Goal: Task Accomplishment & Management: Manage account settings

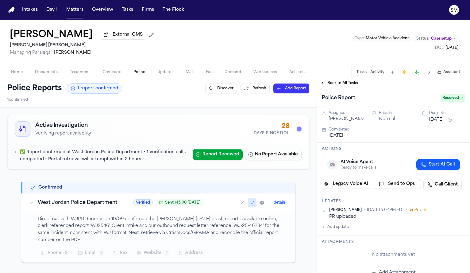
scroll to position [9, 0]
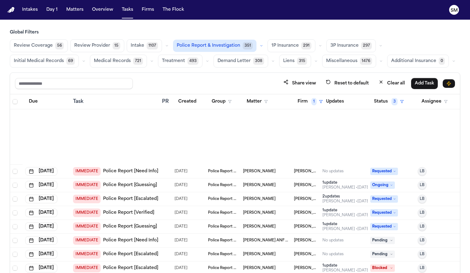
scroll to position [335, 0]
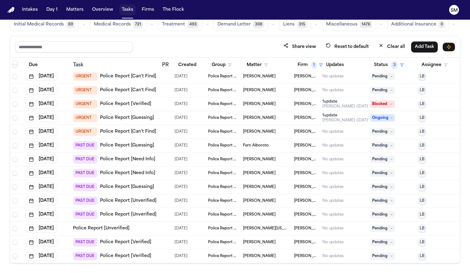
click at [126, 5] on button "Tasks" at bounding box center [127, 9] width 16 height 11
click at [126, 11] on button "Tasks" at bounding box center [127, 9] width 16 height 11
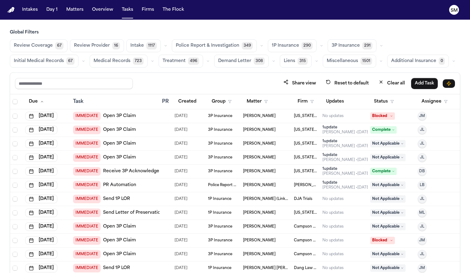
click at [221, 49] on span "Police Report & Investigation" at bounding box center [208, 46] width 64 height 6
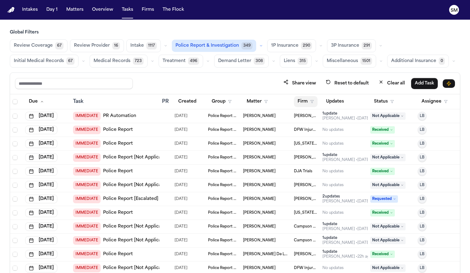
click at [311, 101] on polygon "button" at bounding box center [312, 101] width 3 height 3
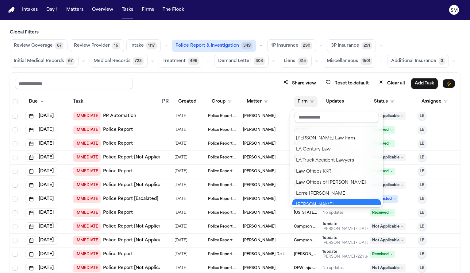
scroll to position [459, 0]
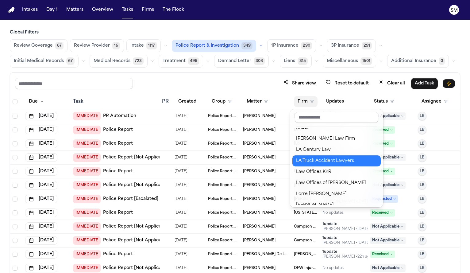
click at [331, 165] on button "LA Truck Accident Lawyers" at bounding box center [336, 160] width 88 height 11
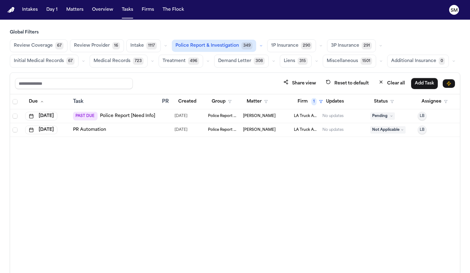
click at [125, 114] on link "Police Report [Need Info]" at bounding box center [127, 116] width 55 height 6
click at [101, 128] on link "PR Automation" at bounding box center [89, 130] width 33 height 6
click at [312, 102] on span "1" at bounding box center [313, 101] width 5 height 7
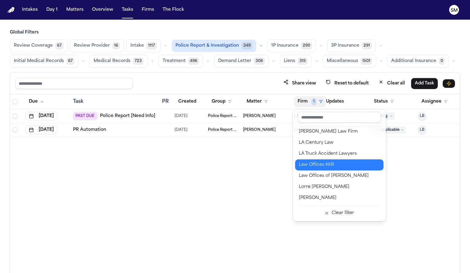
scroll to position [469, 0]
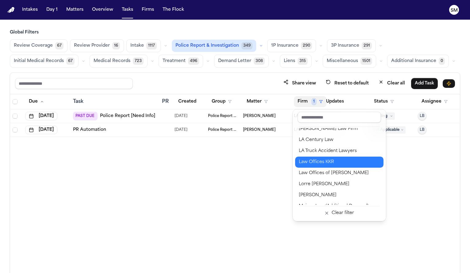
click at [315, 165] on div "Law Offices KKR" at bounding box center [339, 161] width 81 height 7
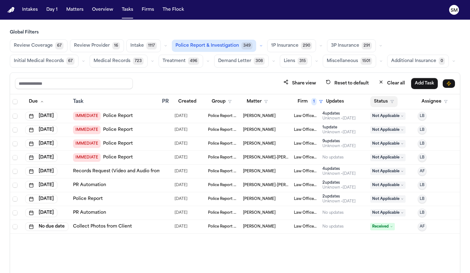
click at [386, 100] on button "Status" at bounding box center [383, 101] width 27 height 11
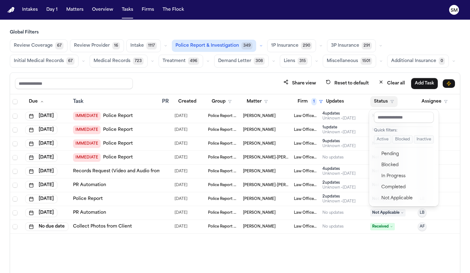
click at [381, 137] on button "Active" at bounding box center [382, 139] width 17 height 8
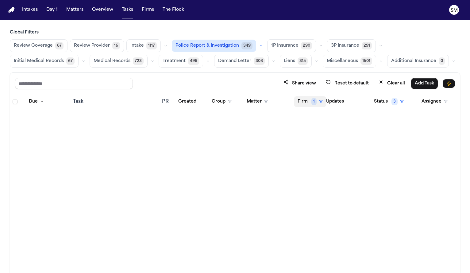
click at [308, 103] on button "Firm 1" at bounding box center [310, 101] width 33 height 11
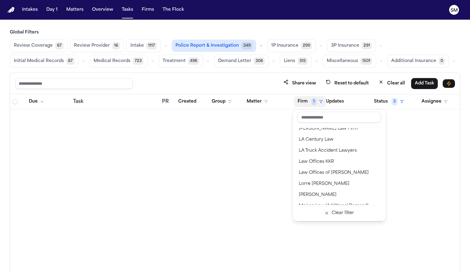
scroll to position [471, 0]
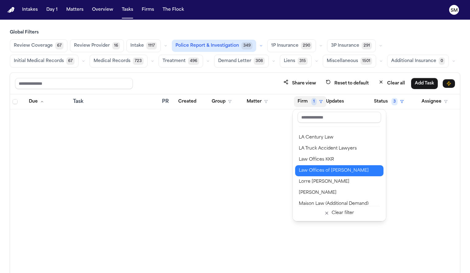
click at [328, 168] on div "Law Offices of Ronald B. Laba" at bounding box center [339, 170] width 81 height 7
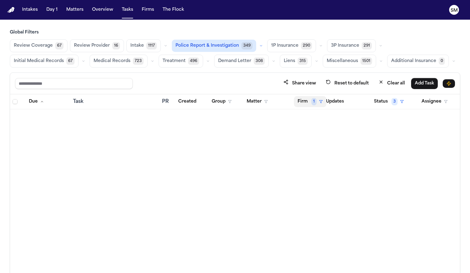
click at [308, 103] on button "Firm 1" at bounding box center [310, 101] width 33 height 11
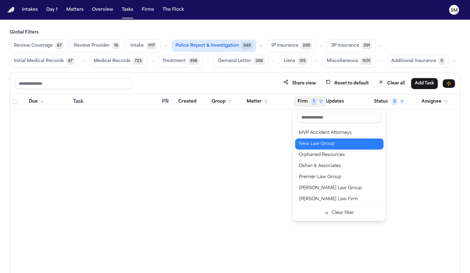
scroll to position [643, 0]
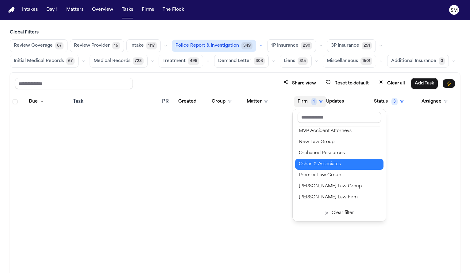
click at [323, 167] on div "Oshan & Associates" at bounding box center [339, 164] width 81 height 7
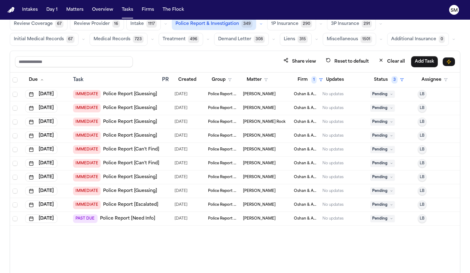
scroll to position [37, 0]
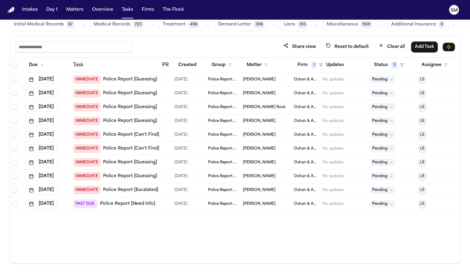
click at [116, 203] on link "Police Report [Need Info]" at bounding box center [127, 204] width 55 height 6
click at [250, 188] on span "LeeAnn Nash" at bounding box center [259, 190] width 33 height 5
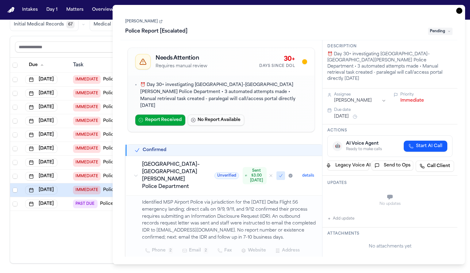
click at [134, 20] on link "LeeAnn Nash" at bounding box center [143, 21] width 37 height 5
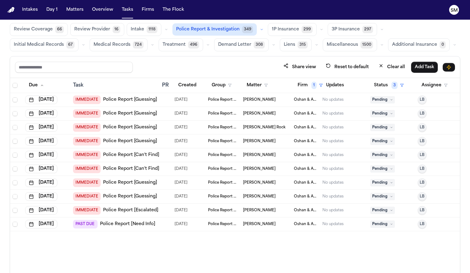
scroll to position [16, 0]
click at [130, 100] on link "Police Report [Guessing]" at bounding box center [130, 100] width 54 height 6
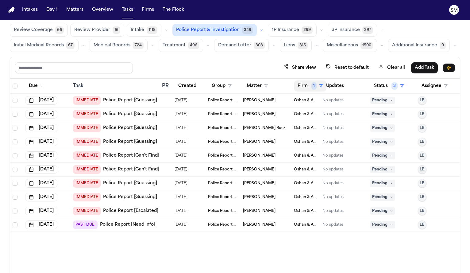
click at [313, 84] on span "1" at bounding box center [313, 85] width 5 height 7
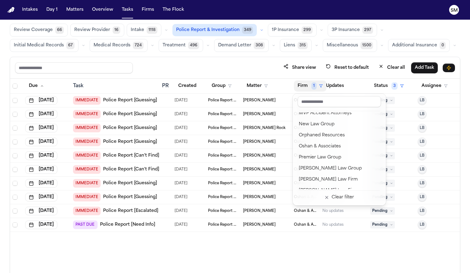
scroll to position [647, 0]
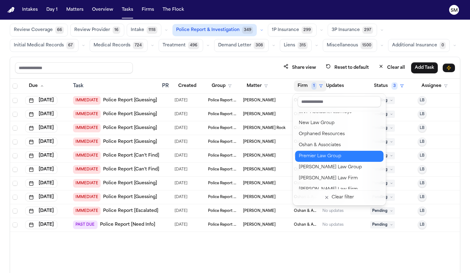
click at [320, 156] on div "Premier Law Group" at bounding box center [339, 156] width 81 height 7
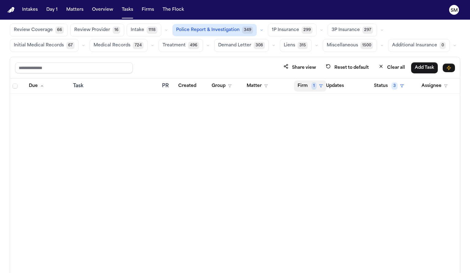
click at [311, 82] on button "Firm 1" at bounding box center [310, 85] width 33 height 11
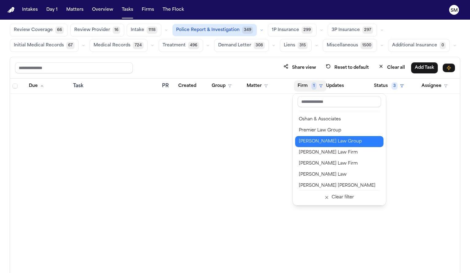
scroll to position [674, 0]
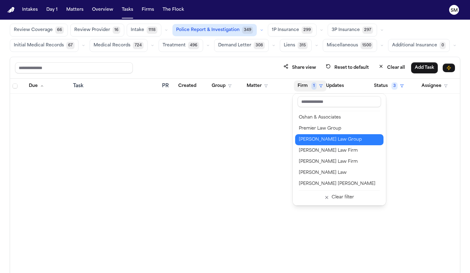
click at [312, 142] on div "[PERSON_NAME] Law Group" at bounding box center [339, 139] width 81 height 7
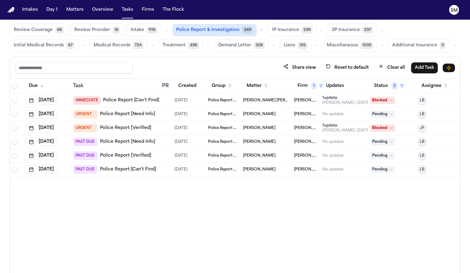
click at [128, 129] on link "Police Report [Verified]" at bounding box center [125, 128] width 51 height 6
click at [127, 140] on link "Police Report [Need Info]" at bounding box center [127, 142] width 55 height 6
click at [114, 116] on link "Police Report [Need Info]" at bounding box center [127, 114] width 55 height 6
click at [117, 126] on link "Police Report [Verified]" at bounding box center [125, 128] width 51 height 6
click at [308, 85] on button "Firm 1" at bounding box center [310, 85] width 33 height 11
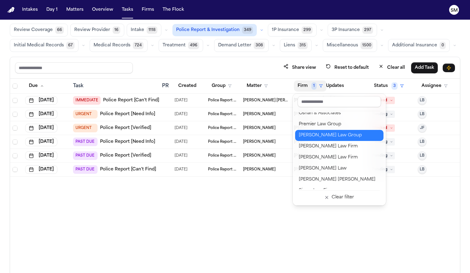
scroll to position [680, 0]
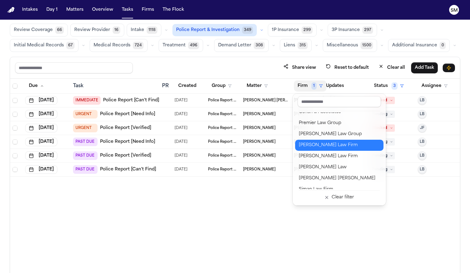
click at [326, 144] on div "Rubinowitz Law Firm" at bounding box center [339, 144] width 81 height 7
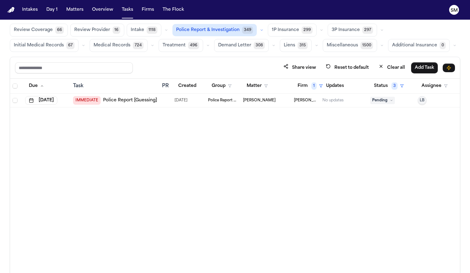
click at [129, 102] on link "Police Report [Guessing]" at bounding box center [130, 100] width 54 height 6
click at [308, 87] on button "Firm 1" at bounding box center [310, 85] width 33 height 11
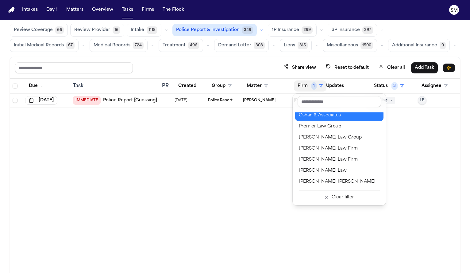
scroll to position [681, 0]
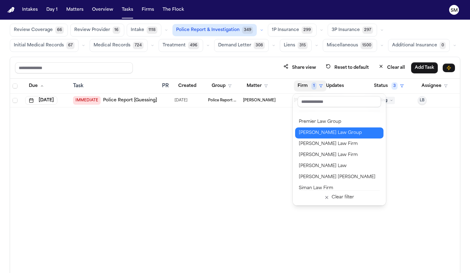
click at [329, 132] on div "[PERSON_NAME] Law Group" at bounding box center [339, 132] width 81 height 7
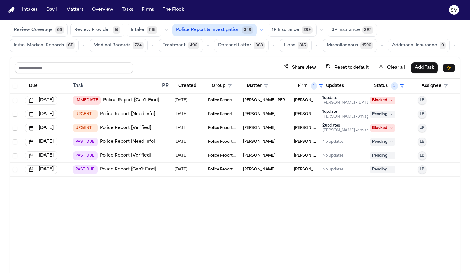
click at [133, 115] on link "Police Report [Need Info]" at bounding box center [127, 114] width 55 height 6
click at [121, 129] on link "Police Report [Verified]" at bounding box center [125, 128] width 51 height 6
click at [304, 85] on button "Firm 1" at bounding box center [310, 85] width 33 height 11
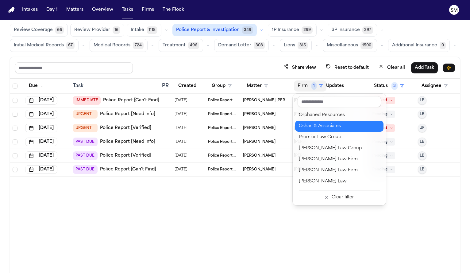
scroll to position [668, 0]
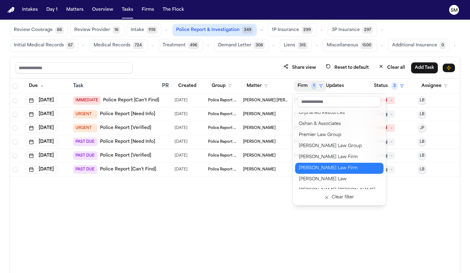
click at [312, 166] on div "Ruy Mireles Law Firm" at bounding box center [339, 167] width 81 height 7
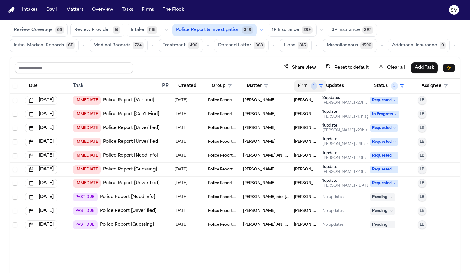
click at [309, 87] on button "Firm 1" at bounding box center [310, 85] width 33 height 11
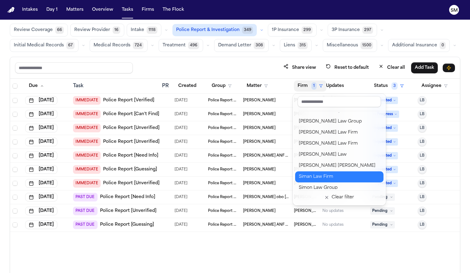
scroll to position [694, 0]
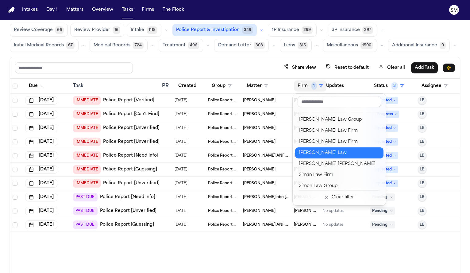
click at [315, 149] on div "Sedaghat Law" at bounding box center [339, 152] width 81 height 7
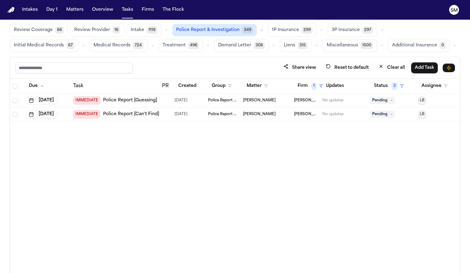
click at [130, 115] on link "Police Report [Can't Find]" at bounding box center [131, 114] width 56 height 6
click at [118, 99] on link "Police Report [Guessing]" at bounding box center [130, 100] width 54 height 6
click at [306, 83] on button "Firm 1" at bounding box center [310, 85] width 33 height 11
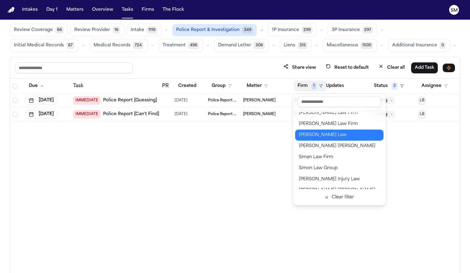
scroll to position [709, 0]
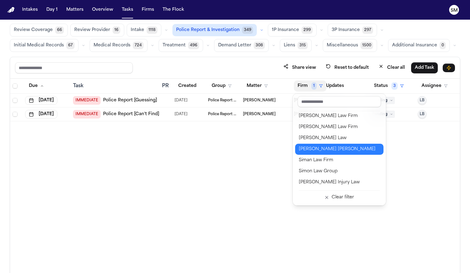
click at [320, 150] on div "Shulman Hill" at bounding box center [339, 148] width 81 height 7
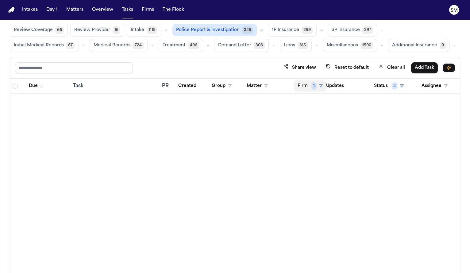
click at [308, 86] on button "Firm 1" at bounding box center [310, 85] width 33 height 11
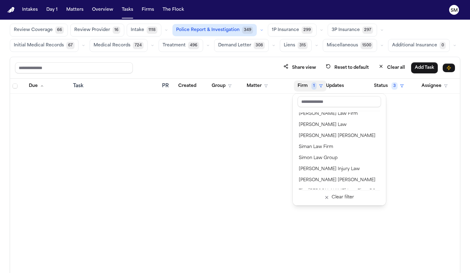
scroll to position [722, 0]
click at [317, 147] on div "Siman Law Firm" at bounding box center [339, 146] width 81 height 7
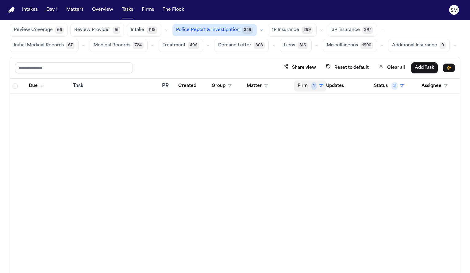
click at [305, 88] on button "Firm 1" at bounding box center [310, 85] width 33 height 11
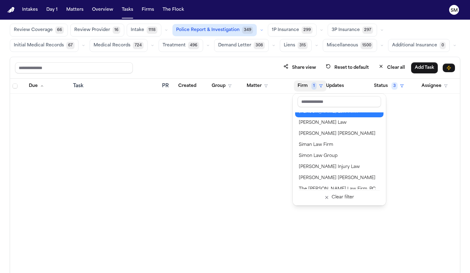
scroll to position [726, 0]
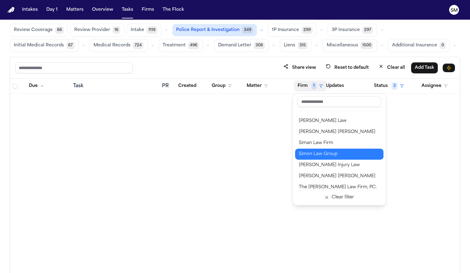
click at [318, 152] on div "Simon Law Group" at bounding box center [339, 153] width 81 height 7
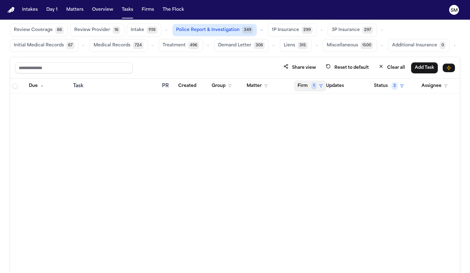
click at [309, 88] on button "Firm 1" at bounding box center [310, 85] width 33 height 11
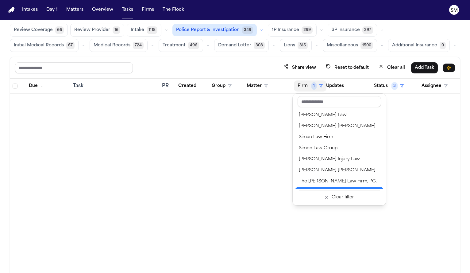
scroll to position [727, 0]
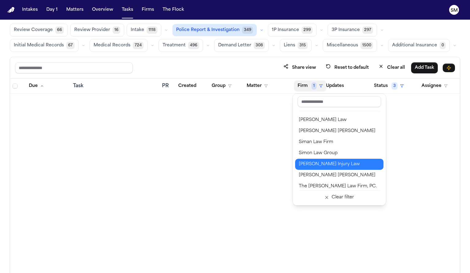
click at [317, 162] on div "Spencer Injury Law" at bounding box center [339, 164] width 81 height 7
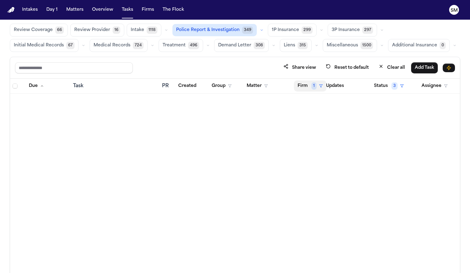
click at [308, 87] on button "Firm 1" at bounding box center [310, 85] width 33 height 11
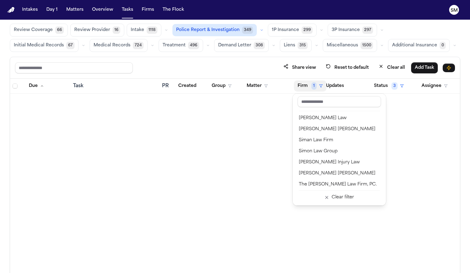
scroll to position [729, 0]
click at [316, 171] on div "Steele Adams Hosman" at bounding box center [339, 172] width 81 height 7
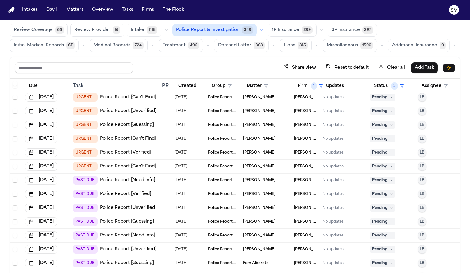
scroll to position [37, 0]
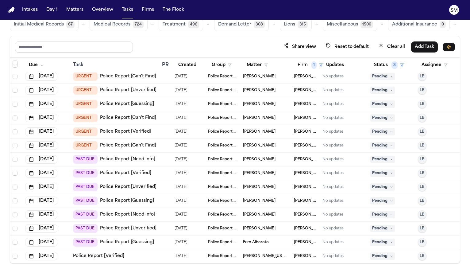
click at [133, 133] on link "Police Report [Verified]" at bounding box center [125, 132] width 51 height 6
click at [120, 170] on link "Police Report [Verified]" at bounding box center [125, 173] width 51 height 6
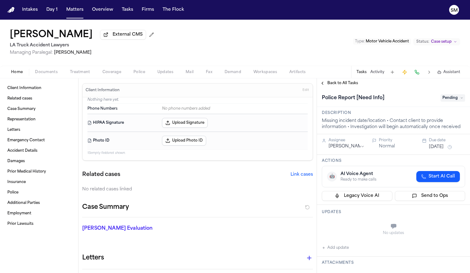
click at [139, 73] on span "Police" at bounding box center [139, 72] width 12 height 5
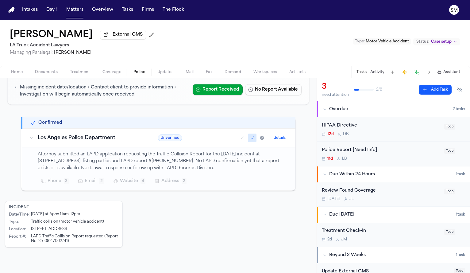
scroll to position [65, 0]
click at [23, 75] on button "Home" at bounding box center [17, 71] width 24 height 7
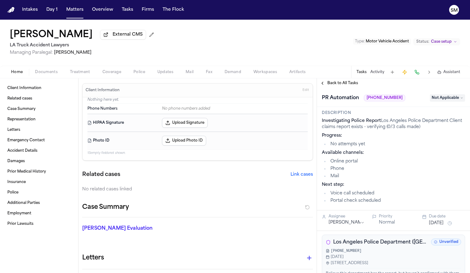
click at [49, 75] on span "Documents" at bounding box center [46, 72] width 23 height 5
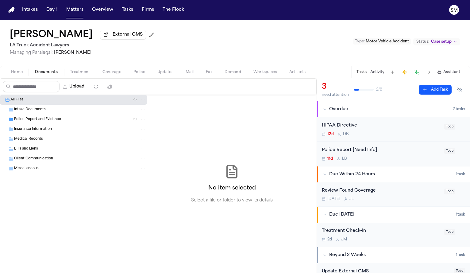
click at [38, 122] on span "Police Report and Evidence" at bounding box center [37, 119] width 47 height 5
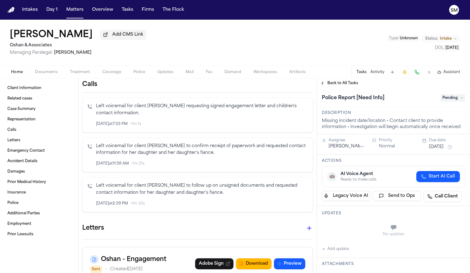
scroll to position [192, 0]
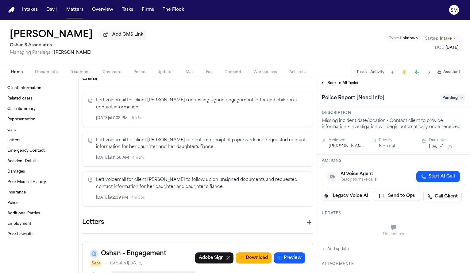
click at [53, 75] on span "Documents" at bounding box center [46, 72] width 23 height 5
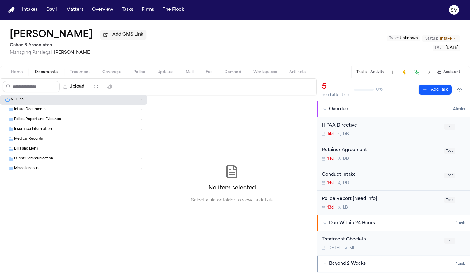
click at [43, 114] on div "Intake Documents" at bounding box center [73, 110] width 147 height 10
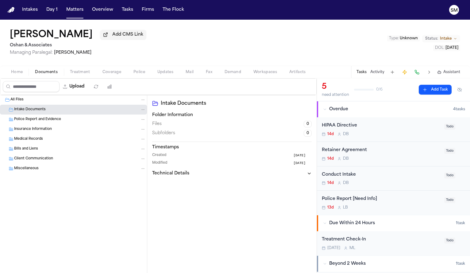
click at [43, 118] on div "Police Report and Evidence" at bounding box center [80, 120] width 132 height 6
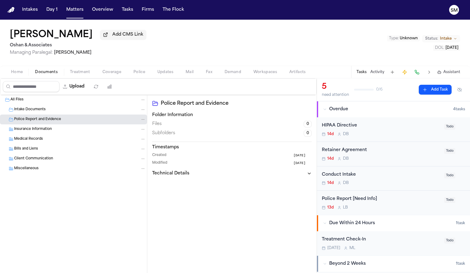
click at [141, 75] on span "Police" at bounding box center [139, 72] width 12 height 5
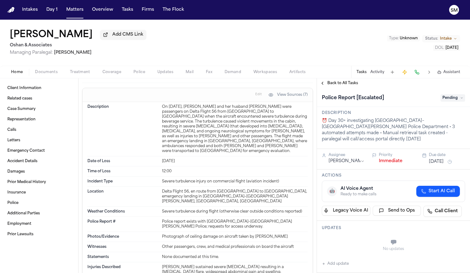
scroll to position [665, 0]
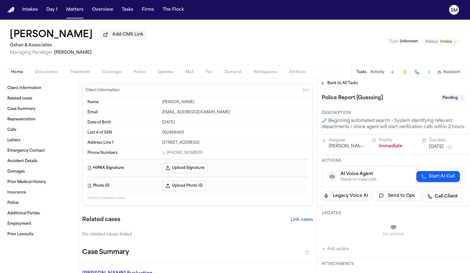
click at [135, 75] on span "Police" at bounding box center [139, 72] width 12 height 5
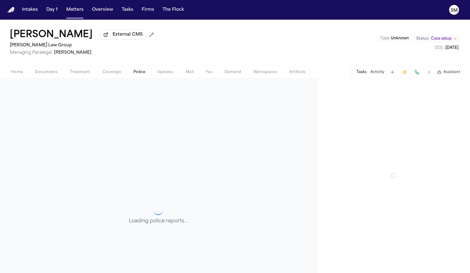
click at [131, 75] on button "Police" at bounding box center [139, 71] width 24 height 7
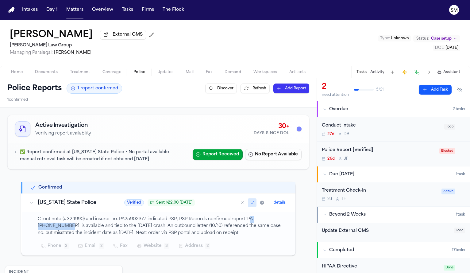
drag, startPoint x: 245, startPoint y: 222, endPoint x: 280, endPoint y: 223, distance: 35.0
click at [280, 223] on p "Client note (#324990) and insurer no. PA25902377 indicated PSP; PSP Records con…" at bounding box center [163, 226] width 250 height 21
copy p "A 2025 902-377"
click at [116, 74] on span "Coverage" at bounding box center [112, 72] width 19 height 5
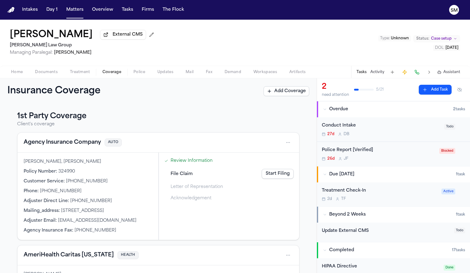
click at [136, 74] on span "Police" at bounding box center [139, 72] width 12 height 5
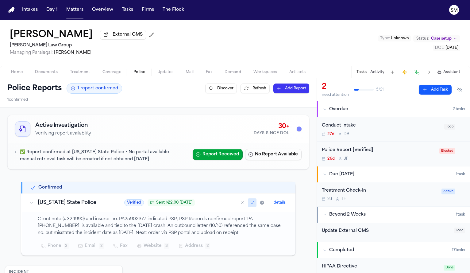
scroll to position [79, 0]
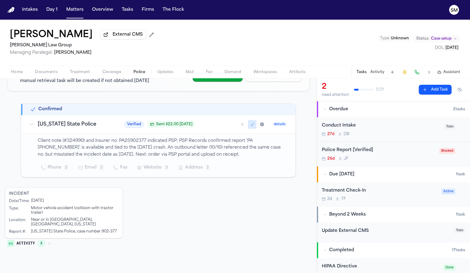
click at [377, 156] on div "Police Report [Verified] 26d J F" at bounding box center [379, 154] width 114 height 14
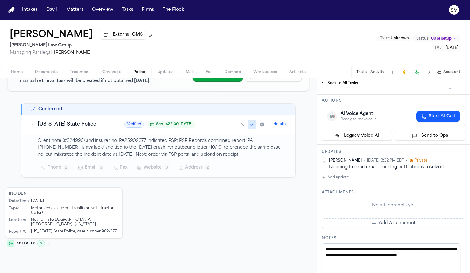
scroll to position [67, 0]
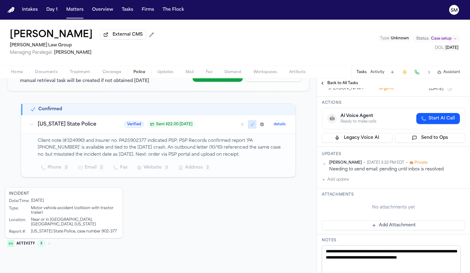
click at [339, 183] on button "Add update" at bounding box center [335, 179] width 27 height 7
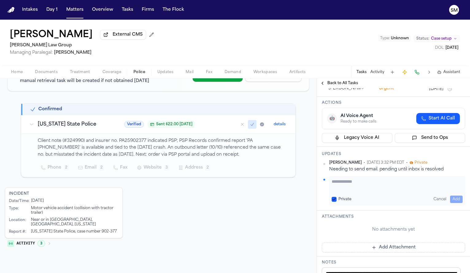
click at [347, 187] on textarea "Add your update" at bounding box center [397, 184] width 131 height 12
paste textarea "**********"
type textarea "**********"
click at [455, 201] on button "Add" at bounding box center [456, 198] width 13 height 7
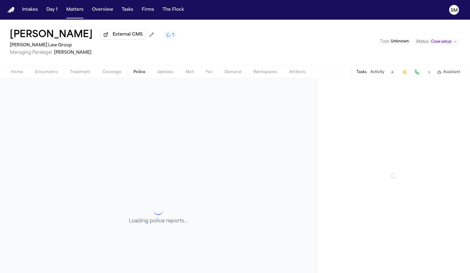
click at [140, 75] on span "Police" at bounding box center [139, 72] width 12 height 5
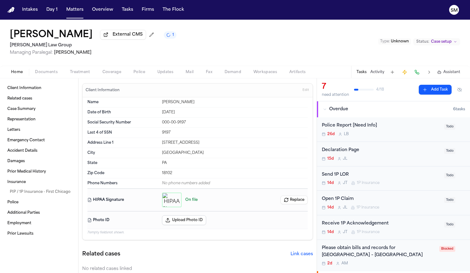
click at [22, 70] on span "Home" at bounding box center [17, 72] width 12 height 5
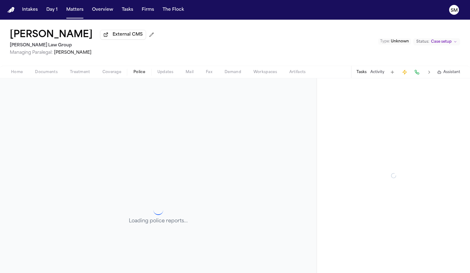
click at [139, 73] on span "Police" at bounding box center [139, 72] width 12 height 5
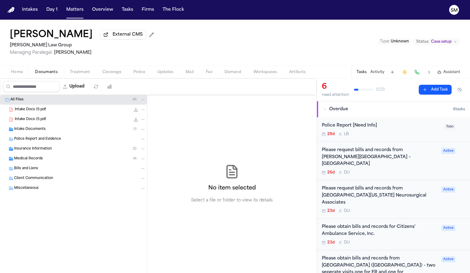
click at [56, 74] on span "Documents" at bounding box center [46, 72] width 23 height 5
click at [44, 111] on span "Intake Docs (1).pdf" at bounding box center [30, 109] width 31 height 5
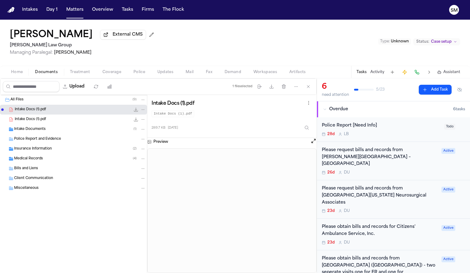
click at [43, 122] on span "Intake Docs (1).pdf" at bounding box center [30, 119] width 31 height 5
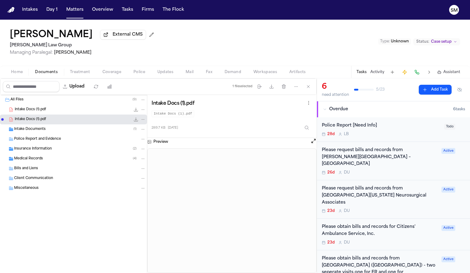
click at [42, 130] on span "Intake Documents" at bounding box center [30, 129] width 32 height 5
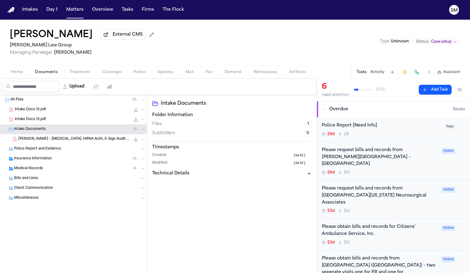
click at [44, 161] on span "Insurance Information" at bounding box center [33, 158] width 38 height 5
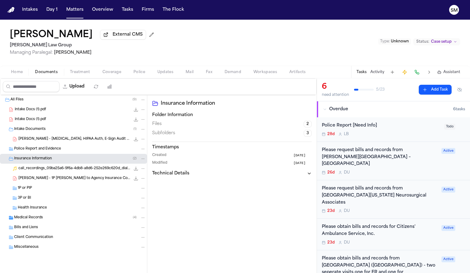
click at [104, 75] on span "Coverage" at bounding box center [112, 72] width 19 height 5
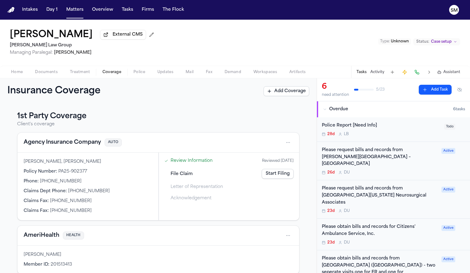
click at [17, 78] on div "Home Documents Treatment Coverage Police Updates Mail Fax Demand Workspaces Art…" at bounding box center [235, 72] width 470 height 12
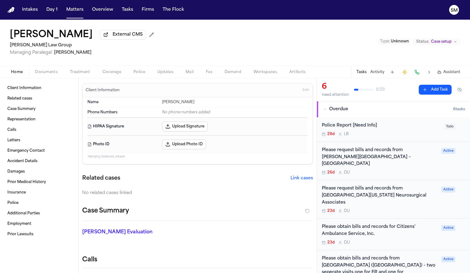
click at [17, 75] on span "Home" at bounding box center [17, 72] width 12 height 5
click at [372, 126] on div "Police Report [Need Info]" at bounding box center [381, 125] width 119 height 7
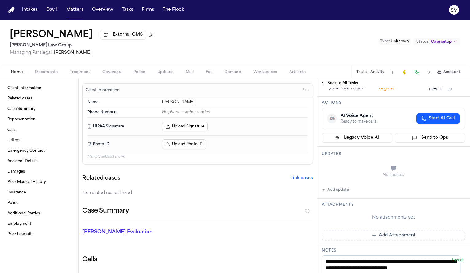
scroll to position [60, 0]
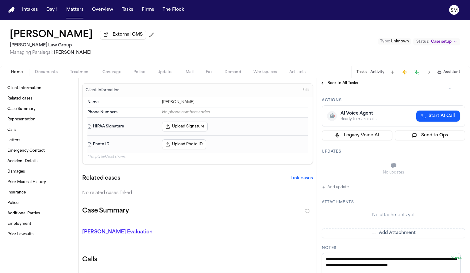
click at [336, 190] on button "Add update" at bounding box center [335, 187] width 27 height 7
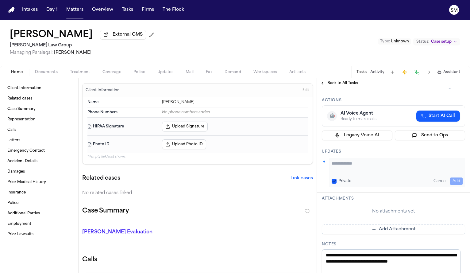
click at [350, 164] on textarea "Add your update" at bounding box center [397, 166] width 131 height 12
paste textarea "**********"
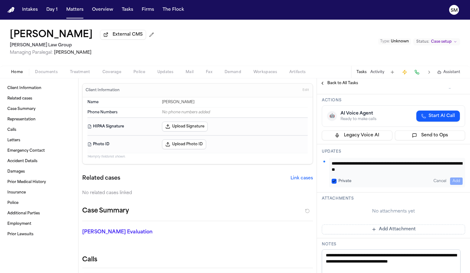
scroll to position [0, 0]
type textarea "**********"
click at [451, 180] on button "Add" at bounding box center [456, 180] width 13 height 7
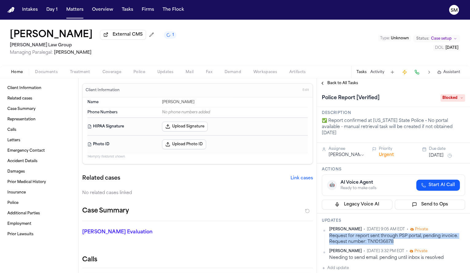
drag, startPoint x: 396, startPoint y: 244, endPoint x: 330, endPoint y: 240, distance: 65.8
click at [330, 240] on div "Request for report sent through PSP portal, pending invoice. Request number: TN…" at bounding box center [397, 239] width 136 height 12
copy div "Request for report sent through PSP portal, pending invoice. Request number: TN…"
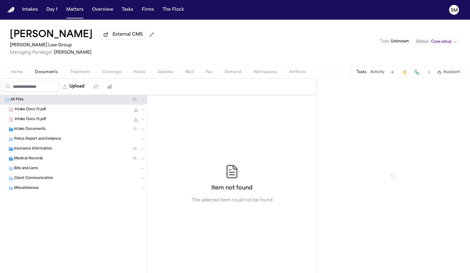
click at [42, 73] on span "Documents" at bounding box center [46, 72] width 23 height 5
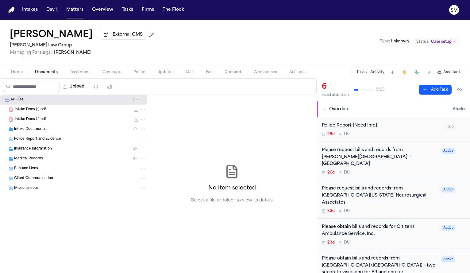
click at [38, 141] on span "Police Report and Evidence" at bounding box center [37, 139] width 47 height 5
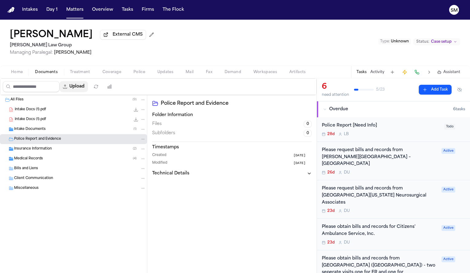
click at [77, 87] on button "Upload" at bounding box center [74, 86] width 29 height 11
select select "**********"
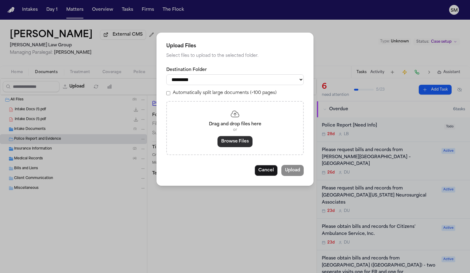
click at [229, 145] on button "Browse Files" at bounding box center [235, 141] width 35 height 11
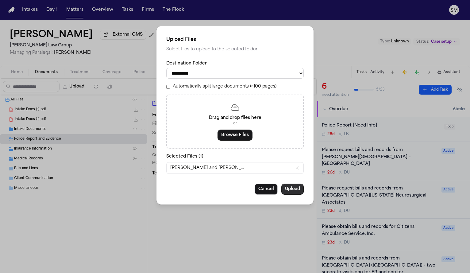
click at [296, 190] on button "Upload" at bounding box center [292, 189] width 22 height 11
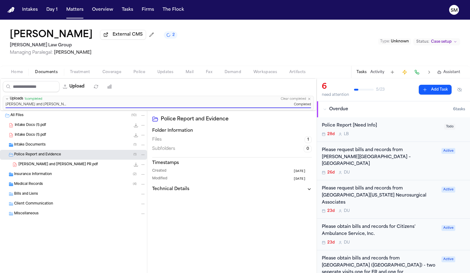
click at [389, 134] on div "28d L B" at bounding box center [381, 134] width 119 height 5
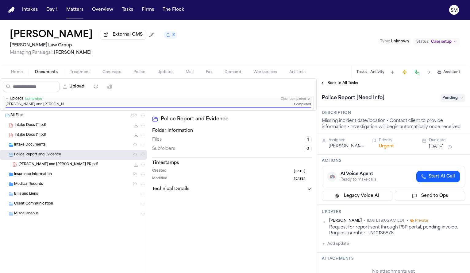
click at [447, 100] on span "Pending" at bounding box center [453, 97] width 25 height 7
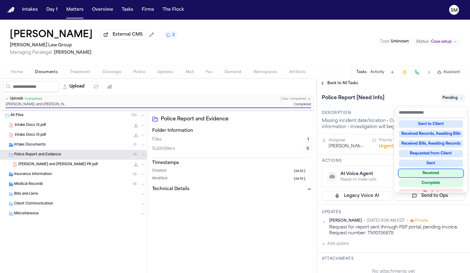
scroll to position [96, 0]
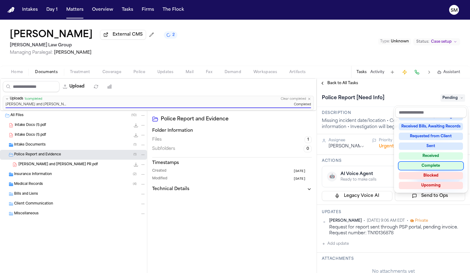
click at [430, 163] on div "Complete" at bounding box center [431, 165] width 64 height 7
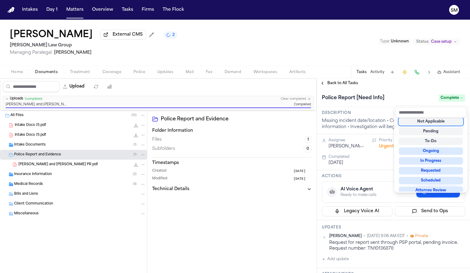
scroll to position [2, 0]
click at [425, 93] on div "Police Report [Need Info] Complete" at bounding box center [393, 97] width 153 height 19
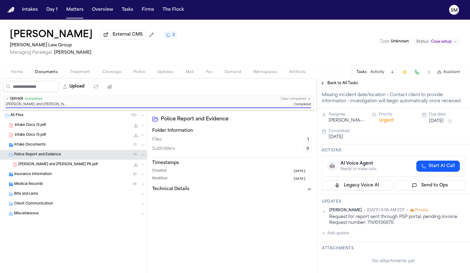
scroll to position [52, 0]
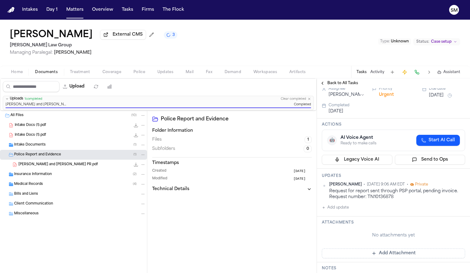
click at [339, 207] on button "Add update" at bounding box center [335, 207] width 27 height 7
click at [344, 209] on textarea "Add your update" at bounding box center [397, 212] width 131 height 12
type textarea "**********"
click at [452, 228] on button "Add" at bounding box center [456, 226] width 13 height 7
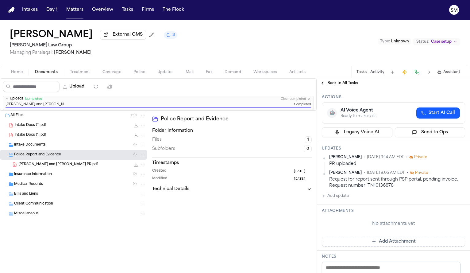
scroll to position [24, 0]
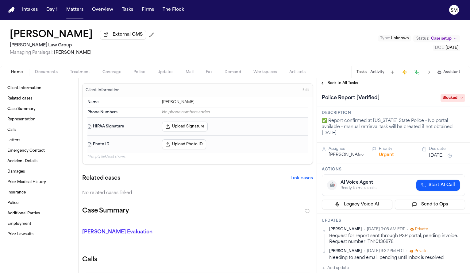
click at [44, 72] on span "Documents" at bounding box center [46, 72] width 23 height 5
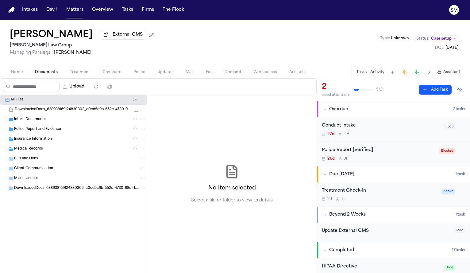
click at [42, 134] on div "Police Report and Evidence ( 1 )" at bounding box center [73, 129] width 147 height 10
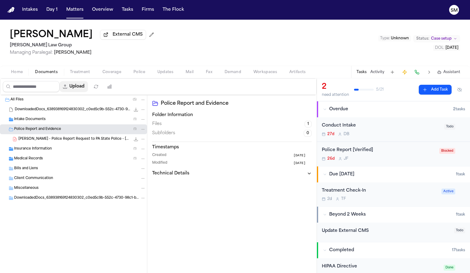
click at [77, 92] on button "Upload" at bounding box center [74, 86] width 29 height 11
select select "**********"
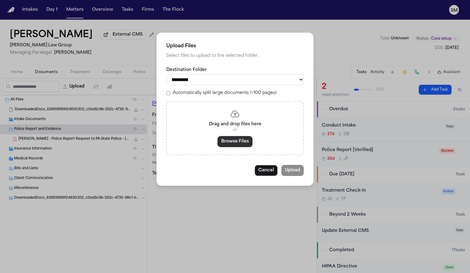
click at [227, 146] on button "Browse Files" at bounding box center [235, 141] width 35 height 11
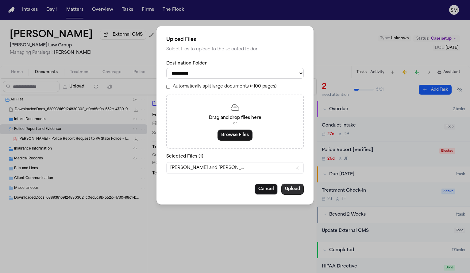
click at [293, 195] on button "Upload" at bounding box center [292, 189] width 22 height 11
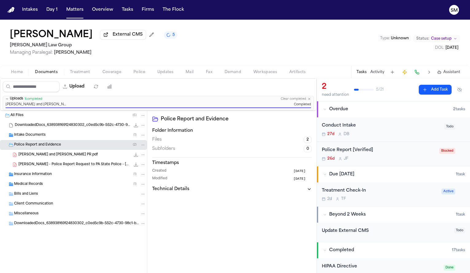
click at [396, 157] on div "Police Report [Verified] 26d J F" at bounding box center [379, 154] width 114 height 14
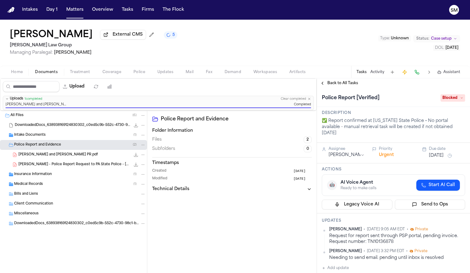
click at [447, 100] on span "Blocked" at bounding box center [453, 97] width 25 height 7
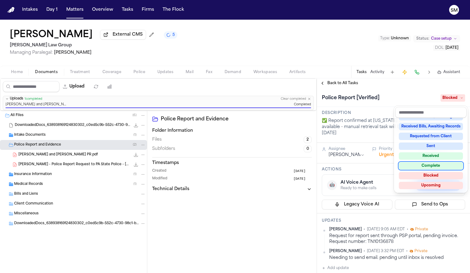
click at [429, 169] on div "Complete" at bounding box center [431, 165] width 64 height 7
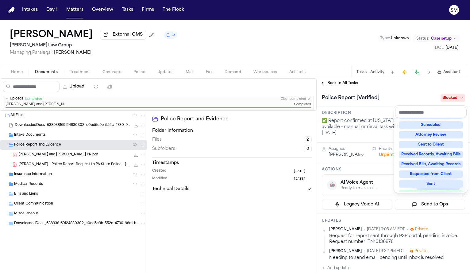
scroll to position [2, 0]
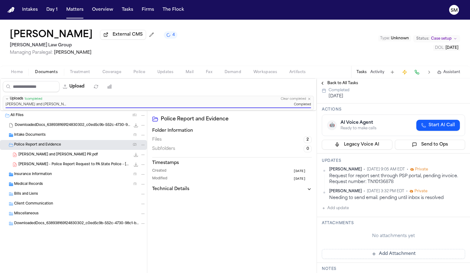
scroll to position [83, 0]
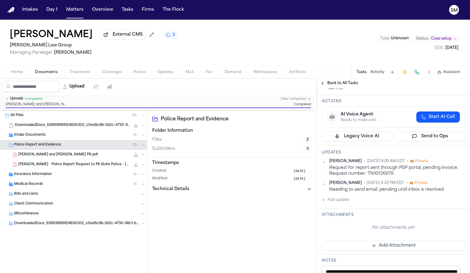
click at [340, 200] on button "Add update" at bounding box center [335, 199] width 27 height 7
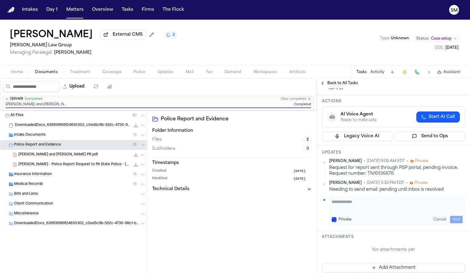
click at [351, 206] on textarea "Add your update" at bounding box center [397, 205] width 131 height 12
type textarea "**********"
click at [450, 223] on button "Add" at bounding box center [456, 219] width 13 height 7
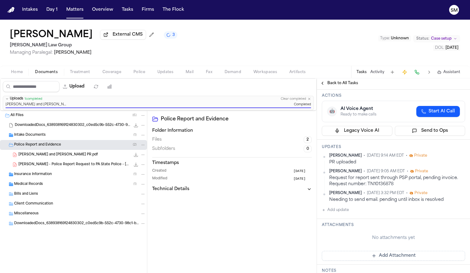
scroll to position [55, 0]
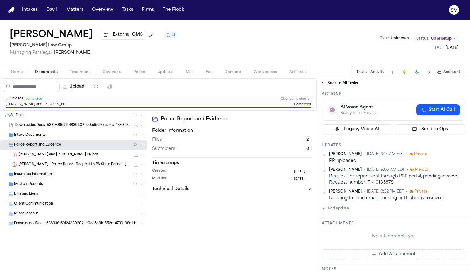
click at [133, 75] on span "Police" at bounding box center [139, 72] width 12 height 5
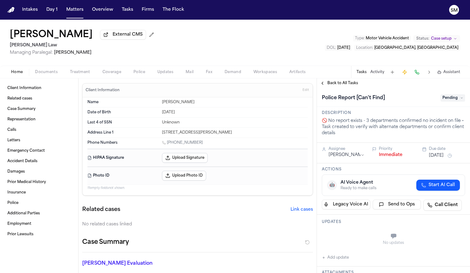
click at [136, 78] on div "Home Documents Treatment Coverage Police Updates Mail Fax Demand Workspaces Art…" at bounding box center [235, 72] width 470 height 12
click at [136, 74] on span "Police" at bounding box center [139, 72] width 12 height 5
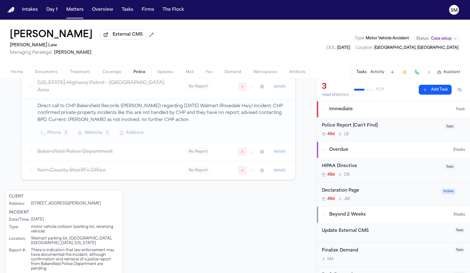
scroll to position [120, 0]
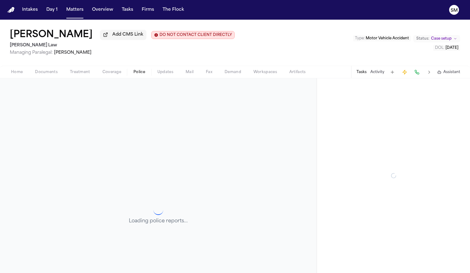
click at [132, 73] on button "Police" at bounding box center [139, 71] width 24 height 7
click at [141, 70] on button "Police" at bounding box center [139, 71] width 24 height 7
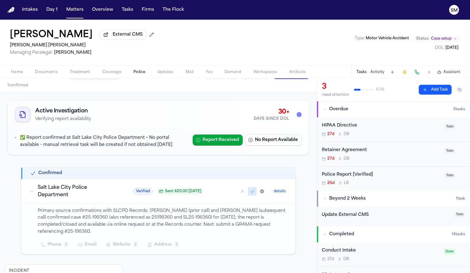
scroll to position [15, 0]
click at [103, 218] on p "Primary-source confirmations with SLCPD Records: [PERSON_NAME] (prior call) and…" at bounding box center [163, 221] width 250 height 28
click at [103, 218] on p "Primary-source confirmations with SLCPD Records: Chris (prior call) and Nick (s…" at bounding box center [163, 221] width 250 height 28
copy p "25198360"
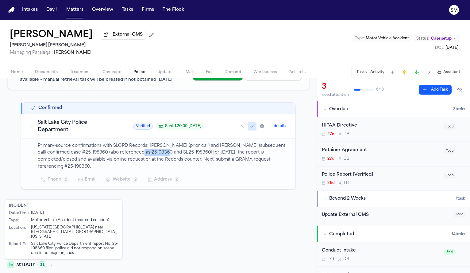
drag, startPoint x: 126, startPoint y: 154, endPoint x: 153, endPoint y: 154, distance: 27.0
click at [153, 154] on p "Primary-source confirmations with SLCPD Records: Chris (prior call) and Nick (s…" at bounding box center [163, 156] width 250 height 28
copy p "SL25-198360"
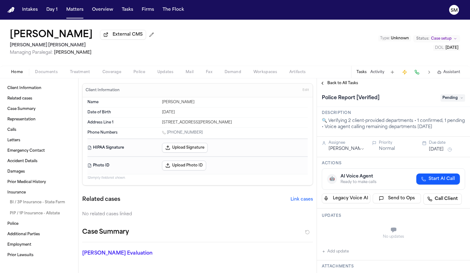
click at [139, 73] on span "Police" at bounding box center [139, 72] width 12 height 5
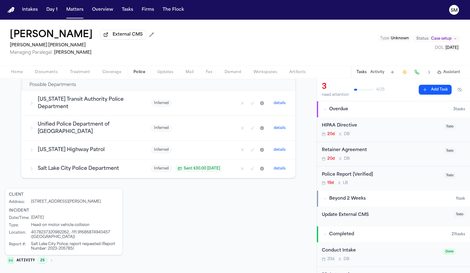
scroll to position [207, 0]
drag, startPoint x: 49, startPoint y: 249, endPoint x: 72, endPoint y: 250, distance: 23.3
click at [72, 250] on div "Salt Lake City Police; report requested (Report Number: 2023-205785)" at bounding box center [75, 246] width 88 height 9
copy div "2023-205785"
click at [161, 222] on div "Client Address : [STREET_ADDRESS][PERSON_NAME] Incident Date/Time : [DATE] Type…" at bounding box center [158, 228] width 307 height 80
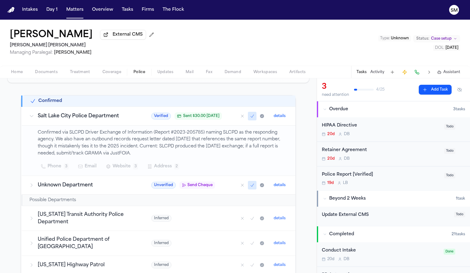
scroll to position [76, 0]
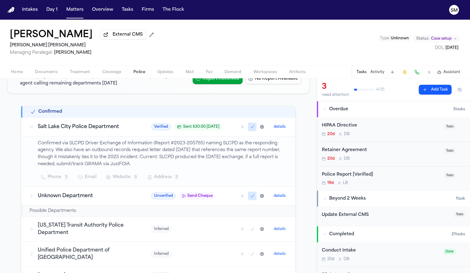
click at [53, 78] on div "Home Documents Treatment Coverage Police Updates Mail Fax Demand Workspaces Art…" at bounding box center [235, 72] width 470 height 12
click at [52, 76] on button "Documents" at bounding box center [46, 71] width 35 height 7
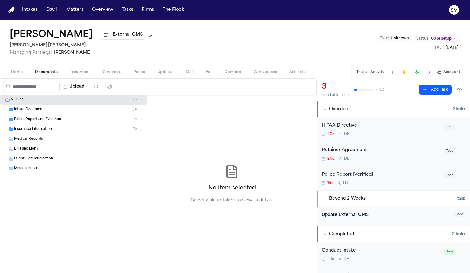
click at [41, 122] on span "Police Report and Evidence" at bounding box center [37, 119] width 47 height 5
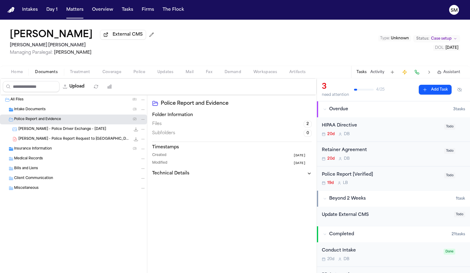
click at [43, 130] on span "M. Zavala - Police Driver Exchange - 2.8.20" at bounding box center [62, 129] width 88 height 5
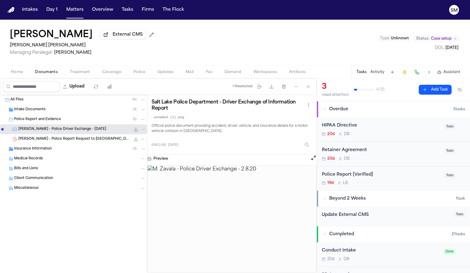
click at [164, 161] on h3 "Preview" at bounding box center [160, 158] width 15 height 5
click at [311, 161] on button "Open preview" at bounding box center [314, 158] width 6 height 6
click at [98, 141] on span "M. Zavala - Police Report Request to Salt Lake City PD - 10.10.25" at bounding box center [74, 139] width 112 height 5
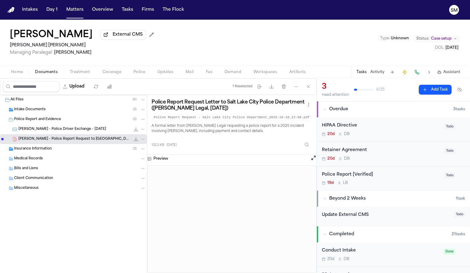
click at [65, 129] on span "M. Zavala - Police Driver Exchange - 2.8.20" at bounding box center [62, 129] width 88 height 5
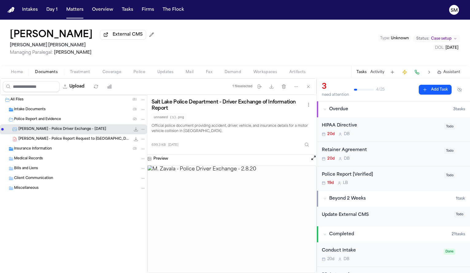
click at [234, 181] on img at bounding box center [232, 218] width 169 height 107
click at [226, 215] on img at bounding box center [232, 218] width 169 height 107
click at [311, 161] on button "Open preview" at bounding box center [314, 158] width 6 height 6
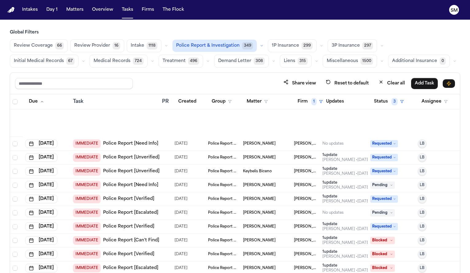
scroll to position [307, 0]
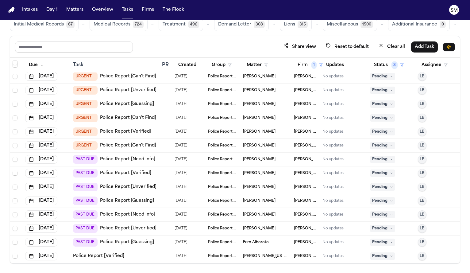
click at [131, 187] on link "Police Report [Unverified]" at bounding box center [128, 187] width 56 height 6
click at [103, 255] on link "Police Report [Verified]" at bounding box center [98, 256] width 51 height 6
click at [306, 60] on button "Firm 1" at bounding box center [310, 65] width 33 height 11
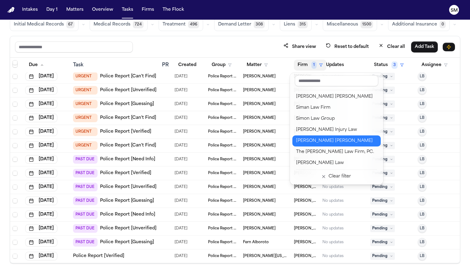
scroll to position [755, 0]
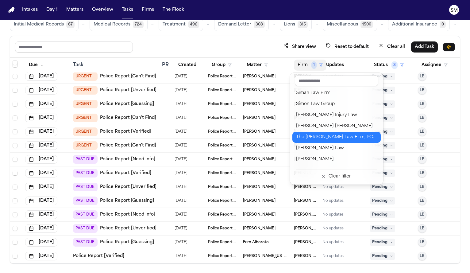
click at [314, 139] on div "The Eichholz Law Firm, PC." at bounding box center [336, 136] width 81 height 7
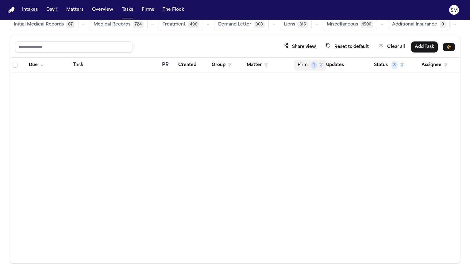
click at [310, 69] on button "Firm 1" at bounding box center [310, 65] width 33 height 11
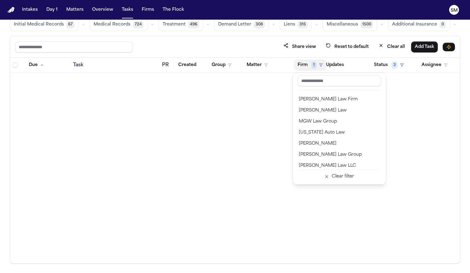
scroll to position [774, 0]
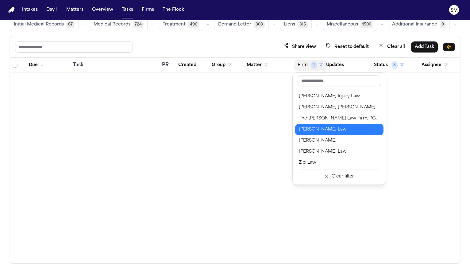
click at [321, 132] on div "Ugwonali Law" at bounding box center [339, 129] width 81 height 7
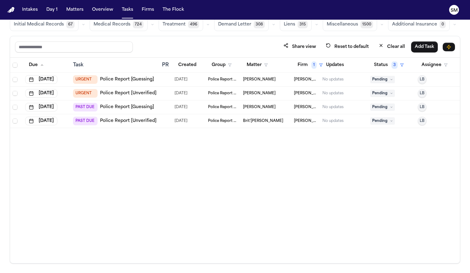
click at [135, 107] on link "Police Report [Guessing]" at bounding box center [127, 107] width 54 height 6
click at [138, 121] on link "Police Report [Unverified]" at bounding box center [128, 121] width 56 height 6
click at [303, 63] on button "Firm 1" at bounding box center [310, 65] width 33 height 11
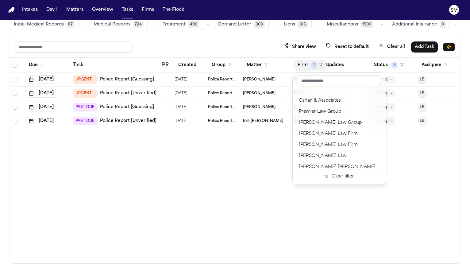
scroll to position [774, 0]
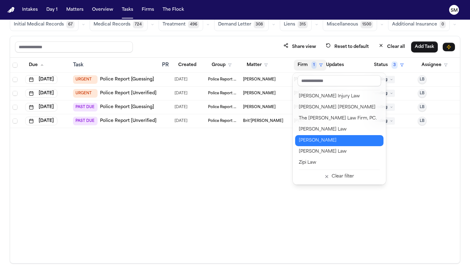
click at [318, 142] on div "Yanni Law" at bounding box center [339, 140] width 81 height 7
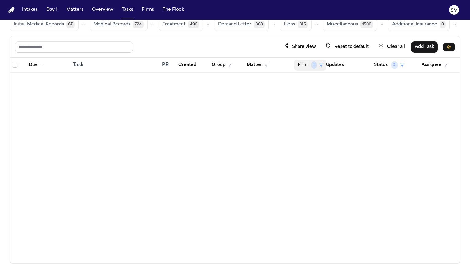
click at [307, 68] on button "Firm 1" at bounding box center [310, 65] width 33 height 11
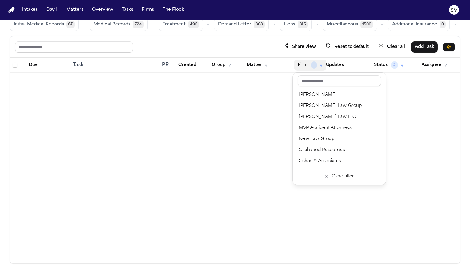
scroll to position [774, 0]
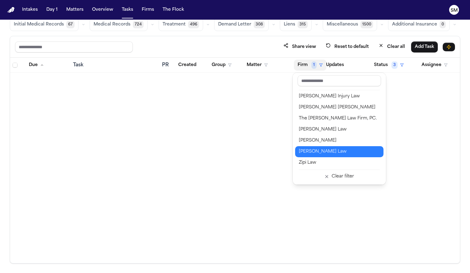
click at [312, 150] on div "Zapata Law" at bounding box center [339, 151] width 81 height 7
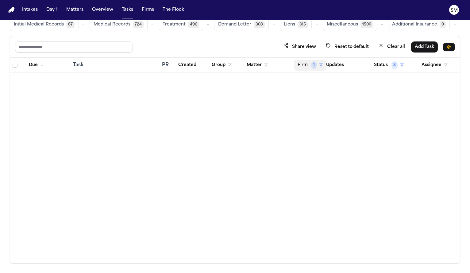
click at [305, 67] on button "Firm 1" at bounding box center [310, 65] width 33 height 11
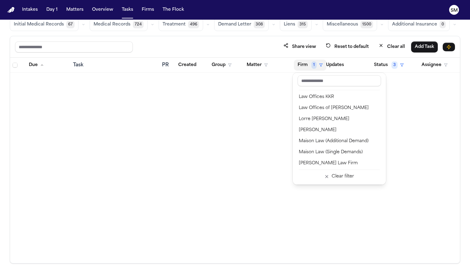
scroll to position [774, 0]
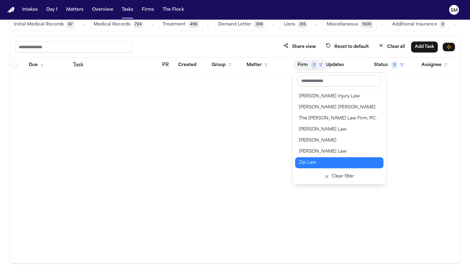
click at [309, 162] on div "Zipi Law" at bounding box center [339, 162] width 81 height 7
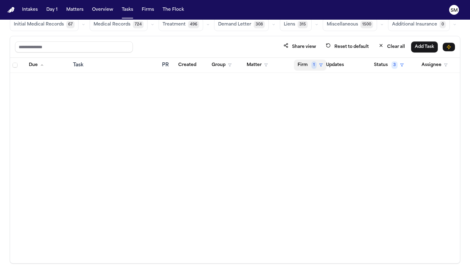
click at [307, 66] on button "Firm 1" at bounding box center [310, 65] width 33 height 11
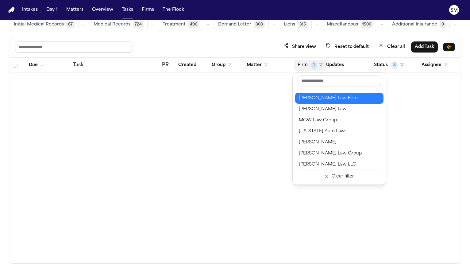
scroll to position [564, 0]
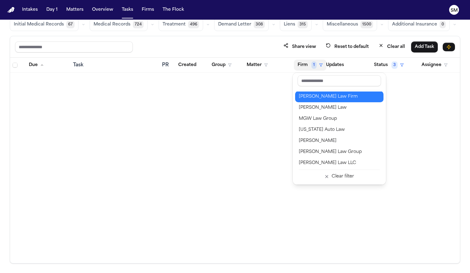
click at [312, 130] on div "[US_STATE] Auto Law" at bounding box center [339, 129] width 81 height 7
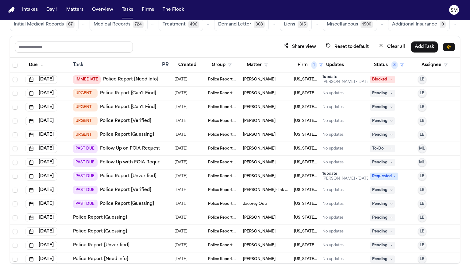
scroll to position [44, 0]
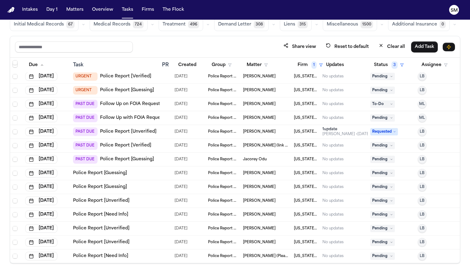
click at [116, 256] on link "Police Report [Need Info]" at bounding box center [100, 256] width 55 height 6
click at [111, 242] on link "Police Report [Unverified]" at bounding box center [101, 242] width 56 height 6
click at [109, 227] on link "Police Report [Unverified]" at bounding box center [101, 228] width 56 height 6
click at [122, 216] on link "Police Report [Need Info]" at bounding box center [100, 214] width 55 height 6
click at [117, 199] on link "Police Report [Unverified]" at bounding box center [101, 201] width 56 height 6
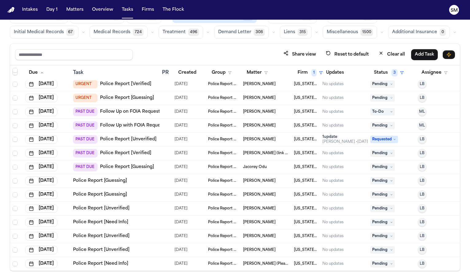
scroll to position [37, 0]
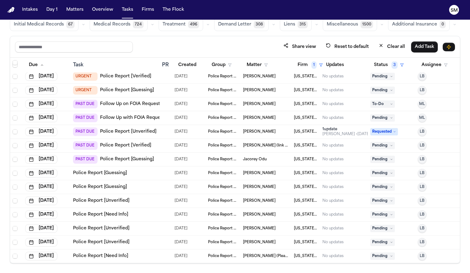
click at [118, 185] on link "Police Report [Guessing]" at bounding box center [100, 187] width 54 height 6
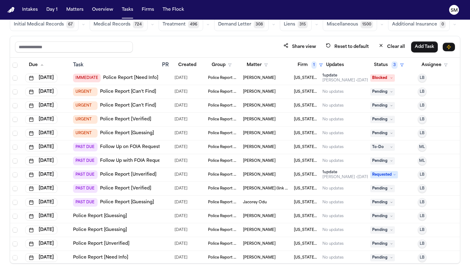
scroll to position [0, 0]
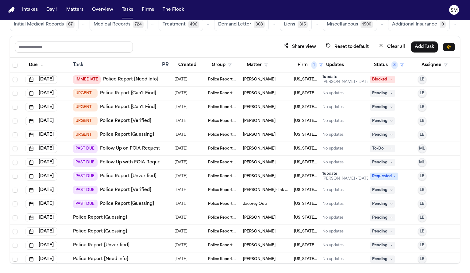
click at [131, 192] on link "Police Report [Verified]" at bounding box center [125, 190] width 51 height 6
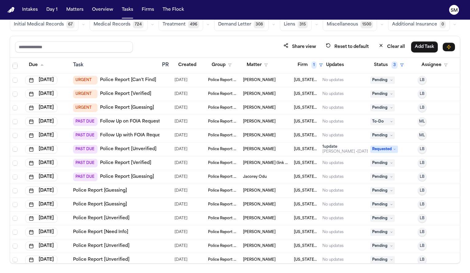
scroll to position [44, 0]
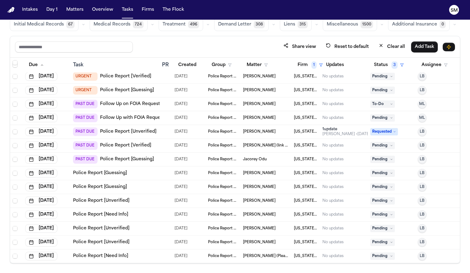
click at [109, 254] on link "Police Report [Need Info]" at bounding box center [100, 256] width 55 height 6
click at [102, 173] on link "Police Report [Guessing]" at bounding box center [100, 173] width 54 height 6
click at [126, 200] on link "Police Report [Unverified]" at bounding box center [101, 201] width 56 height 6
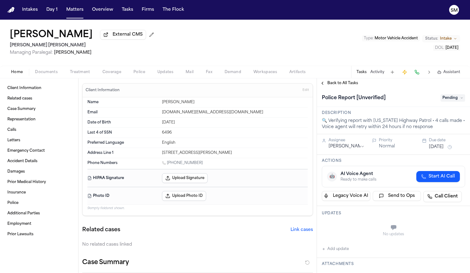
click at [140, 69] on div "Home Documents Treatment Coverage Police Updates Mail Fax Demand Workspaces Art…" at bounding box center [235, 72] width 470 height 12
click at [140, 73] on span "Police" at bounding box center [139, 72] width 12 height 5
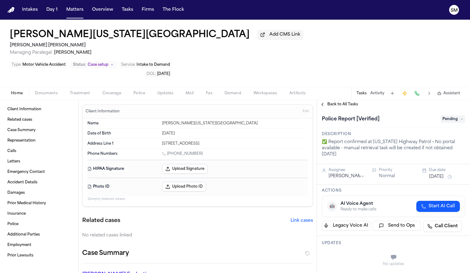
click at [141, 91] on span "Police" at bounding box center [139, 93] width 12 height 5
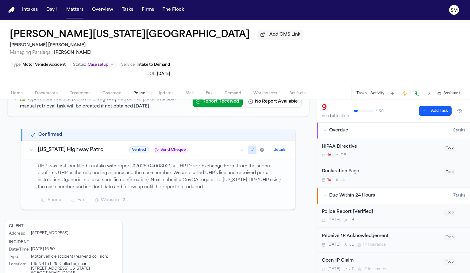
scroll to position [78, 0]
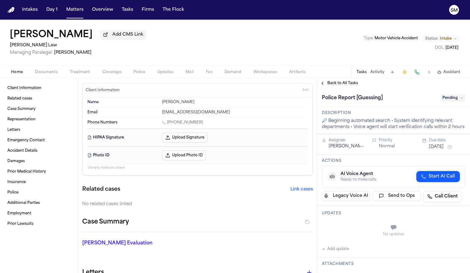
click at [133, 74] on span "Police" at bounding box center [139, 72] width 12 height 5
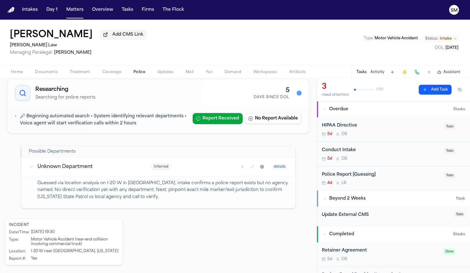
scroll to position [37, 0]
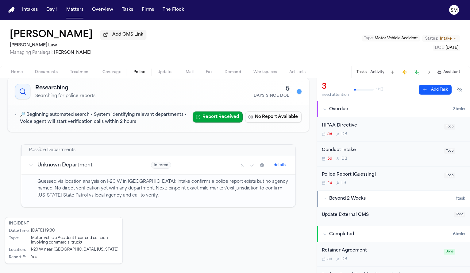
click at [16, 75] on span "Home" at bounding box center [17, 72] width 12 height 5
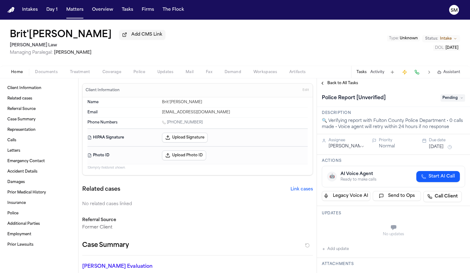
click at [132, 76] on button "Police" at bounding box center [139, 71] width 24 height 7
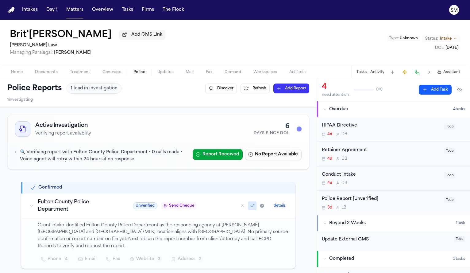
click at [55, 72] on span "Documents" at bounding box center [46, 72] width 23 height 5
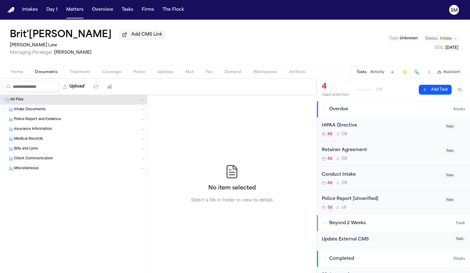
click at [35, 110] on span "Intake Documents" at bounding box center [30, 109] width 32 height 5
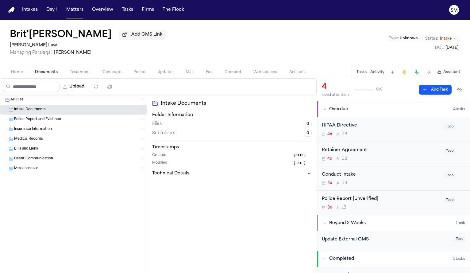
click at [36, 121] on span "Police Report and Evidence" at bounding box center [37, 119] width 47 height 5
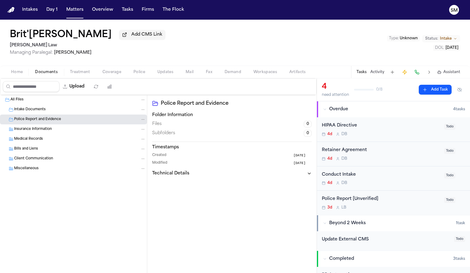
click at [35, 127] on div "Insurance Information" at bounding box center [73, 129] width 147 height 10
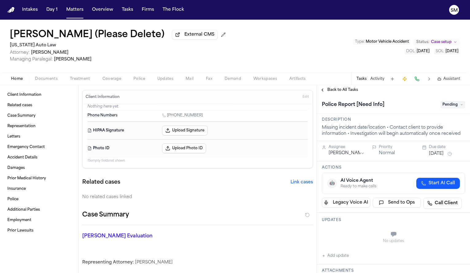
click at [136, 72] on div "Patty Harrison (Please Delete) External CMS Michigan Auto Law Attorney: Christo…" at bounding box center [235, 46] width 470 height 53
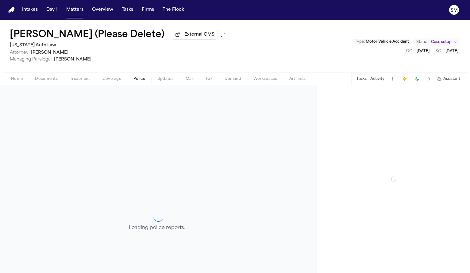
click at [137, 78] on span "Police" at bounding box center [139, 78] width 12 height 5
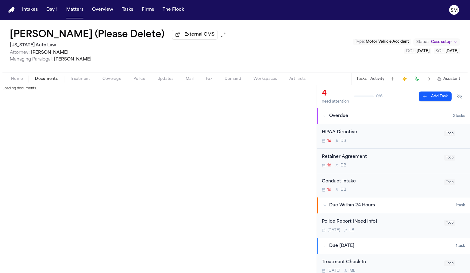
click at [41, 81] on span "Documents" at bounding box center [46, 78] width 23 height 5
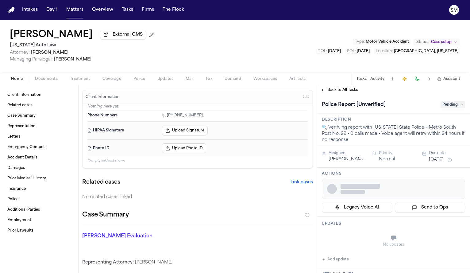
click at [48, 79] on span "Documents" at bounding box center [46, 78] width 23 height 5
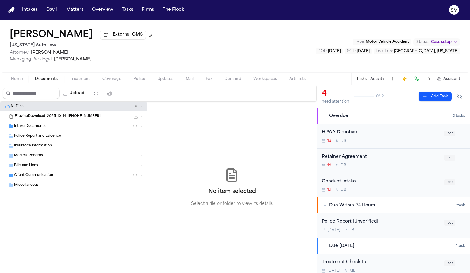
click at [50, 127] on div "Intake Documents ( 1 )" at bounding box center [80, 126] width 132 height 6
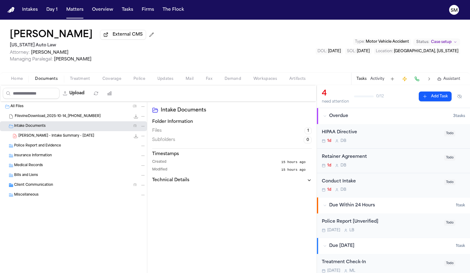
click at [131, 84] on div "Home Documents Treatment Coverage Police Updates Mail Fax Demand Workspaces Art…" at bounding box center [235, 78] width 470 height 12
click at [137, 84] on div "Home Documents Treatment Coverage Police Updates Mail Fax Demand Workspaces Art…" at bounding box center [235, 78] width 470 height 12
click at [140, 72] on div "[PERSON_NAME] External CMS [US_STATE] Auto Law Attorney: [PERSON_NAME] Managing…" at bounding box center [235, 46] width 470 height 53
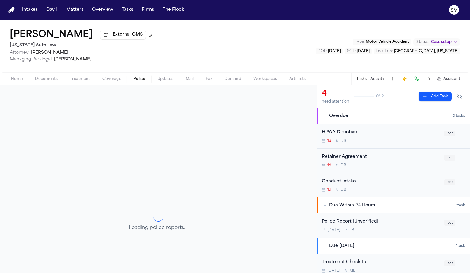
click at [139, 83] on span "button" at bounding box center [139, 82] width 19 height 1
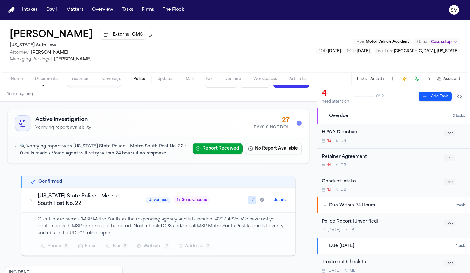
scroll to position [16, 0]
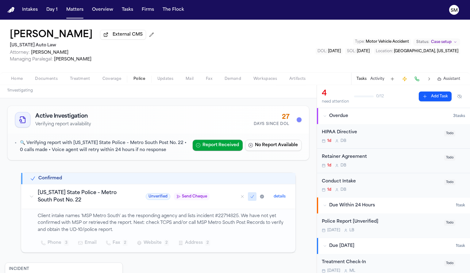
click at [227, 215] on p "Client intake names 'MSP Metro South' as the responding agency and lists incide…" at bounding box center [163, 223] width 250 height 21
copy p "22714825"
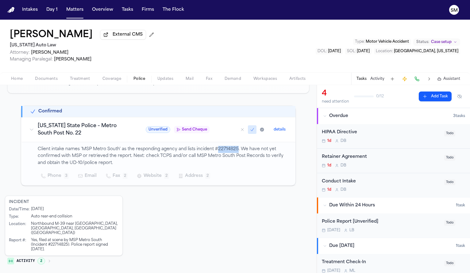
scroll to position [86, 0]
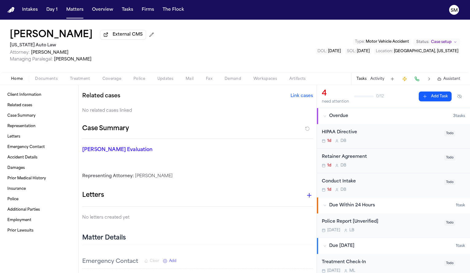
click at [21, 81] on span "Home" at bounding box center [17, 78] width 12 height 5
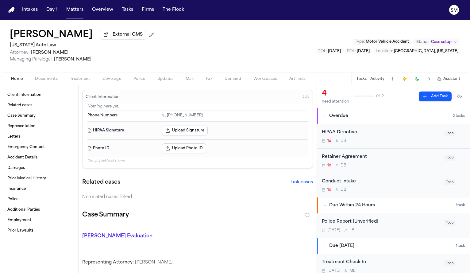
click at [50, 81] on span "Documents" at bounding box center [46, 78] width 23 height 5
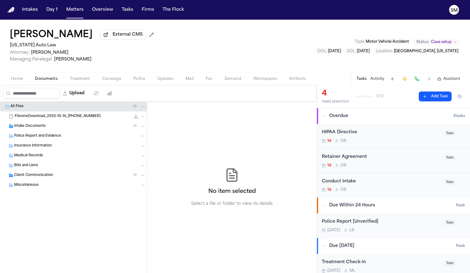
click at [45, 119] on span "FilevineDownload_2025-10-14_[PHONE_NUMBER]" at bounding box center [58, 116] width 86 height 5
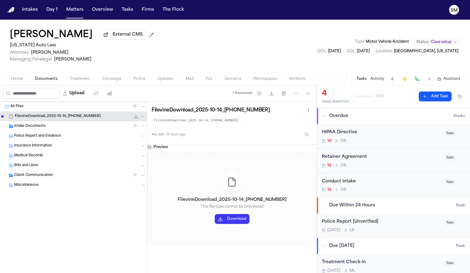
click at [43, 126] on span "Intake Documents" at bounding box center [30, 126] width 32 height 5
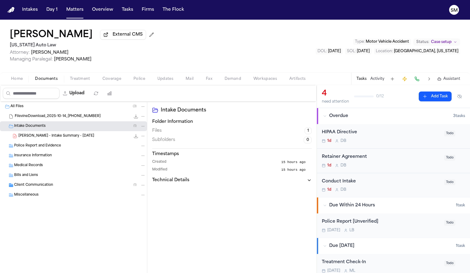
click at [82, 134] on div "[PERSON_NAME] - Intake Summary - [DATE] 124.7 KB • PDF" at bounding box center [81, 136] width 127 height 6
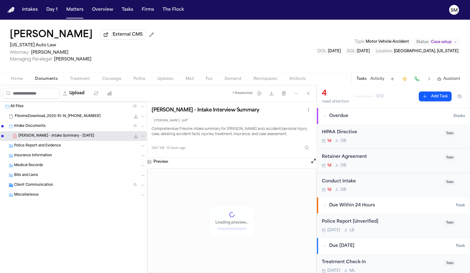
click at [60, 187] on div "Client Communication ( 1 )" at bounding box center [80, 185] width 132 height 6
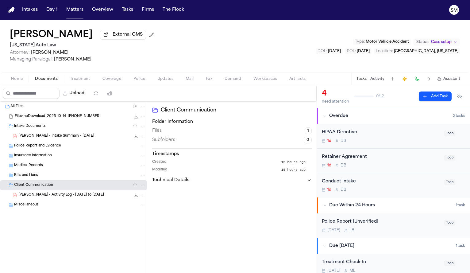
click at [62, 137] on span "[PERSON_NAME] - Intake Summary - [DATE]" at bounding box center [56, 135] width 76 height 5
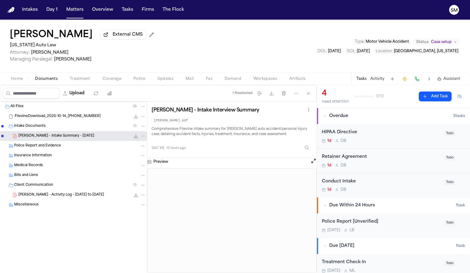
click at [309, 165] on div "Preview" at bounding box center [231, 162] width 169 height 8
click at [314, 164] on button "Open preview" at bounding box center [314, 161] width 6 height 6
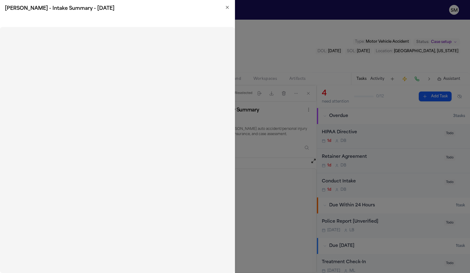
click at [227, 8] on icon "button" at bounding box center [227, 7] width 2 height 2
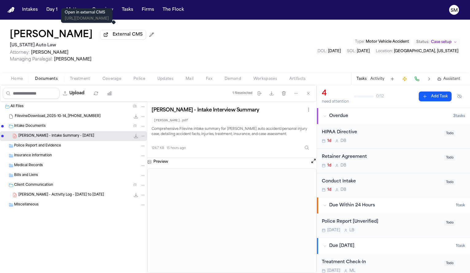
click at [117, 33] on button "External CMS" at bounding box center [123, 35] width 46 height 10
click at [67, 146] on div "Police Report and Evidence" at bounding box center [80, 146] width 132 height 6
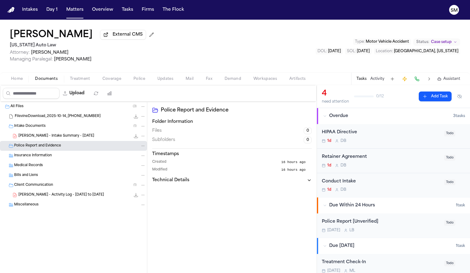
click at [81, 96] on button "Upload" at bounding box center [74, 93] width 29 height 11
select select "**********"
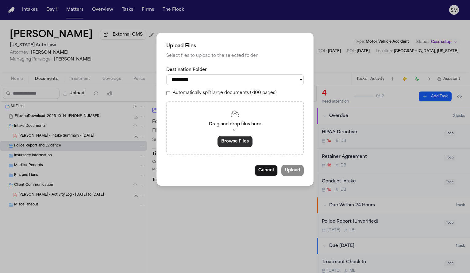
click at [232, 145] on button "Browse Files" at bounding box center [235, 141] width 35 height 11
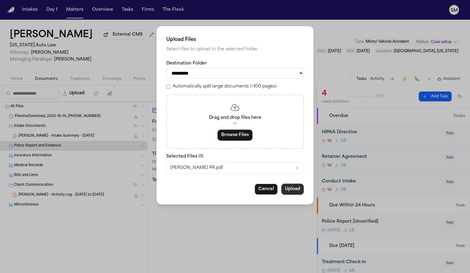
click at [293, 191] on button "Upload" at bounding box center [292, 189] width 22 height 11
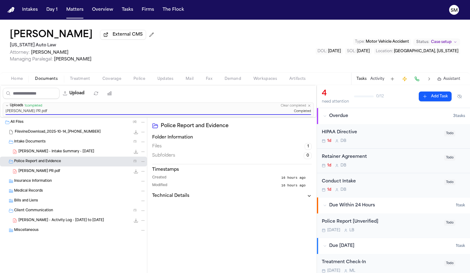
scroll to position [10, 0]
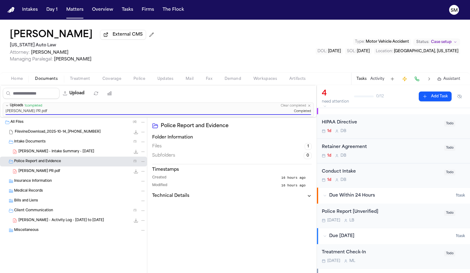
click at [370, 215] on div "Police Report [Unverified]" at bounding box center [381, 211] width 119 height 7
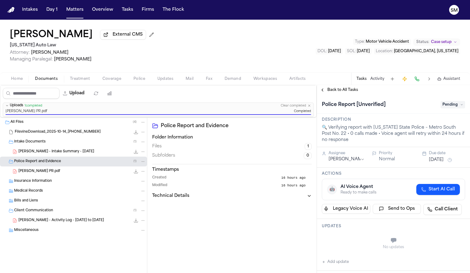
click at [444, 108] on span "Pending" at bounding box center [453, 104] width 25 height 7
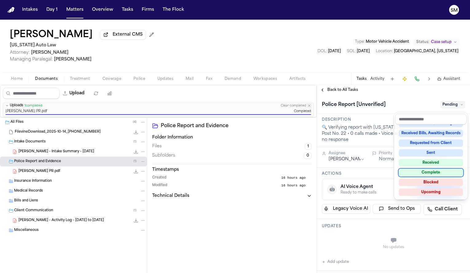
click at [422, 174] on div "Complete" at bounding box center [431, 172] width 64 height 7
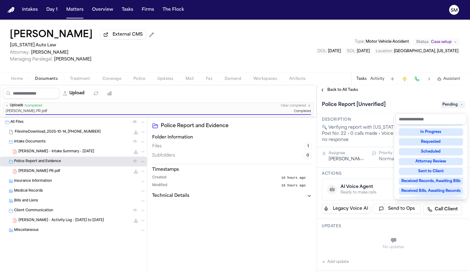
scroll to position [2, 0]
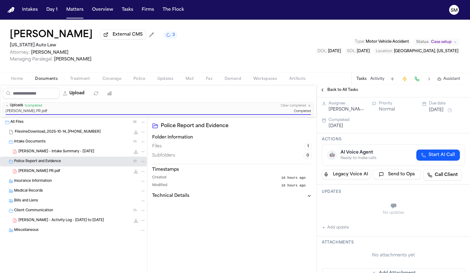
scroll to position [52, 0]
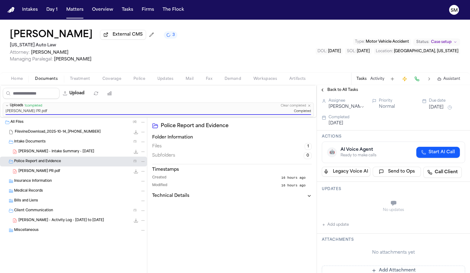
click at [333, 228] on button "Add update" at bounding box center [335, 224] width 27 height 7
click at [346, 204] on textarea "Add your update" at bounding box center [397, 204] width 131 height 12
type textarea "**********"
click at [451, 219] on button "Add" at bounding box center [456, 218] width 13 height 7
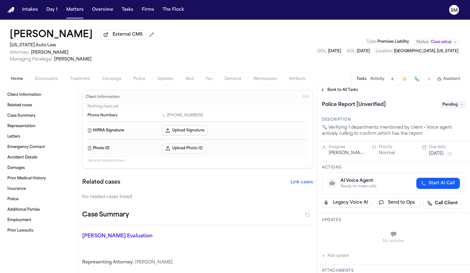
click at [140, 81] on span "Police" at bounding box center [139, 78] width 12 height 5
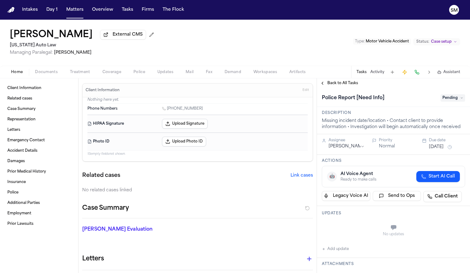
click at [134, 74] on span "Police" at bounding box center [139, 72] width 12 height 5
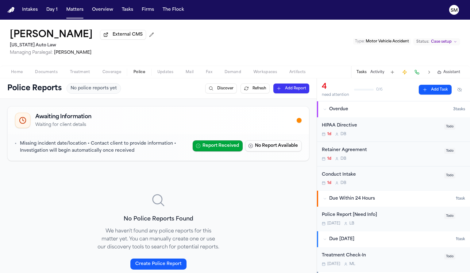
click at [52, 75] on span "Documents" at bounding box center [46, 72] width 23 height 5
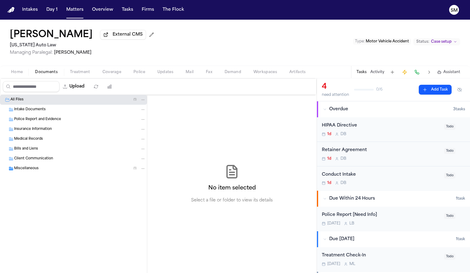
click at [41, 167] on div "Miscellaneous ( 1 )" at bounding box center [73, 169] width 147 height 10
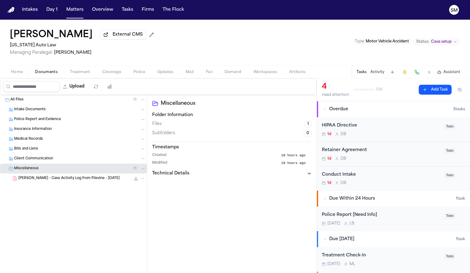
click at [47, 175] on div "[PERSON_NAME] - Case Activity Log from Filevine - [DATE] 78.3 KB • PDF" at bounding box center [73, 178] width 147 height 10
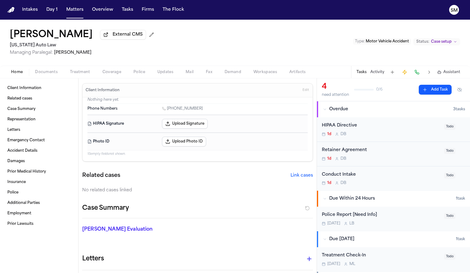
click at [20, 76] on span "button" at bounding box center [16, 75] width 19 height 1
click at [34, 93] on link "Client Information" at bounding box center [39, 88] width 68 height 10
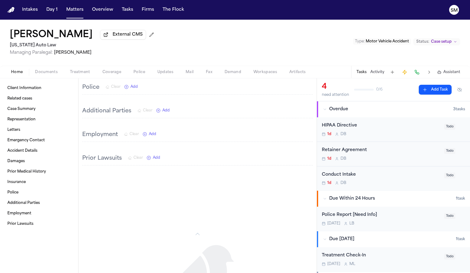
scroll to position [377, 0]
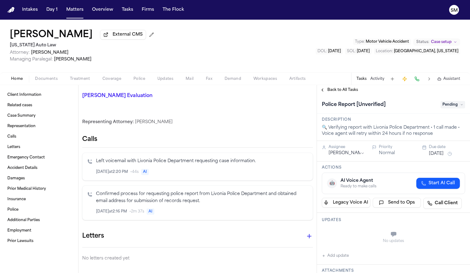
scroll to position [147, 0]
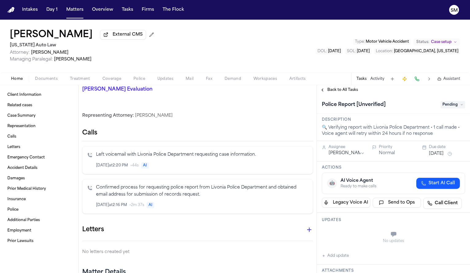
click at [53, 79] on span "Documents" at bounding box center [46, 78] width 23 height 5
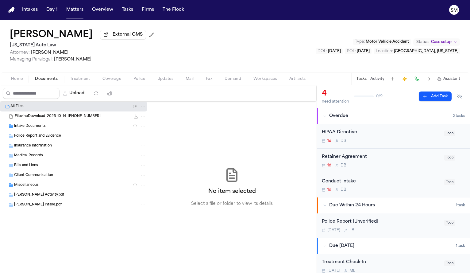
click at [44, 133] on div "Police Report and Evidence" at bounding box center [73, 136] width 147 height 10
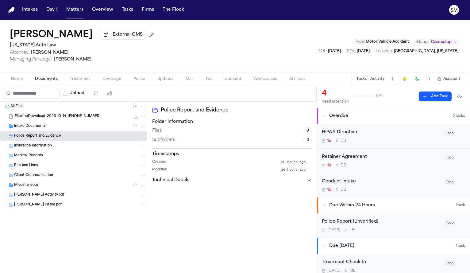
click at [41, 129] on span "Intake Documents" at bounding box center [30, 126] width 32 height 5
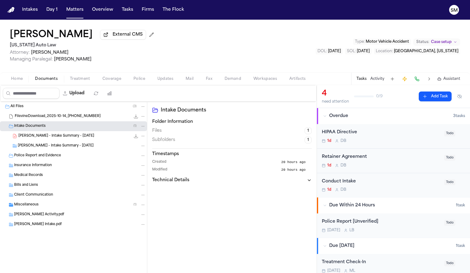
click at [45, 134] on div "[PERSON_NAME] - Intake Summary - [DATE] 153.3 KB • PDF" at bounding box center [73, 136] width 147 height 10
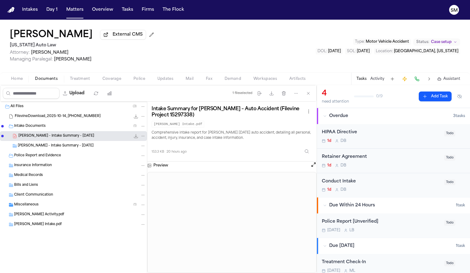
click at [50, 148] on span "[PERSON_NAME] - Intake Summary - [DATE]" at bounding box center [56, 145] width 76 height 5
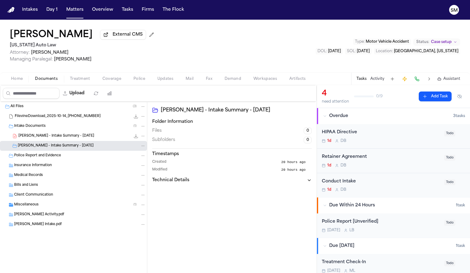
click at [49, 141] on div "[PERSON_NAME] - Intake Summary - [DATE] 153.3 KB • PDF" at bounding box center [73, 136] width 147 height 10
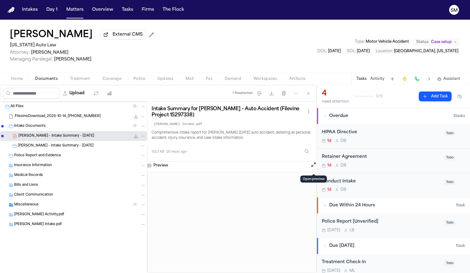
click at [314, 167] on button "Open preview" at bounding box center [314, 164] width 6 height 6
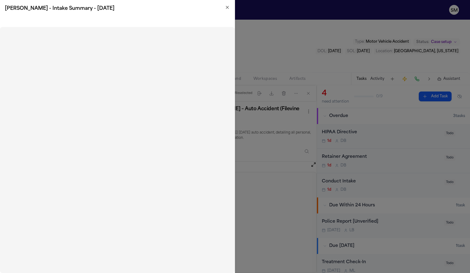
click at [226, 7] on icon "button" at bounding box center [227, 7] width 5 height 5
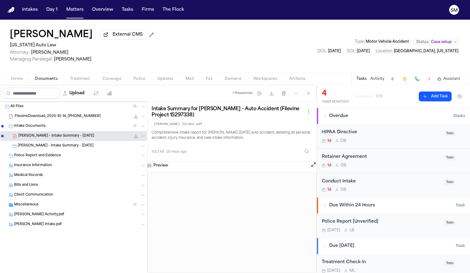
click at [50, 157] on span "Police Report and Evidence" at bounding box center [37, 155] width 47 height 5
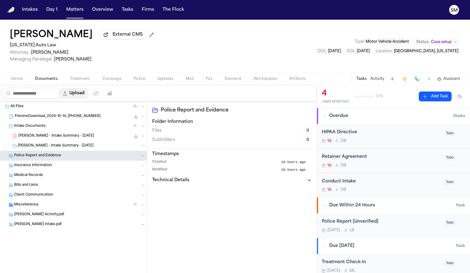
click at [77, 92] on button "Upload" at bounding box center [74, 93] width 29 height 11
select select "**********"
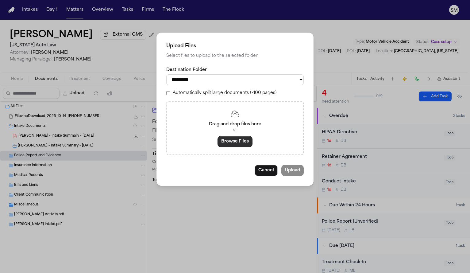
click at [226, 139] on button "Browse Files" at bounding box center [235, 141] width 35 height 11
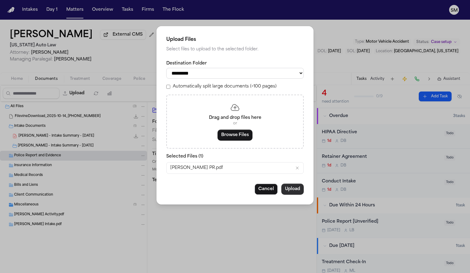
click at [294, 192] on button "Upload" at bounding box center [292, 189] width 22 height 11
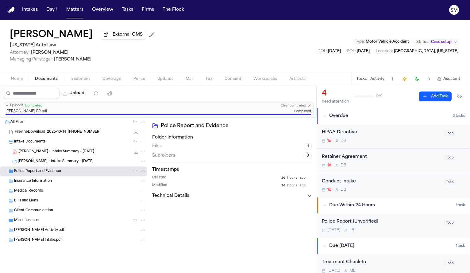
click at [133, 80] on span "Police" at bounding box center [139, 78] width 12 height 5
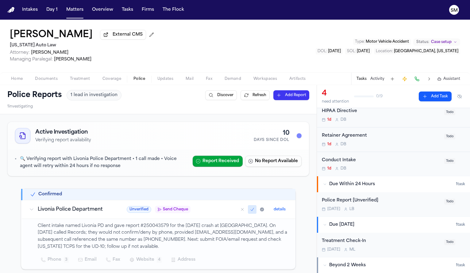
scroll to position [21, 0]
click at [383, 203] on div "Police Report [Unverified]" at bounding box center [381, 200] width 119 height 7
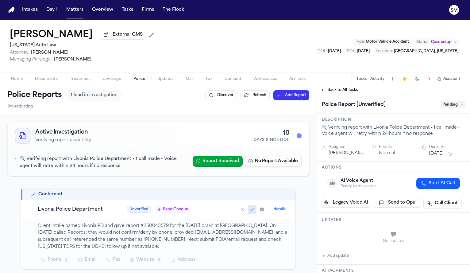
click at [446, 107] on span "Pending" at bounding box center [453, 104] width 25 height 7
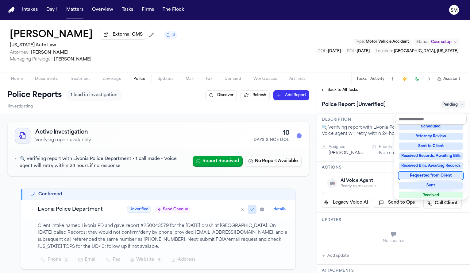
scroll to position [96, 0]
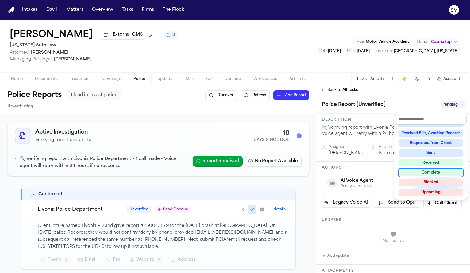
click at [433, 173] on div "Complete" at bounding box center [431, 172] width 64 height 7
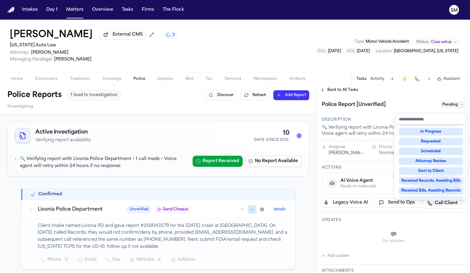
scroll to position [2, 0]
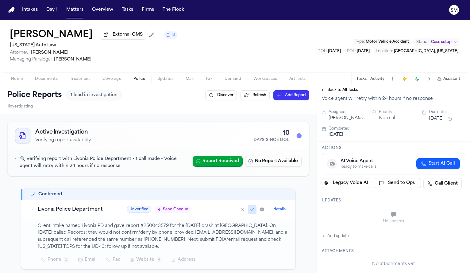
scroll to position [37, 0]
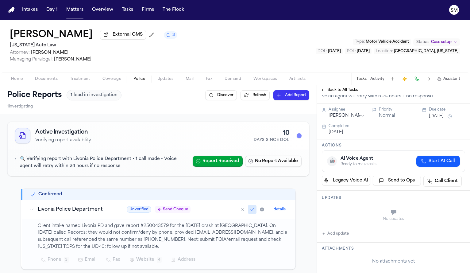
click at [330, 237] on button "Add update" at bounding box center [335, 233] width 27 height 7
click at [346, 213] on textarea "Add your update" at bounding box center [397, 213] width 131 height 12
type textarea "**********"
click at [454, 228] on button "Add" at bounding box center [456, 227] width 13 height 7
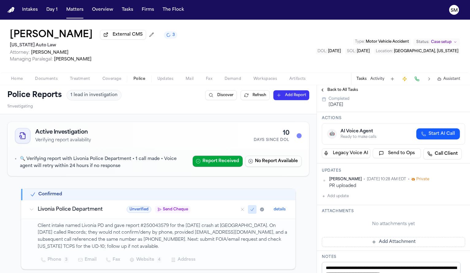
scroll to position [10, 0]
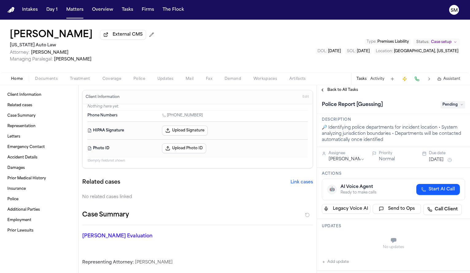
click at [115, 83] on span "button" at bounding box center [112, 82] width 26 height 1
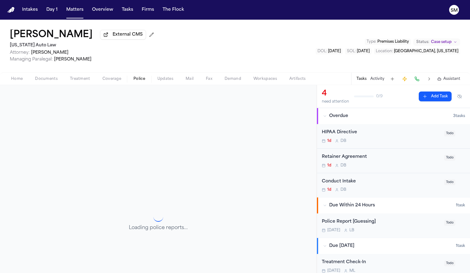
click at [136, 77] on button "Police" at bounding box center [139, 78] width 24 height 7
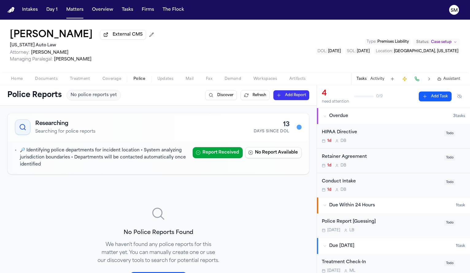
click at [44, 85] on div "Home Documents Treatment Coverage Police Updates Mail Fax Demand Workspaces Art…" at bounding box center [235, 78] width 470 height 12
click at [45, 80] on span "Documents" at bounding box center [46, 78] width 23 height 5
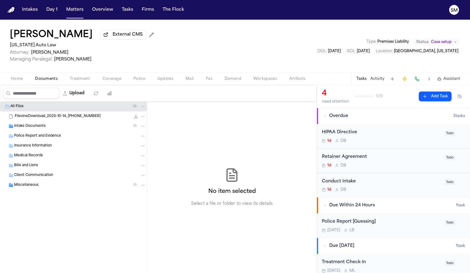
click at [48, 129] on div "Intake Documents ( 1 )" at bounding box center [80, 126] width 132 height 6
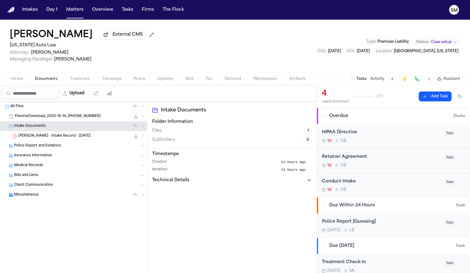
click at [48, 137] on span "[PERSON_NAME] - Intake Record - [DATE]" at bounding box center [54, 135] width 72 height 5
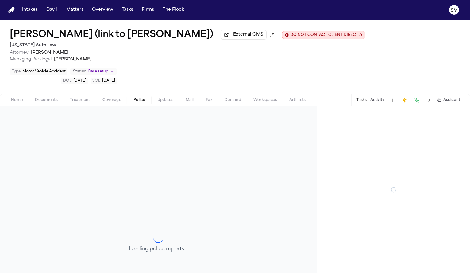
click at [137, 103] on span "Police" at bounding box center [139, 100] width 12 height 5
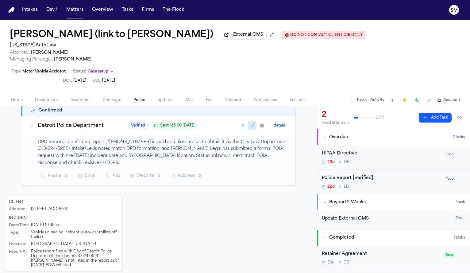
scroll to position [106, 0]
click at [374, 181] on div "Police Report [Verified]" at bounding box center [381, 178] width 119 height 7
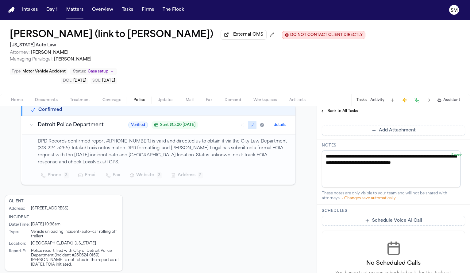
scroll to position [223, 0]
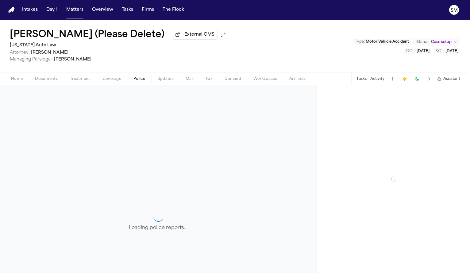
click at [134, 79] on span "Police" at bounding box center [139, 78] width 12 height 5
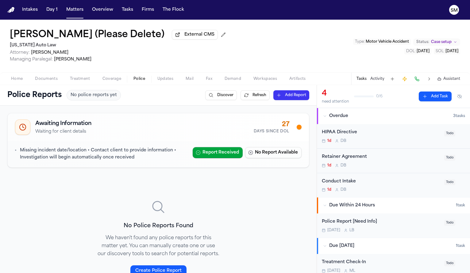
click at [45, 80] on span "Documents" at bounding box center [46, 78] width 23 height 5
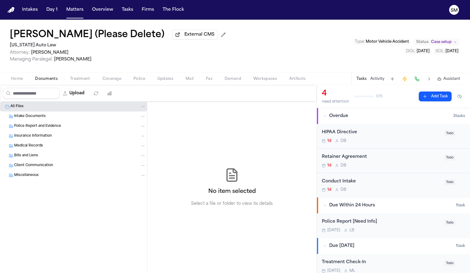
click at [47, 129] on span "Police Report and Evidence" at bounding box center [37, 126] width 47 height 5
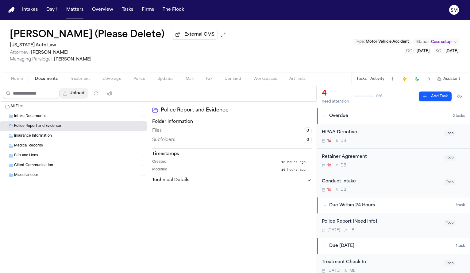
click at [81, 95] on button "Upload" at bounding box center [74, 93] width 29 height 11
select select "**********"
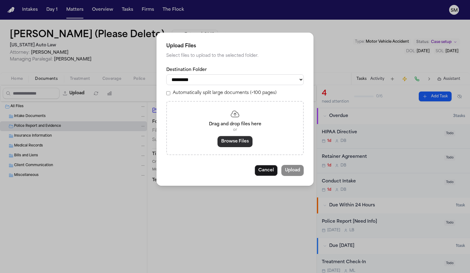
click at [227, 147] on button "Browse Files" at bounding box center [235, 141] width 35 height 11
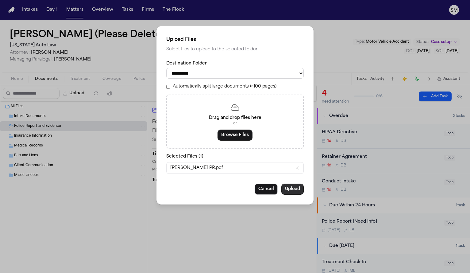
click at [292, 192] on button "Upload" at bounding box center [292, 189] width 22 height 11
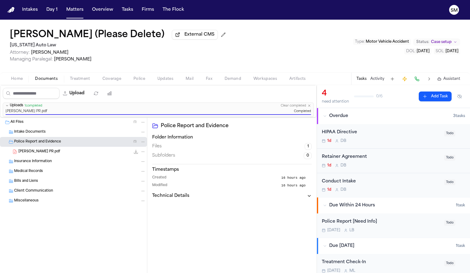
click at [393, 225] on div "Police Report [Need Info]" at bounding box center [381, 221] width 119 height 7
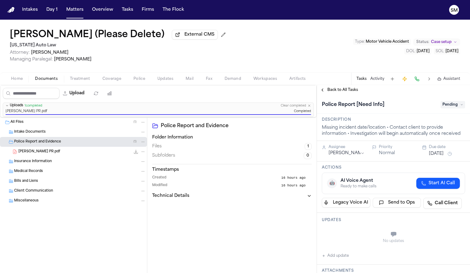
click at [452, 104] on span "Pending" at bounding box center [453, 104] width 25 height 7
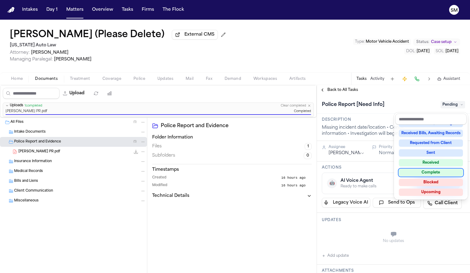
click at [433, 171] on div "Complete" at bounding box center [431, 172] width 64 height 7
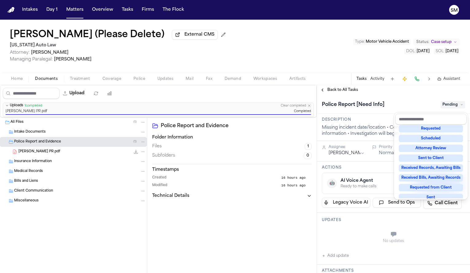
scroll to position [2, 0]
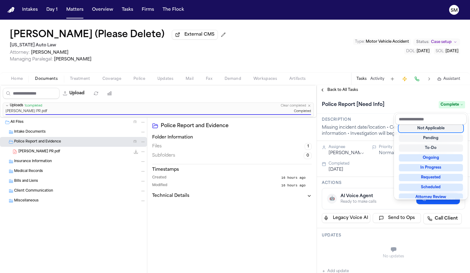
click at [316, 68] on div "Patty Harrison (Please Delete) External CMS Michigan Auto Law Attorney: Christo…" at bounding box center [235, 146] width 470 height 253
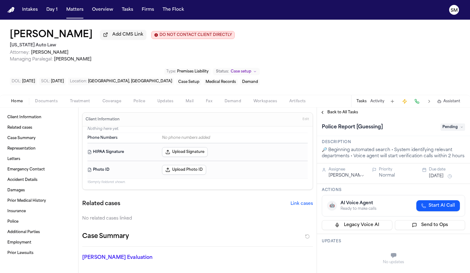
click at [57, 98] on button "Documents" at bounding box center [46, 101] width 35 height 7
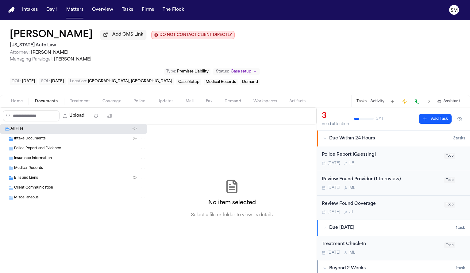
click at [44, 136] on span "Intake Documents" at bounding box center [30, 138] width 32 height 5
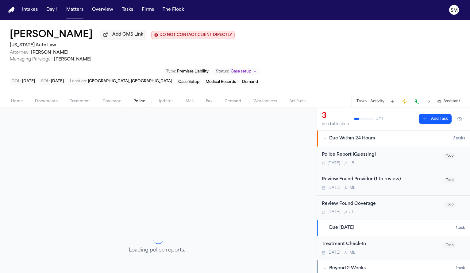
click at [140, 99] on span "Police" at bounding box center [139, 101] width 12 height 5
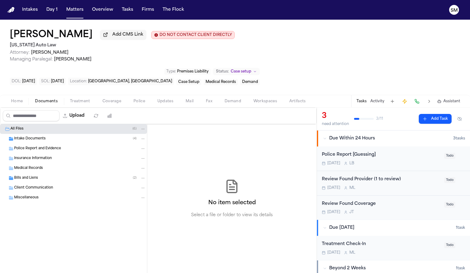
click at [36, 99] on span "Documents" at bounding box center [46, 101] width 23 height 5
click at [50, 136] on div "Intake Documents ( 4 )" at bounding box center [80, 139] width 132 height 6
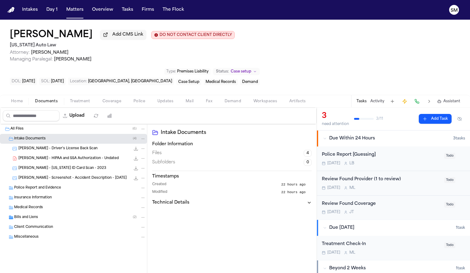
click at [55, 146] on span "[PERSON_NAME] - Driver's License Back Scan" at bounding box center [57, 148] width 79 height 5
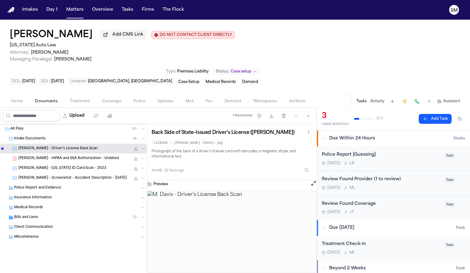
click at [60, 166] on span "[PERSON_NAME] - [US_STATE] ID Card Scan - 2023" at bounding box center [62, 168] width 88 height 5
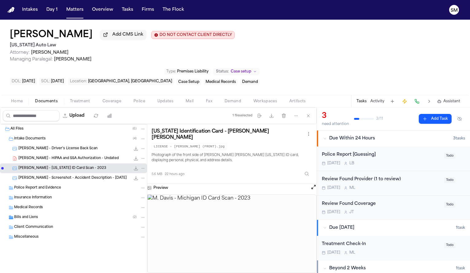
click at [312, 184] on button "Open preview" at bounding box center [314, 187] width 6 height 6
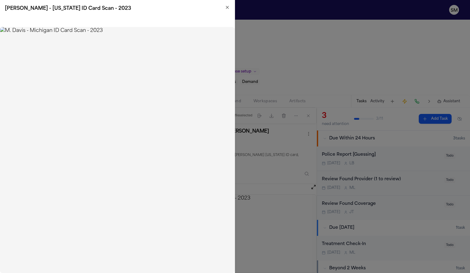
click at [223, 5] on h2 "[PERSON_NAME] - [US_STATE] ID Card Scan - 2023" at bounding box center [117, 8] width 225 height 7
click at [226, 6] on icon "button" at bounding box center [227, 7] width 2 height 2
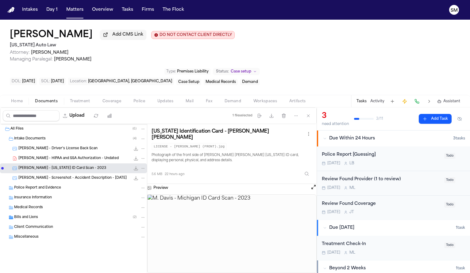
click at [79, 173] on div "[PERSON_NAME] - Screenshot - Accident Description - [DATE] 53.8 KB • PNG" at bounding box center [73, 178] width 147 height 10
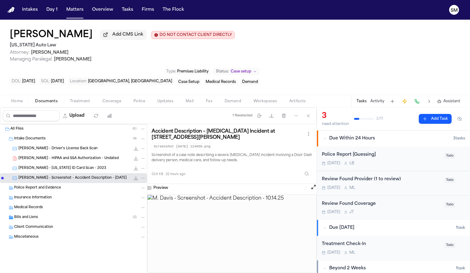
click at [313, 184] on button "Open preview" at bounding box center [314, 187] width 6 height 6
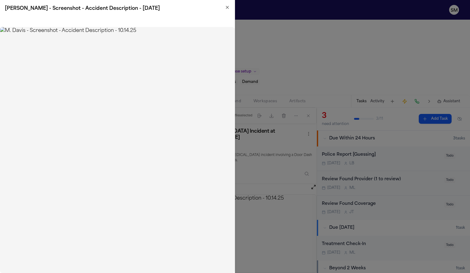
click at [230, 9] on div "[PERSON_NAME] - Screenshot - Accident Description - [DATE]" at bounding box center [117, 8] width 235 height 17
click at [227, 9] on icon "button" at bounding box center [227, 7] width 5 height 5
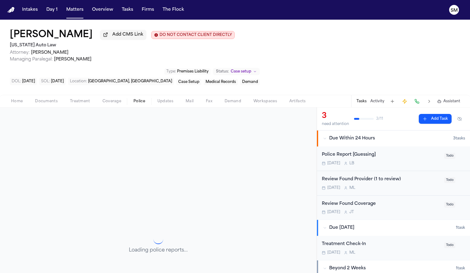
click at [141, 99] on span "Police" at bounding box center [139, 101] width 12 height 5
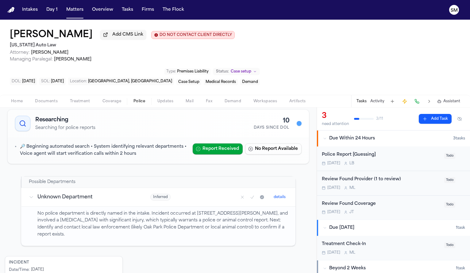
scroll to position [35, 0]
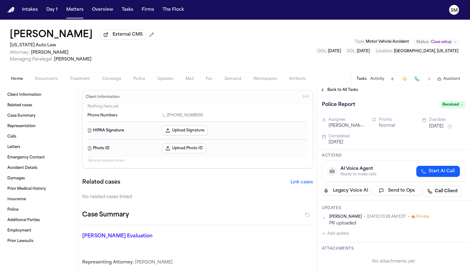
click at [134, 81] on span "Police" at bounding box center [139, 78] width 12 height 5
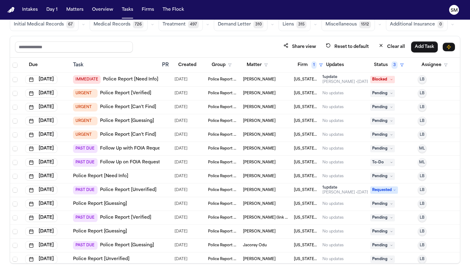
click at [136, 93] on link "Police Report [Verified]" at bounding box center [125, 93] width 51 height 6
click at [302, 63] on button "Firm 1" at bounding box center [310, 65] width 33 height 11
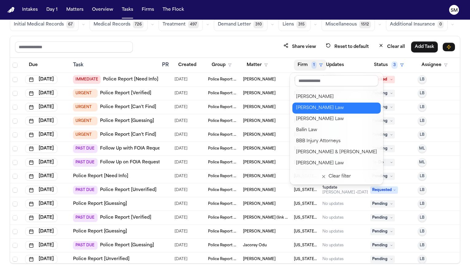
click at [318, 112] on button "[PERSON_NAME] Law" at bounding box center [336, 108] width 88 height 11
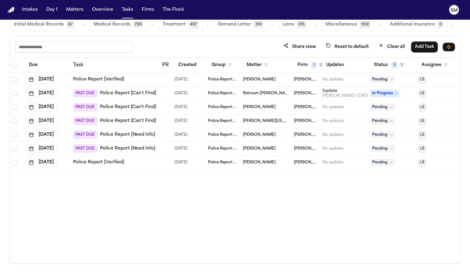
click at [109, 162] on link "Police Report [Verified]" at bounding box center [98, 162] width 51 height 6
click at [119, 148] on link "Police Report [Need Info]" at bounding box center [127, 148] width 55 height 6
click at [110, 136] on link "Police Report [Need Info]" at bounding box center [127, 135] width 55 height 6
click at [130, 120] on link "Police Report [Can't Find]" at bounding box center [128, 121] width 56 height 6
click at [140, 108] on link "Police Report [Can't Find]" at bounding box center [128, 107] width 56 height 6
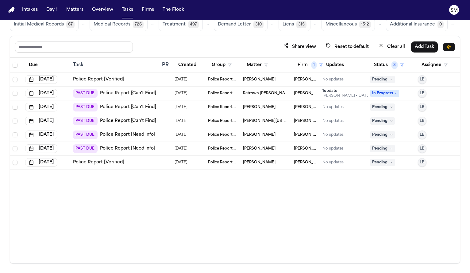
click at [136, 95] on link "Police Report [Can't Find]" at bounding box center [128, 93] width 56 height 6
click at [111, 80] on link "Police Report [Verified]" at bounding box center [98, 79] width 51 height 6
click at [121, 108] on link "Police Report [Can't Find]" at bounding box center [128, 107] width 56 height 6
click at [310, 66] on button "Firm 1" at bounding box center [310, 65] width 33 height 11
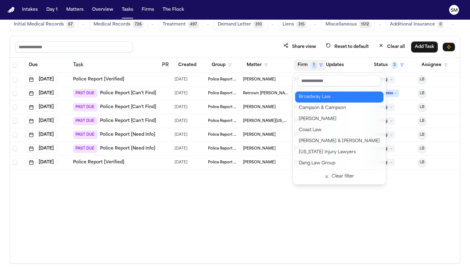
scroll to position [100, 0]
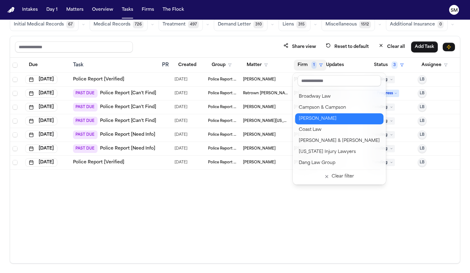
click at [327, 115] on div "Chandler Volta" at bounding box center [339, 118] width 81 height 7
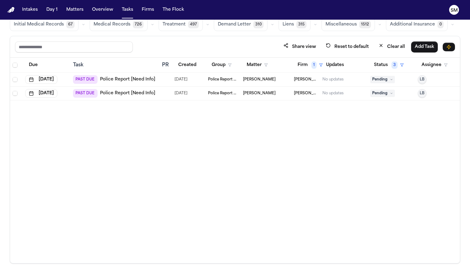
click at [124, 81] on link "Police Report [Need Info]" at bounding box center [127, 79] width 55 height 6
click at [307, 69] on button "Firm 1" at bounding box center [310, 65] width 33 height 11
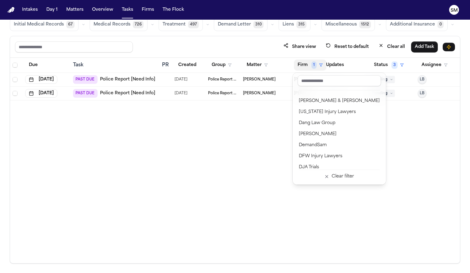
scroll to position [148, 0]
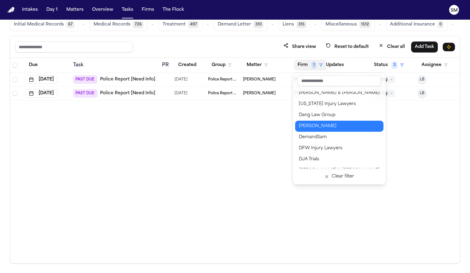
click at [320, 127] on div "David Lopez" at bounding box center [339, 125] width 81 height 7
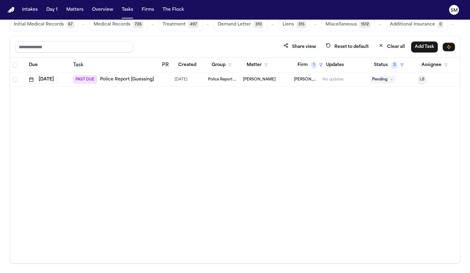
click at [143, 82] on link "Police Report [Guessing]" at bounding box center [127, 79] width 54 height 6
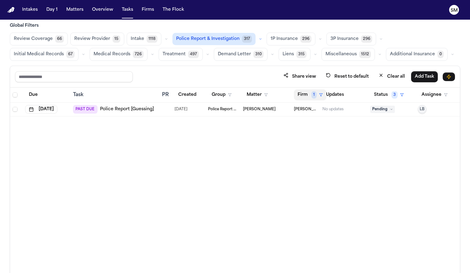
click at [306, 96] on button "Firm 1" at bounding box center [310, 94] width 33 height 11
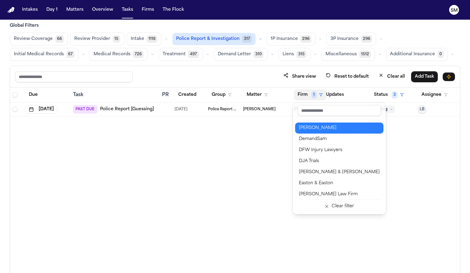
scroll to position [176, 0]
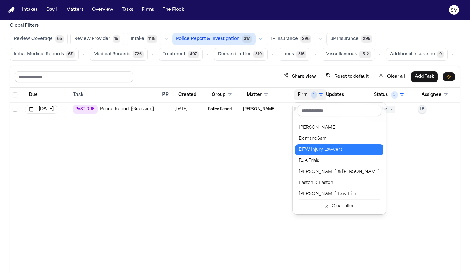
click at [327, 152] on div "DFW Injury Lawyers" at bounding box center [339, 149] width 81 height 7
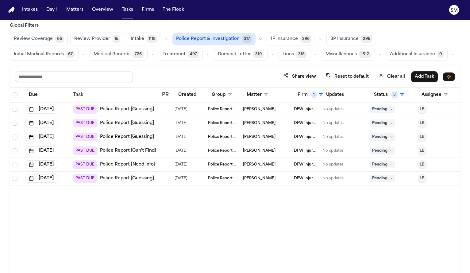
click at [117, 178] on link "Police Report [Guessing]" at bounding box center [127, 178] width 54 height 6
click at [113, 163] on link "Police Report [Need Info]" at bounding box center [127, 164] width 55 height 6
click at [139, 150] on link "Police Report [Can't Find]" at bounding box center [128, 151] width 56 height 6
click at [133, 136] on link "Police Report [Guessing]" at bounding box center [127, 137] width 54 height 6
click at [142, 123] on link "Police Report [Guessing]" at bounding box center [127, 123] width 54 height 6
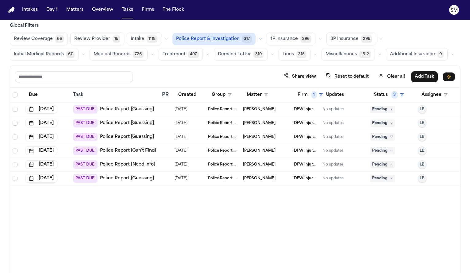
click at [128, 108] on link "Police Report [Guessing]" at bounding box center [127, 109] width 54 height 6
click at [313, 91] on span "1" at bounding box center [313, 94] width 5 height 7
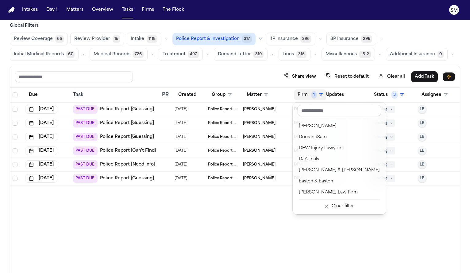
scroll to position [187, 0]
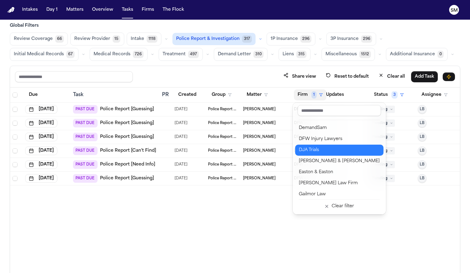
click at [322, 153] on div "DJA Trials" at bounding box center [339, 149] width 81 height 7
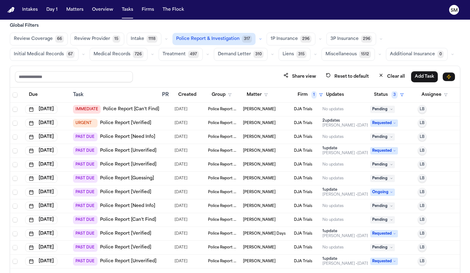
scroll to position [37, 0]
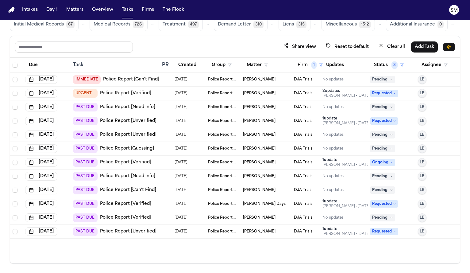
click at [142, 216] on link "Police Report [Verified]" at bounding box center [125, 218] width 51 height 6
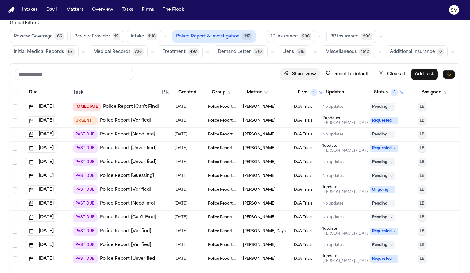
scroll to position [6, 0]
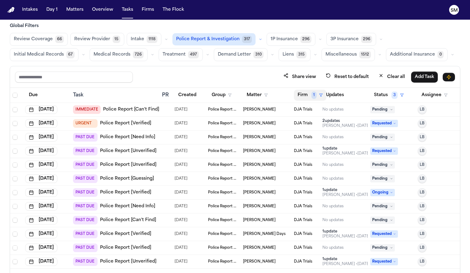
click at [309, 95] on button "Firm 1" at bounding box center [310, 95] width 33 height 11
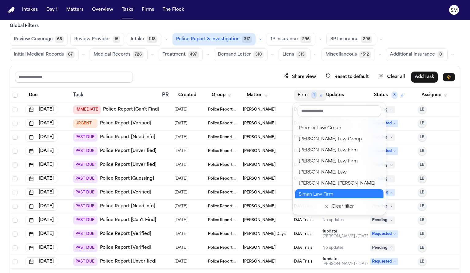
scroll to position [681, 0]
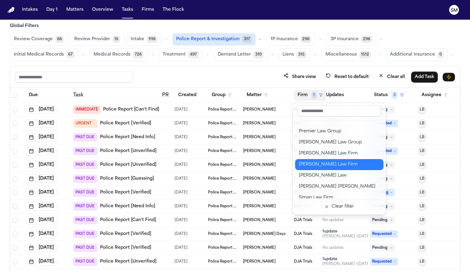
click at [320, 168] on div "Ruy Mireles Law Firm" at bounding box center [339, 164] width 81 height 7
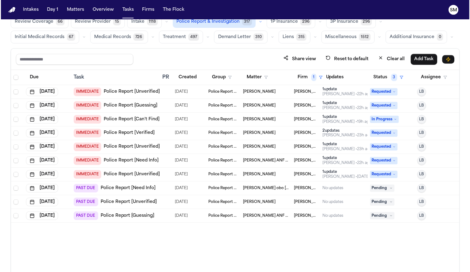
scroll to position [26, 0]
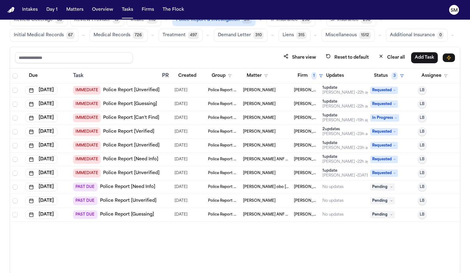
click at [145, 132] on link "Police Report [Verified]" at bounding box center [128, 132] width 51 height 6
click at [263, 147] on span "Celine Figueroa" at bounding box center [259, 145] width 33 height 5
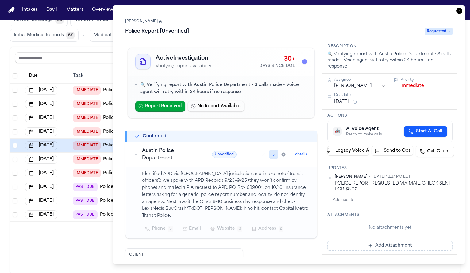
click at [143, 21] on link "Celine Figueroa" at bounding box center [143, 21] width 37 height 5
click at [461, 10] on icon "button" at bounding box center [459, 11] width 6 height 6
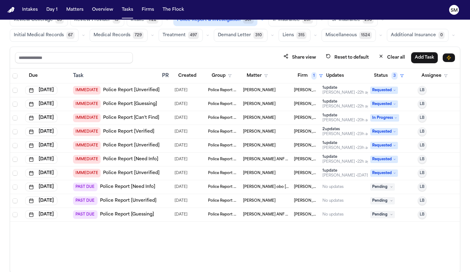
click at [265, 159] on span "Celine Figueroa ANF Alivia Rodrigue" at bounding box center [266, 159] width 46 height 5
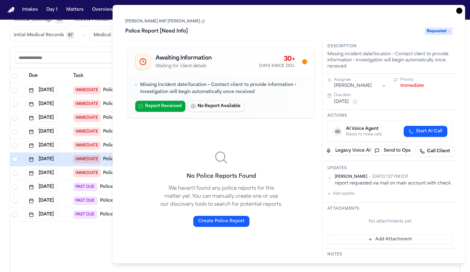
click at [459, 12] on icon "button" at bounding box center [459, 11] width 6 height 6
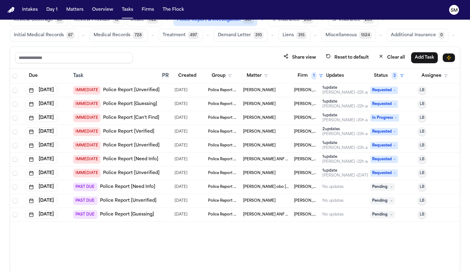
click at [214, 155] on td "Police Report & Investigation" at bounding box center [223, 160] width 35 height 14
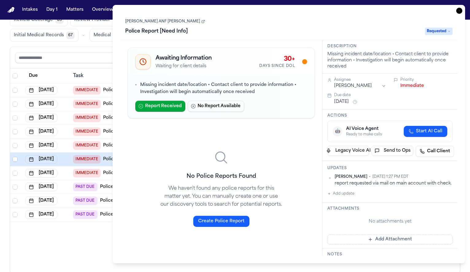
click at [155, 21] on link "Celine Figueroa ANF Alivia Rodrigue" at bounding box center [165, 21] width 80 height 5
click at [462, 11] on div "Task Details Celine Figueroa ANF Alivia Rodrigue Police Report [Need Info] Requ…" at bounding box center [289, 134] width 353 height 258
click at [460, 11] on icon "button" at bounding box center [459, 11] width 6 height 6
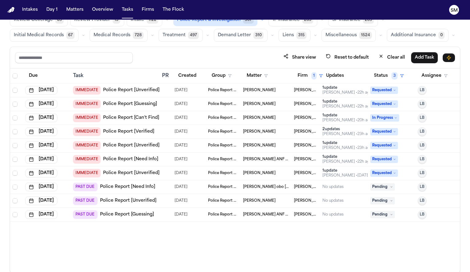
click at [256, 103] on span "Joseph Figueroa III" at bounding box center [259, 104] width 33 height 5
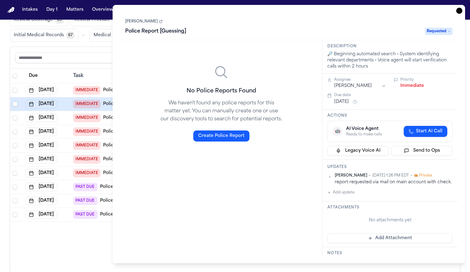
click at [147, 22] on link "Joseph Figueroa III" at bounding box center [143, 21] width 37 height 5
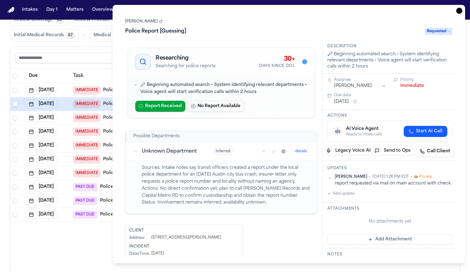
click at [460, 9] on icon "button" at bounding box center [459, 11] width 6 height 6
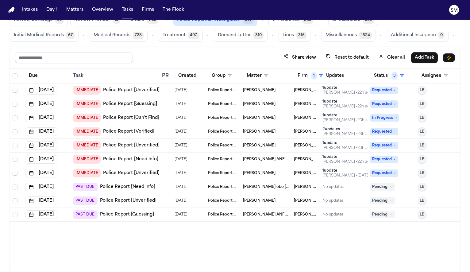
click at [130, 87] on link "Police Report [Unverified]" at bounding box center [131, 90] width 56 height 6
click at [134, 115] on link "Police Report [Can't Find]" at bounding box center [131, 118] width 56 height 6
click at [253, 119] on span "Marco Mena" at bounding box center [259, 117] width 33 height 5
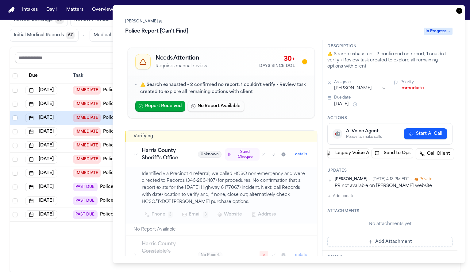
click at [147, 22] on link "Marco Mena" at bounding box center [143, 21] width 37 height 5
click at [462, 10] on icon "button" at bounding box center [459, 11] width 6 height 6
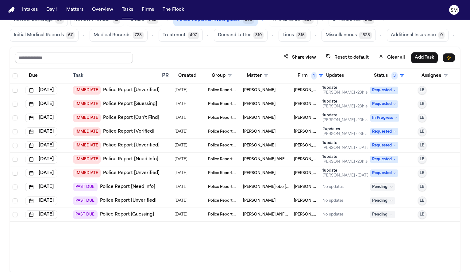
click at [115, 172] on link "Police Report [Unverified]" at bounding box center [131, 173] width 56 height 6
click at [133, 186] on link "Police Report [Need Info]" at bounding box center [127, 187] width 55 height 6
click at [134, 199] on link "Police Report [Unverified]" at bounding box center [128, 201] width 56 height 6
click at [116, 215] on link "Police Report [Guessing]" at bounding box center [127, 214] width 54 height 6
click at [309, 73] on button "Firm 1" at bounding box center [310, 75] width 33 height 11
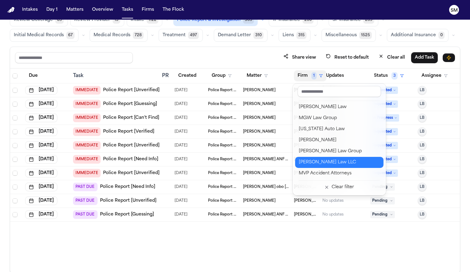
scroll to position [575, 0]
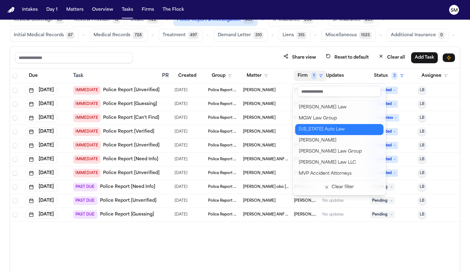
click at [320, 131] on div "Michigan Auto Law" at bounding box center [339, 129] width 81 height 7
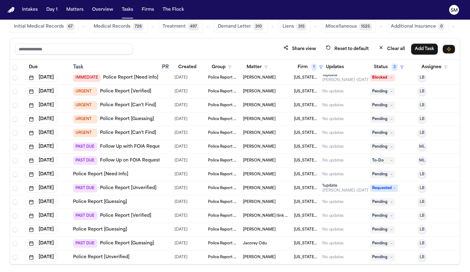
scroll to position [37, 0]
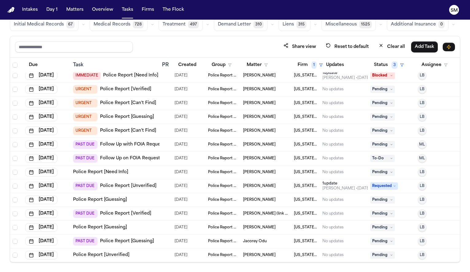
click at [100, 169] on link "Police Report [Need Info]" at bounding box center [100, 172] width 55 height 6
click at [117, 198] on link "Police Report [Guessing]" at bounding box center [100, 200] width 54 height 6
click at [107, 253] on link "Police Report [Unverified]" at bounding box center [101, 255] width 56 height 6
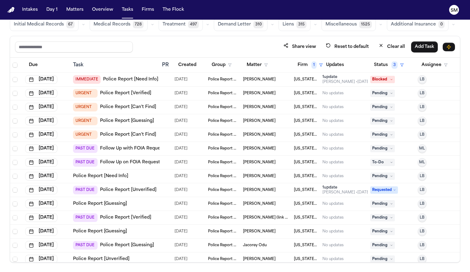
click at [140, 79] on link "Police Report [Need Info]" at bounding box center [130, 79] width 55 height 6
click at [118, 78] on link "Police Report [Need Info]" at bounding box center [130, 79] width 55 height 6
click at [130, 111] on td "URGENT Police Report [Can't Find]" at bounding box center [115, 107] width 89 height 14
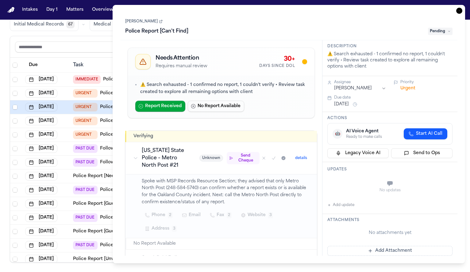
click at [142, 19] on link "Makayla Johnson" at bounding box center [143, 21] width 37 height 5
click at [338, 206] on button "Add update" at bounding box center [340, 204] width 27 height 7
click at [356, 182] on textarea "Add your update" at bounding box center [393, 184] width 113 height 12
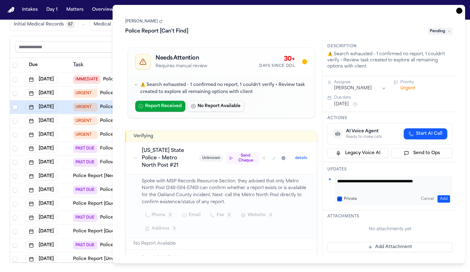
scroll to position [0, 0]
paste textarea "*********"
type textarea "**********"
click at [439, 200] on button "Add" at bounding box center [444, 198] width 13 height 7
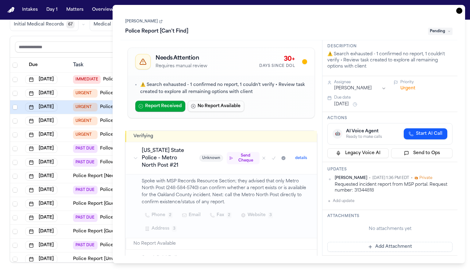
click at [461, 13] on icon "button" at bounding box center [459, 11] width 6 height 6
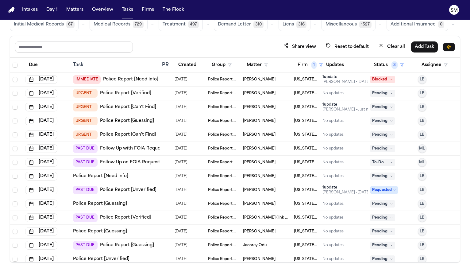
click at [384, 104] on span "Pending" at bounding box center [382, 106] width 25 height 7
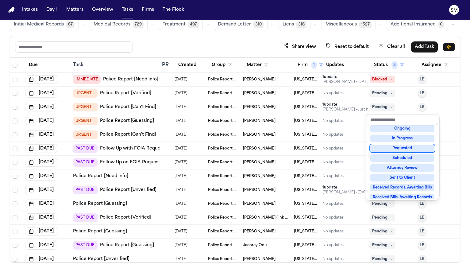
click at [407, 149] on div "Requested" at bounding box center [402, 148] width 64 height 7
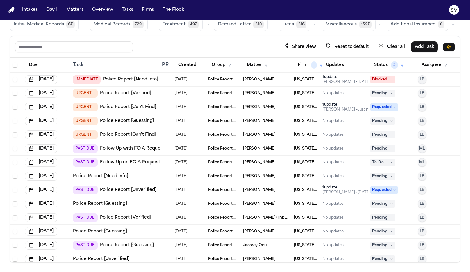
click at [130, 122] on link "Police Report [Guessing]" at bounding box center [127, 121] width 54 height 6
click at [119, 136] on link "Police Report [Can't Find]" at bounding box center [128, 135] width 56 height 6
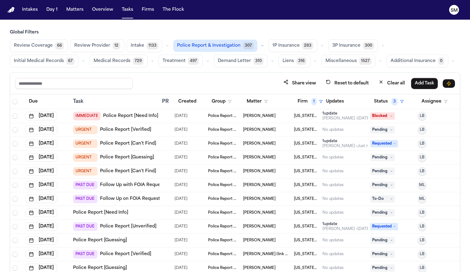
click at [79, 85] on input "text" at bounding box center [74, 83] width 118 height 11
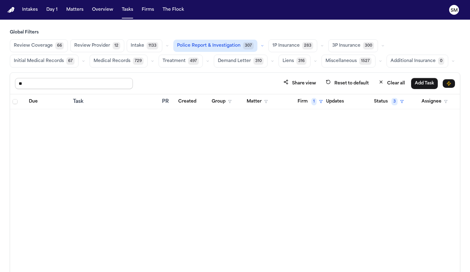
type input "*"
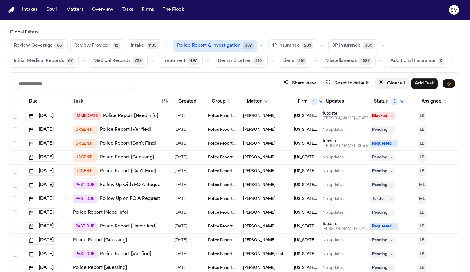
click at [403, 81] on button "Clear all" at bounding box center [392, 83] width 34 height 11
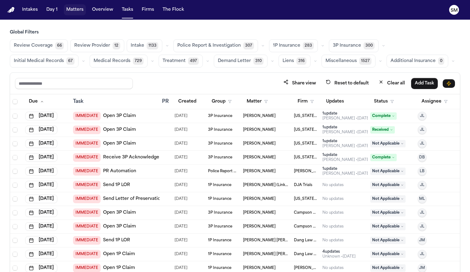
click at [73, 9] on button "Matters" at bounding box center [75, 9] width 22 height 11
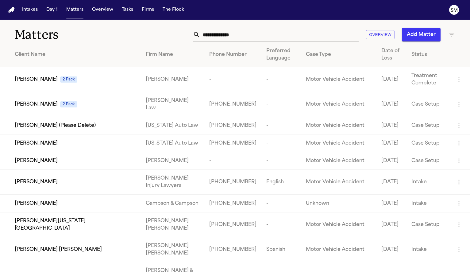
click at [224, 37] on input "text" at bounding box center [279, 35] width 158 height 14
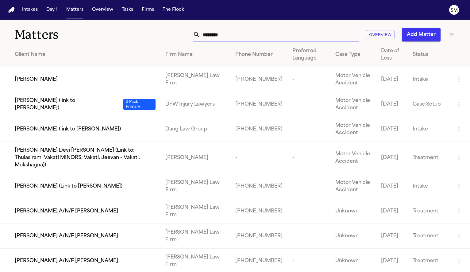
type input "*******"
click at [35, 84] on td "Dariana Corona" at bounding box center [80, 79] width 161 height 25
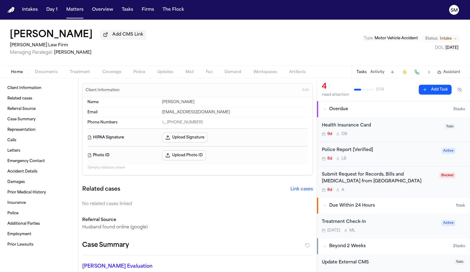
click at [141, 74] on span "Police" at bounding box center [139, 72] width 12 height 5
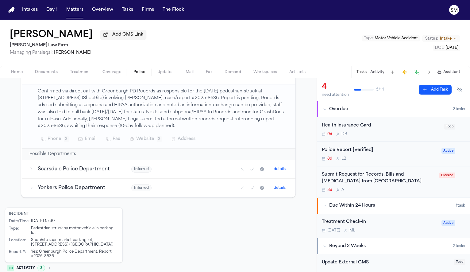
scroll to position [144, 0]
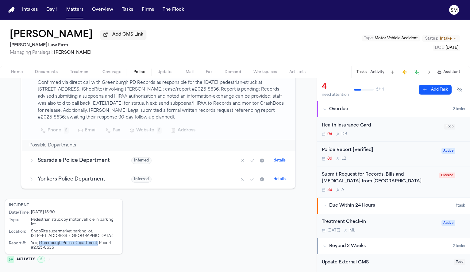
drag, startPoint x: 41, startPoint y: 242, endPoint x: 98, endPoint y: 246, distance: 57.2
click at [98, 246] on div "Yes; Greenburgh Police Department, Report #2025-8636" at bounding box center [75, 245] width 88 height 9
copy div "Greenburgh Police Department,"
drag, startPoint x: 54, startPoint y: 248, endPoint x: 35, endPoint y: 250, distance: 19.7
click at [35, 250] on div "Yes; Greenburgh Police Department, Report #2025-8636" at bounding box center [75, 245] width 88 height 9
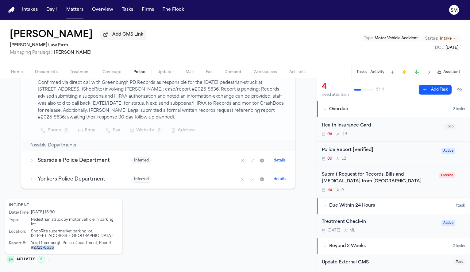
copy div "2025-8636"
click at [112, 74] on span "Coverage" at bounding box center [112, 72] width 19 height 5
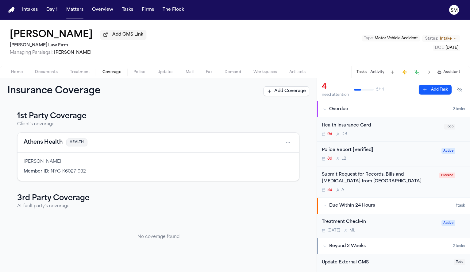
click at [47, 72] on span "Documents" at bounding box center [46, 72] width 23 height 5
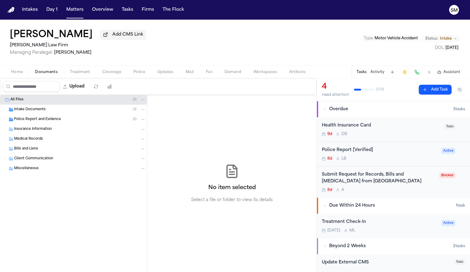
click at [27, 122] on span "Police Report and Evidence" at bounding box center [37, 119] width 47 height 5
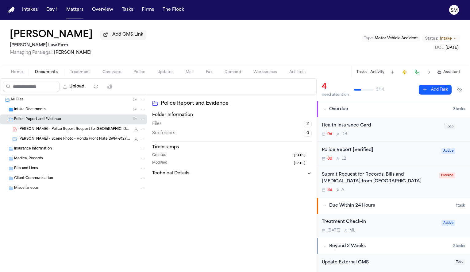
click at [52, 141] on span "D. Corona - Scene Photo - Honda Front Plate LWM-7427 - 10.7.25" at bounding box center [74, 139] width 112 height 5
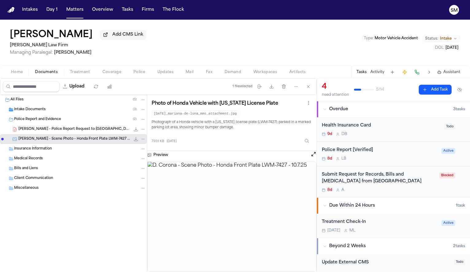
click at [65, 126] on div "D. Corona - Police Report Request to Greenburgh PD - 10.10.25 132.4 KB • PDF" at bounding box center [73, 129] width 147 height 10
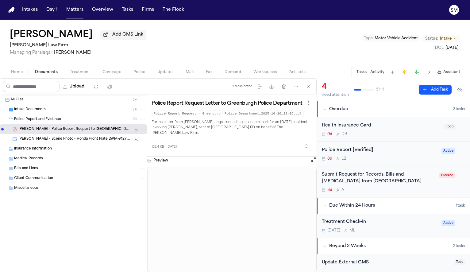
click at [124, 13] on button "Tasks" at bounding box center [127, 9] width 16 height 11
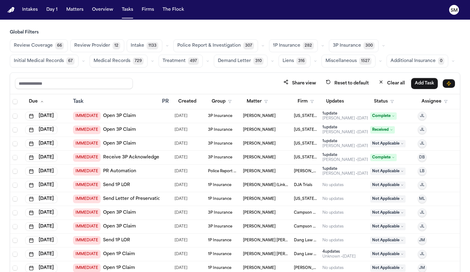
click at [215, 43] on span "Police Report & Investigation" at bounding box center [209, 46] width 64 height 6
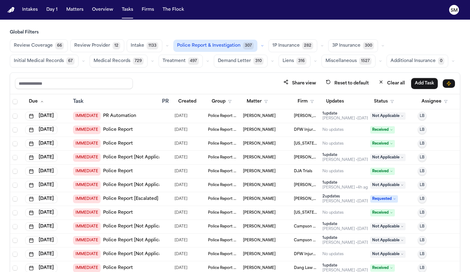
click at [119, 128] on link "Police Report" at bounding box center [118, 130] width 30 height 6
click at [122, 145] on link "Police Report" at bounding box center [118, 144] width 30 height 6
click at [122, 171] on link "Police Report" at bounding box center [118, 171] width 30 height 6
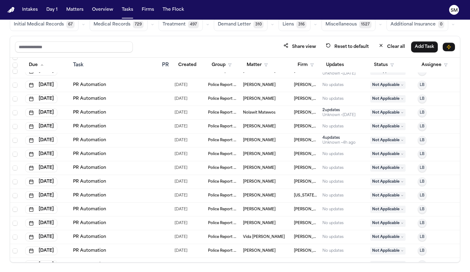
scroll to position [73549, 0]
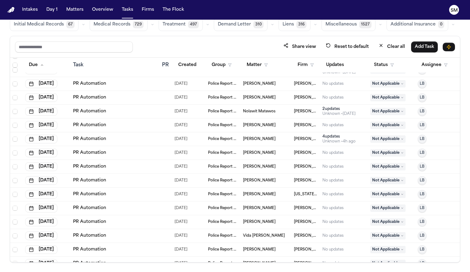
click at [91, 195] on link "PR Automation" at bounding box center [89, 194] width 33 height 6
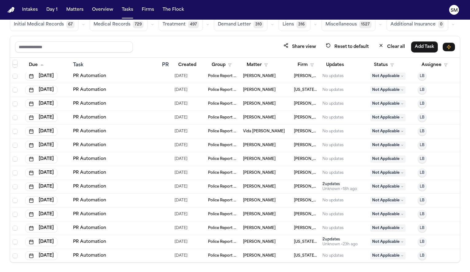
scroll to position [73655, 0]
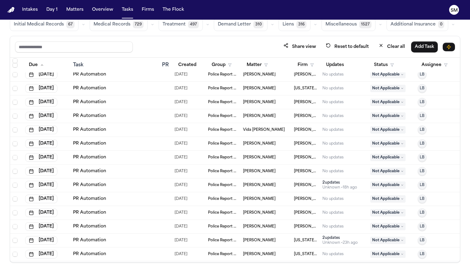
click at [250, 170] on span "Sam Cariglio" at bounding box center [259, 171] width 33 height 5
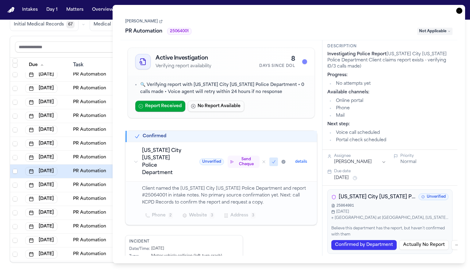
click at [459, 9] on icon "button" at bounding box center [459, 11] width 6 height 6
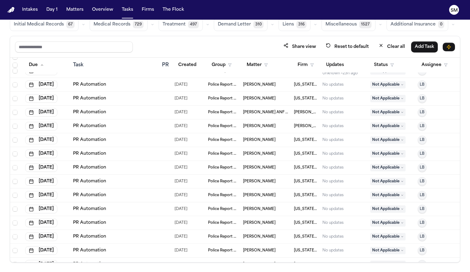
scroll to position [73825, 0]
click at [94, 236] on link "PR Automation" at bounding box center [89, 236] width 33 height 6
click at [385, 64] on button "Status" at bounding box center [383, 65] width 27 height 11
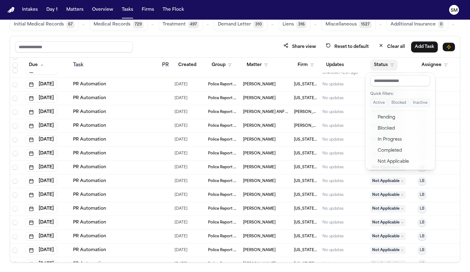
click at [380, 103] on button "Active" at bounding box center [378, 103] width 17 height 8
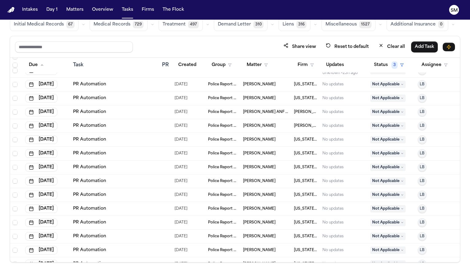
scroll to position [4050, 0]
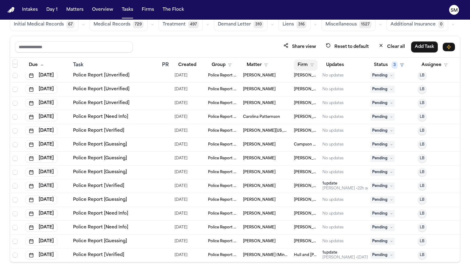
click at [302, 65] on button "Firm" at bounding box center [306, 65] width 24 height 11
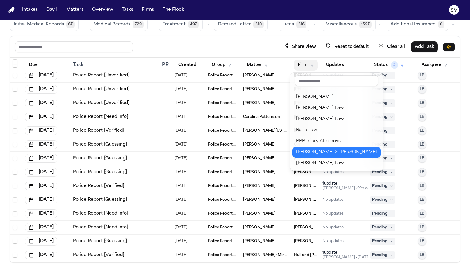
click at [314, 150] on div "Beck & Beck" at bounding box center [336, 152] width 81 height 7
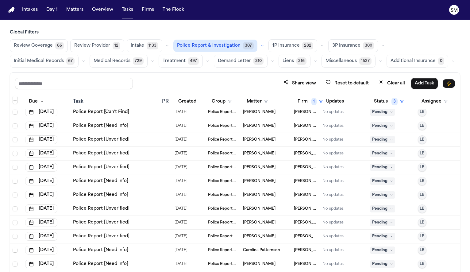
scroll to position [37, 0]
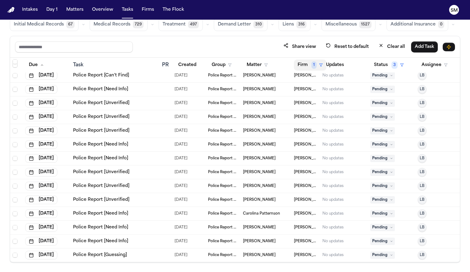
click at [305, 64] on button "Firm 1" at bounding box center [310, 65] width 33 height 11
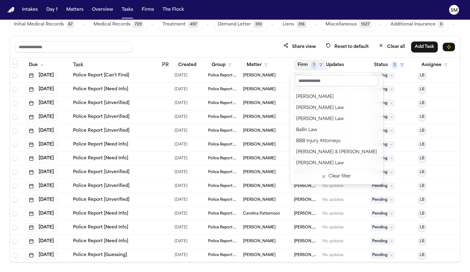
click at [330, 91] on div "Albert Le Angell Law Bader Law Ballin Law BBB Injury Attorneys Beck & Beck Berr…" at bounding box center [336, 129] width 93 height 112
click at [329, 94] on div "Albert Le" at bounding box center [336, 96] width 81 height 7
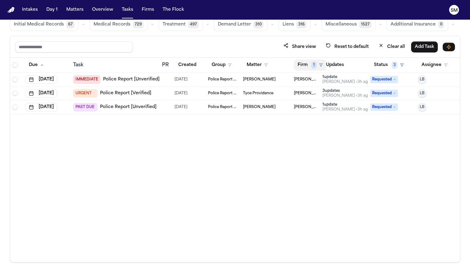
click at [307, 60] on button "Firm 1" at bounding box center [310, 65] width 33 height 11
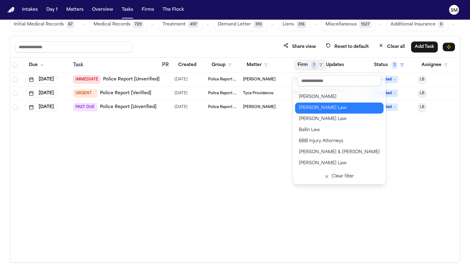
click at [310, 110] on div "Angell Law" at bounding box center [339, 107] width 81 height 7
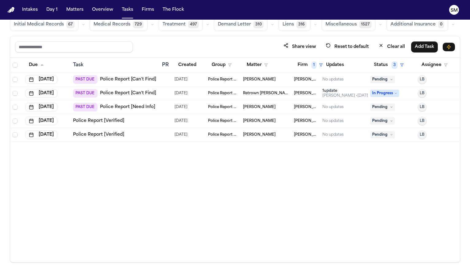
click at [98, 120] on link "Police Report [Verified]" at bounding box center [98, 121] width 51 height 6
click at [117, 137] on link "Police Report [Verified]" at bounding box center [98, 135] width 51 height 6
click at [120, 199] on div "Due Task PR Created Group Matter Firm 1 Updates Status 3 Assignee Oct 1, 2025 P…" at bounding box center [235, 160] width 450 height 204
click at [305, 63] on button "Firm 1" at bounding box center [310, 65] width 33 height 11
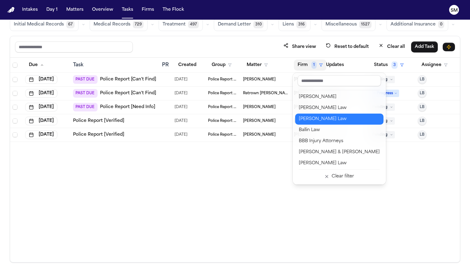
click at [316, 123] on button "Bader Law" at bounding box center [339, 119] width 88 height 11
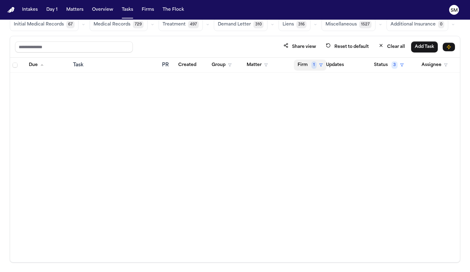
click at [308, 61] on button "Firm 1" at bounding box center [310, 65] width 33 height 11
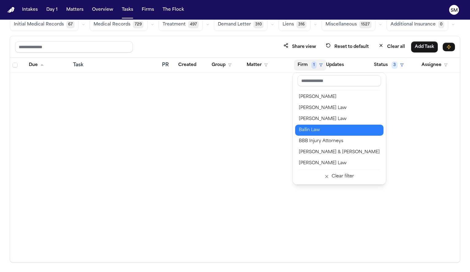
click at [311, 127] on div "Ballin Law" at bounding box center [339, 129] width 81 height 7
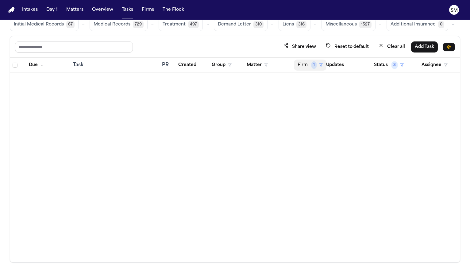
click at [304, 67] on button "Firm 1" at bounding box center [310, 65] width 33 height 11
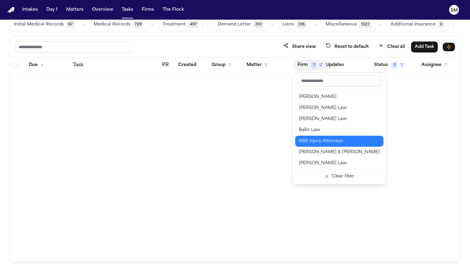
click at [312, 142] on div "BBB Injury Attorneys" at bounding box center [339, 140] width 81 height 7
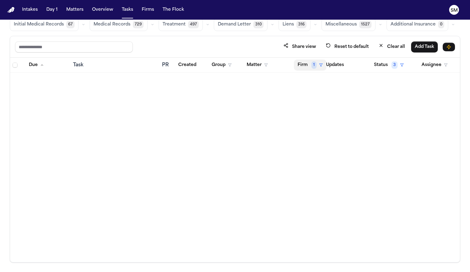
click at [308, 63] on button "Firm 1" at bounding box center [310, 65] width 33 height 11
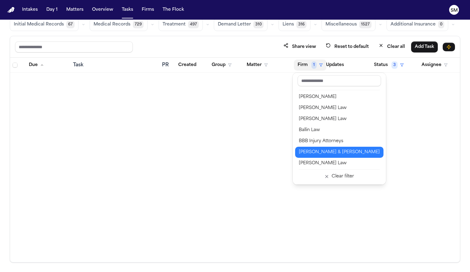
click at [319, 152] on div "Beck & Beck" at bounding box center [339, 152] width 81 height 7
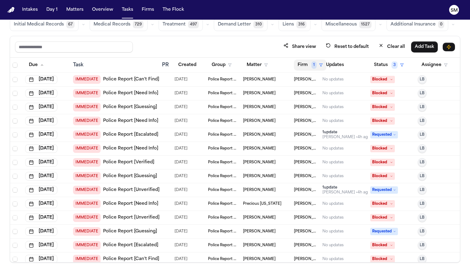
click at [308, 66] on button "Firm 1" at bounding box center [310, 65] width 33 height 11
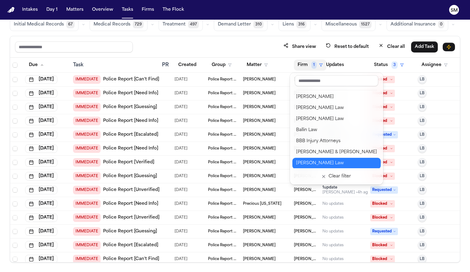
click at [315, 164] on div "Berry Law" at bounding box center [336, 163] width 81 height 7
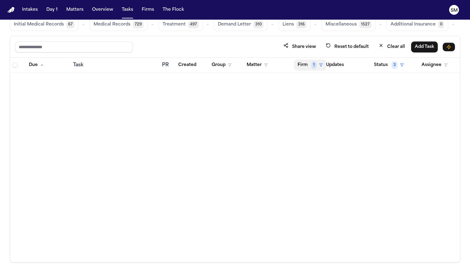
click at [309, 66] on button "Firm 1" at bounding box center [310, 65] width 33 height 11
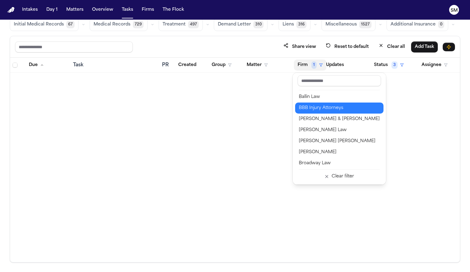
scroll to position [35, 0]
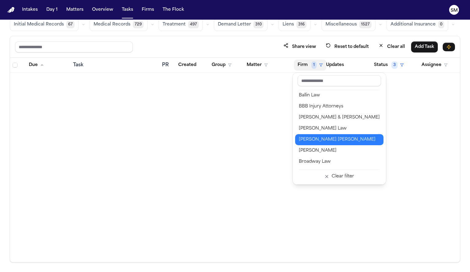
click at [317, 139] on div "Blaska Holm" at bounding box center [339, 139] width 81 height 7
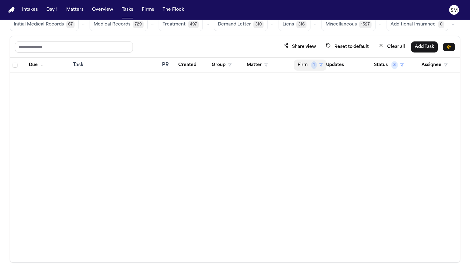
click at [311, 64] on span "1" at bounding box center [313, 64] width 5 height 7
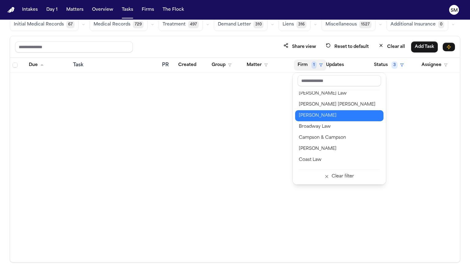
scroll to position [66, 0]
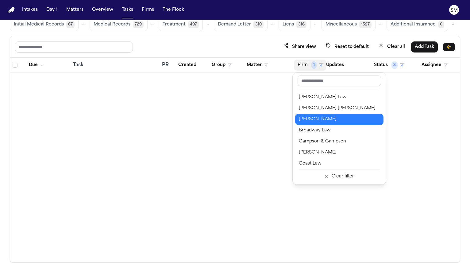
click at [325, 119] on div "Brandon White" at bounding box center [339, 119] width 81 height 7
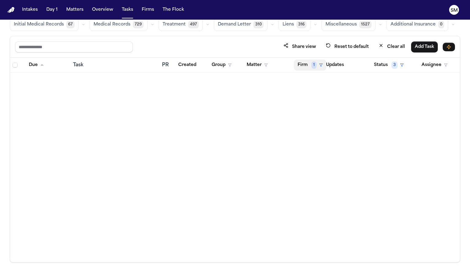
click at [305, 67] on button "Firm 1" at bounding box center [310, 65] width 33 height 11
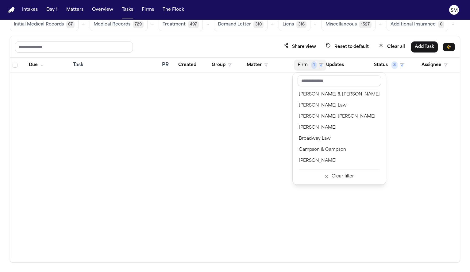
scroll to position [61, 0]
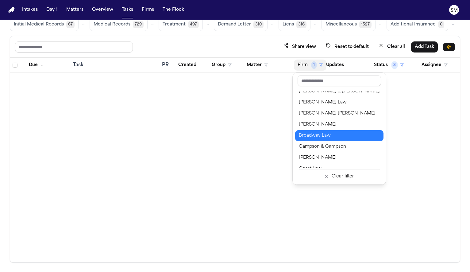
click at [321, 133] on div "Broadway Law" at bounding box center [339, 135] width 81 height 7
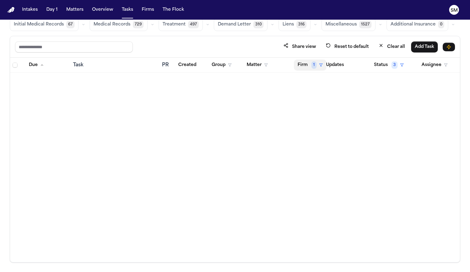
click at [305, 67] on button "Firm 1" at bounding box center [310, 65] width 33 height 11
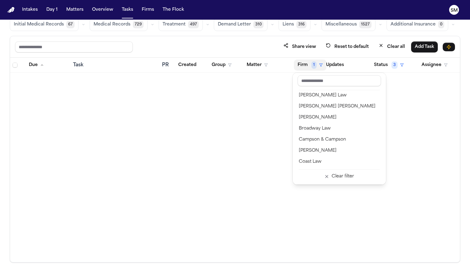
scroll to position [68, 0]
click at [323, 130] on div "Broadway Law" at bounding box center [339, 127] width 81 height 7
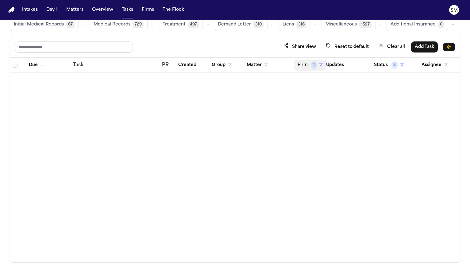
click at [304, 65] on button "Firm 1" at bounding box center [310, 65] width 33 height 11
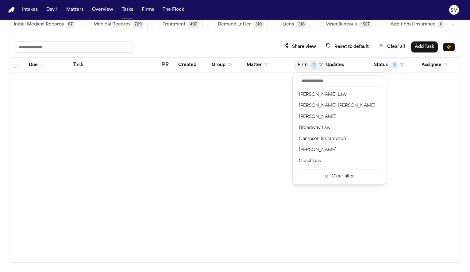
scroll to position [69, 0]
click at [306, 135] on button "Campson & Campson" at bounding box center [339, 138] width 88 height 11
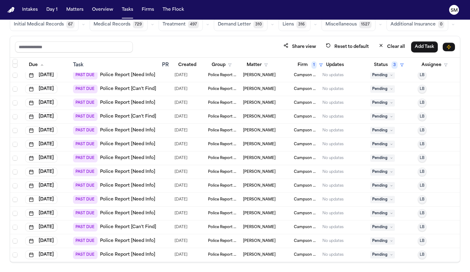
scroll to position [432, 0]
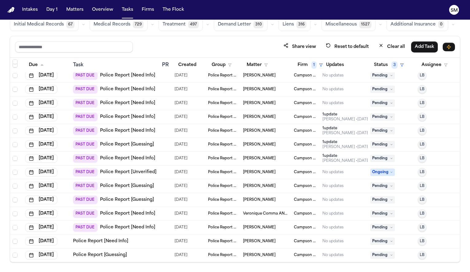
click at [110, 253] on link "Police Report [Guessing]" at bounding box center [100, 255] width 54 height 6
click at [114, 241] on link "Police Report [Need Info]" at bounding box center [100, 241] width 55 height 6
click at [130, 203] on div "PAST DUE Police Report [Guessing]" at bounding box center [113, 199] width 81 height 9
click at [122, 227] on link "Police Report [Need Info]" at bounding box center [127, 227] width 55 height 6
click at [133, 170] on link "Police Report [Unverified]" at bounding box center [128, 172] width 56 height 6
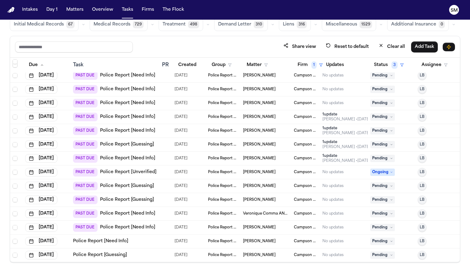
click at [117, 159] on link "Police Report [Need Info]" at bounding box center [127, 158] width 55 height 6
click at [121, 145] on link "Police Report [Guessing]" at bounding box center [127, 144] width 54 height 6
click at [128, 103] on link "Police Report [Need Info]" at bounding box center [127, 103] width 55 height 6
click at [304, 62] on button "Firm 1" at bounding box center [310, 65] width 33 height 11
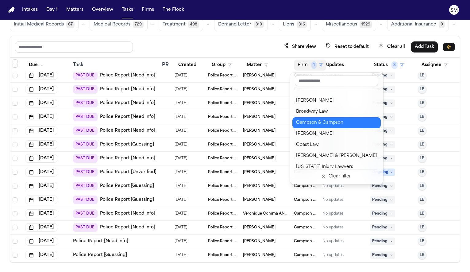
scroll to position [85, 0]
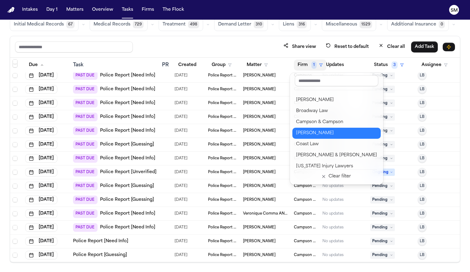
click at [333, 133] on div "Chandler Volta" at bounding box center [336, 133] width 81 height 7
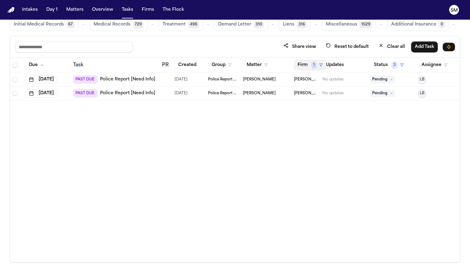
click at [308, 64] on button "Firm 1" at bounding box center [310, 65] width 33 height 11
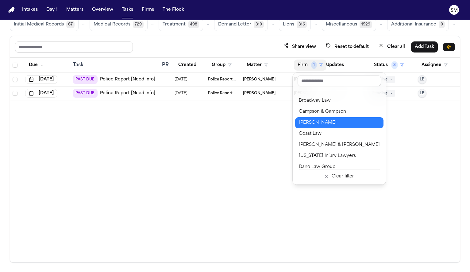
scroll to position [103, 0]
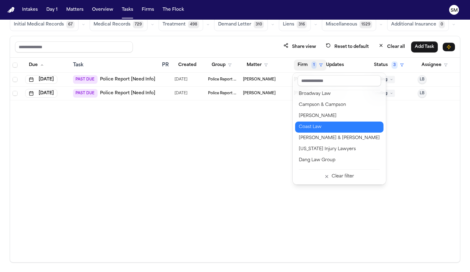
click at [329, 127] on div "Coast Law" at bounding box center [339, 126] width 81 height 7
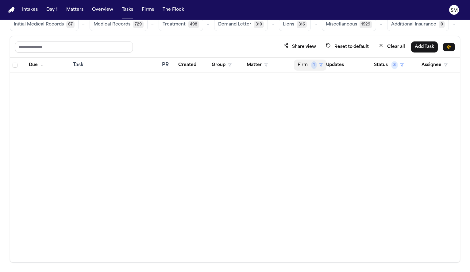
click at [308, 68] on button "Firm 1" at bounding box center [310, 65] width 33 height 11
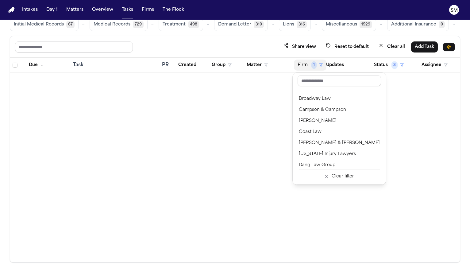
scroll to position [101, 0]
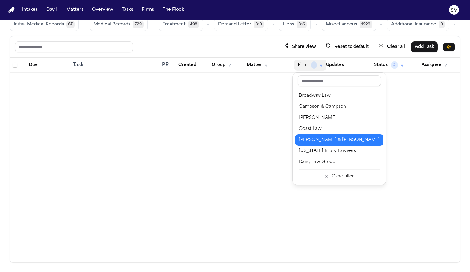
click at [317, 139] on div "Collins & Collins" at bounding box center [339, 139] width 81 height 7
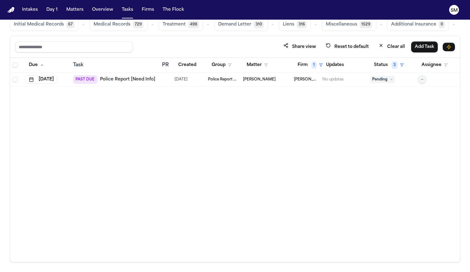
click at [131, 78] on link "Police Report [Need Info]" at bounding box center [127, 79] width 55 height 6
click at [299, 66] on button "Firm 1" at bounding box center [310, 65] width 33 height 11
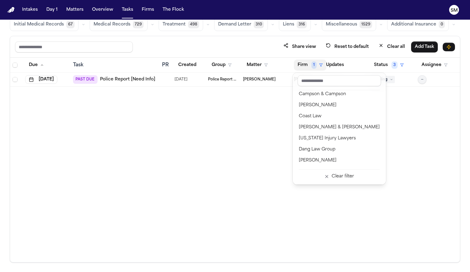
scroll to position [114, 0]
click at [317, 140] on div "Colorado Injury Lawyers" at bounding box center [339, 137] width 81 height 7
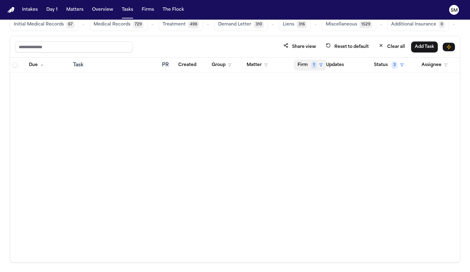
click at [310, 66] on button "Firm 1" at bounding box center [310, 65] width 33 height 11
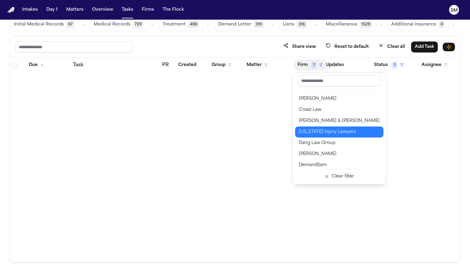
scroll to position [121, 0]
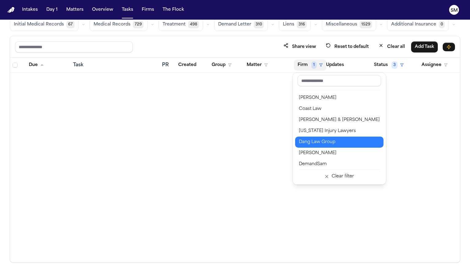
click at [312, 140] on div "Dang Law Group" at bounding box center [339, 141] width 81 height 7
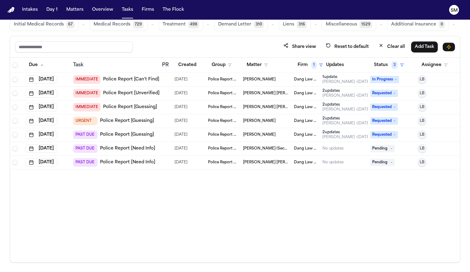
click at [129, 163] on link "Police Report [Need Info]" at bounding box center [127, 162] width 55 height 6
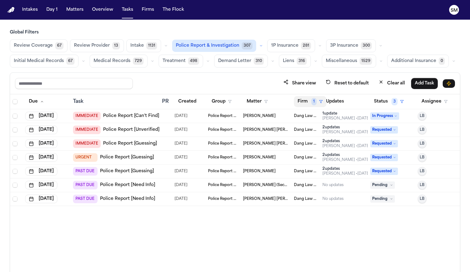
click at [308, 101] on button "Firm 1" at bounding box center [310, 101] width 33 height 11
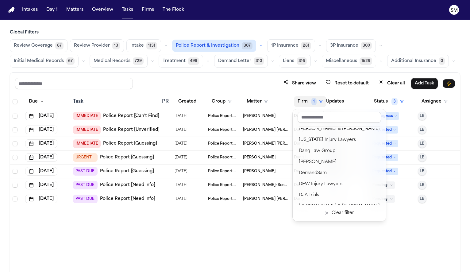
scroll to position [150, 0]
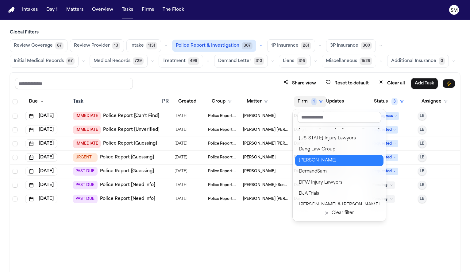
click at [324, 162] on div "David Lopez" at bounding box center [339, 160] width 81 height 7
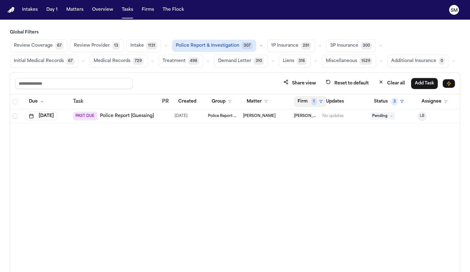
click at [308, 103] on button "Firm 1" at bounding box center [310, 101] width 33 height 11
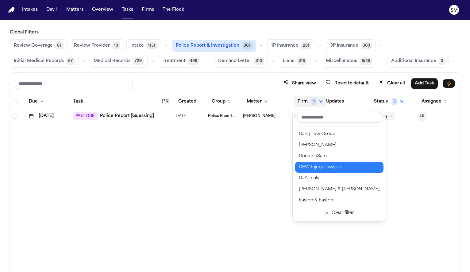
scroll to position [166, 0]
click at [317, 166] on div "DFW Injury Lawyers" at bounding box center [339, 166] width 81 height 7
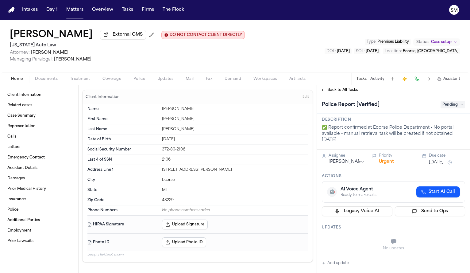
click at [50, 85] on div "Home Documents Treatment Coverage Police Updates Mail Fax Demand Workspaces Art…" at bounding box center [235, 78] width 470 height 12
click at [50, 81] on span "Documents" at bounding box center [46, 78] width 23 height 5
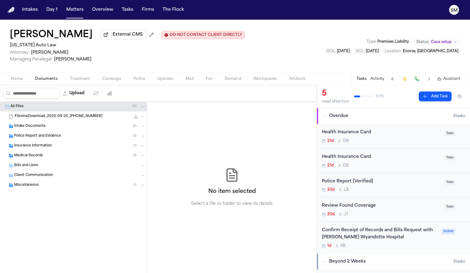
click at [136, 77] on span "Police" at bounding box center [139, 78] width 12 height 5
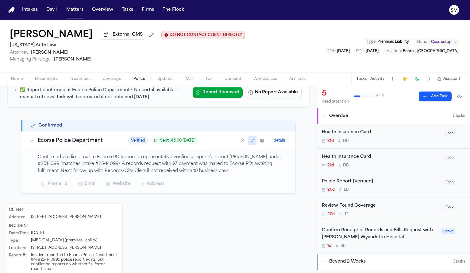
scroll to position [90, 0]
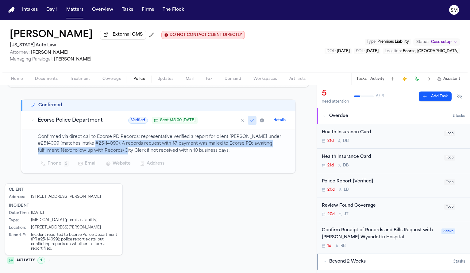
drag, startPoint x: 75, startPoint y: 145, endPoint x: 91, endPoint y: 147, distance: 17.0
click at [91, 147] on p "Confirmed via direct call to Ecorse PD Records: representative verified a repor…" at bounding box center [163, 143] width 250 height 21
click at [80, 143] on p "Confirmed via direct call to Ecorse PD Records: representative verified a repor…" at bounding box center [163, 143] width 250 height 21
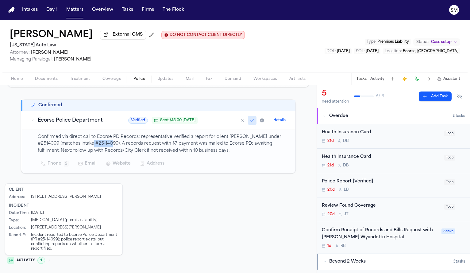
drag, startPoint x: 74, startPoint y: 143, endPoint x: 93, endPoint y: 145, distance: 19.1
click at [93, 145] on p "Confirmed via direct call to Ecorse PD Records: representative verified a repor…" at bounding box center [163, 143] width 250 height 21
copy p "25-14099"
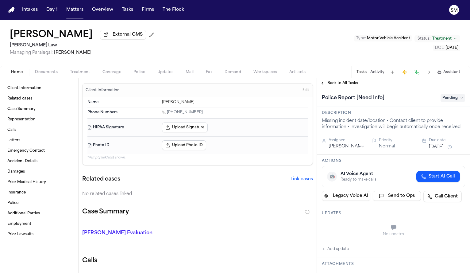
click at [49, 70] on span "Documents" at bounding box center [46, 72] width 23 height 5
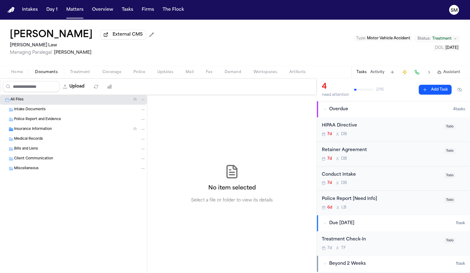
click at [45, 111] on div "Intake Documents" at bounding box center [80, 110] width 132 height 6
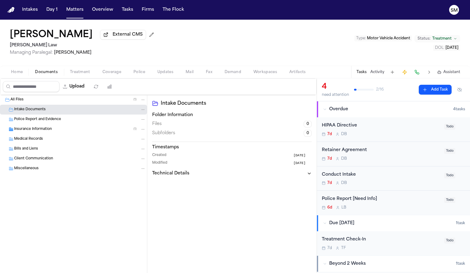
click at [45, 117] on div "Police Report and Evidence" at bounding box center [73, 119] width 147 height 10
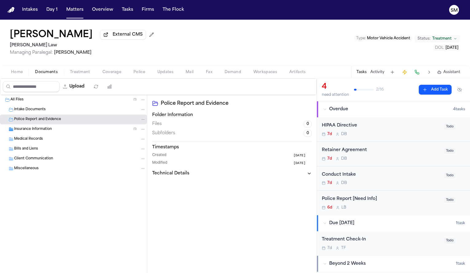
click at [44, 130] on span "Insurance Information" at bounding box center [33, 129] width 38 height 5
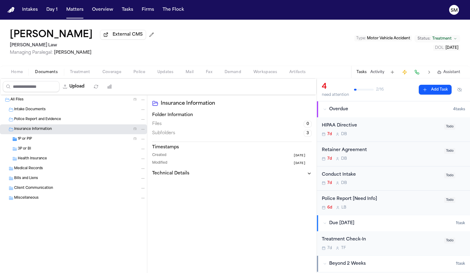
click at [36, 112] on span "Intake Documents" at bounding box center [30, 109] width 32 height 5
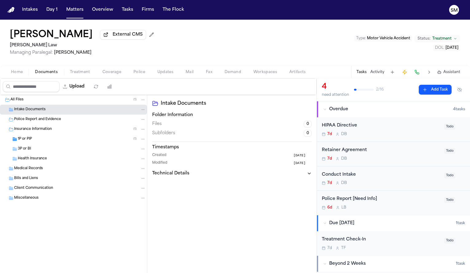
click at [41, 122] on span "Police Report and Evidence" at bounding box center [37, 119] width 47 height 5
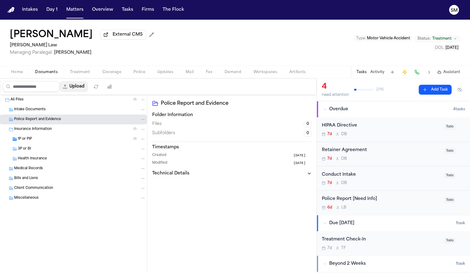
click at [80, 86] on button "Upload" at bounding box center [74, 86] width 29 height 11
select select "**********"
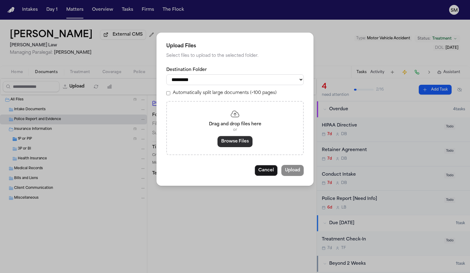
click at [232, 146] on button "Browse Files" at bounding box center [235, 141] width 35 height 11
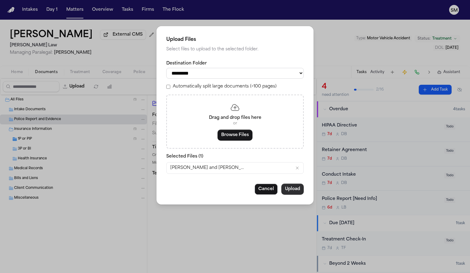
click at [289, 193] on button "Upload" at bounding box center [292, 189] width 22 height 11
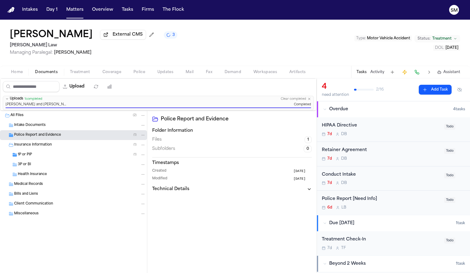
click at [137, 71] on span "Police" at bounding box center [139, 72] width 12 height 5
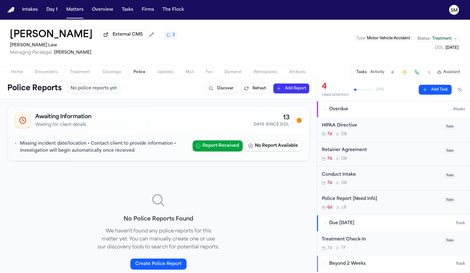
click at [384, 203] on div "Police Report [Need Info]" at bounding box center [381, 198] width 119 height 7
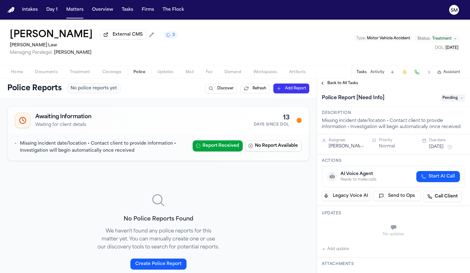
click at [454, 102] on span "Pending" at bounding box center [453, 97] width 25 height 7
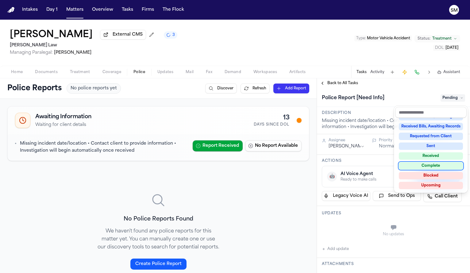
click at [431, 164] on div "Complete" at bounding box center [431, 165] width 64 height 7
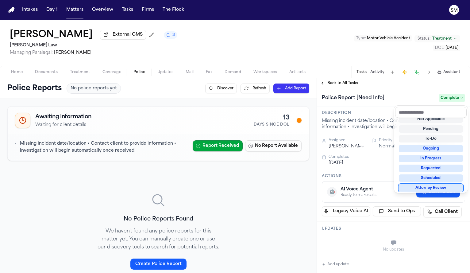
scroll to position [4, 0]
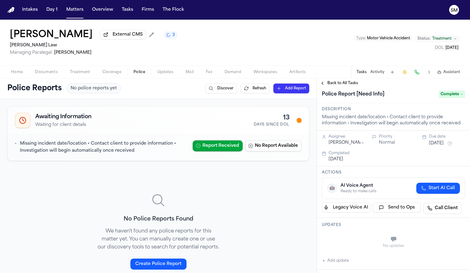
click at [338, 262] on button "Add update" at bounding box center [335, 260] width 27 height 7
click at [344, 234] on div "Private Cancel Add" at bounding box center [397, 245] width 136 height 29
click at [344, 238] on textarea "Add your update" at bounding box center [397, 240] width 131 height 12
type textarea "**********"
click at [450, 255] on button "Add" at bounding box center [456, 254] width 13 height 7
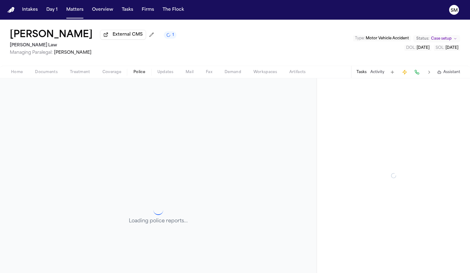
click at [135, 74] on span "Police" at bounding box center [139, 72] width 12 height 5
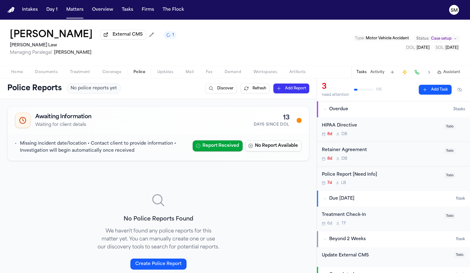
click at [42, 72] on span "Documents" at bounding box center [46, 72] width 23 height 5
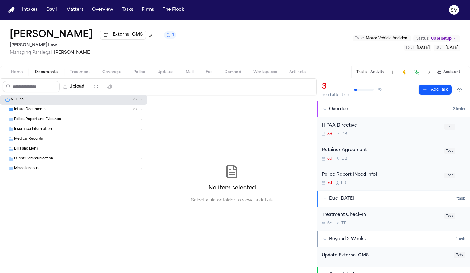
click at [33, 111] on span "Intake Documents" at bounding box center [30, 109] width 32 height 5
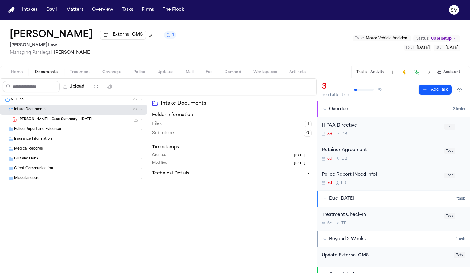
click at [38, 132] on span "Police Report and Evidence" at bounding box center [37, 129] width 47 height 5
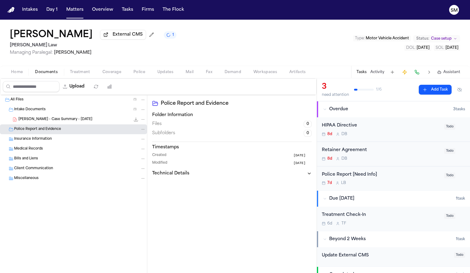
click at [40, 121] on span "S. Geddis - Case Summary - 10.2.25" at bounding box center [55, 119] width 74 height 5
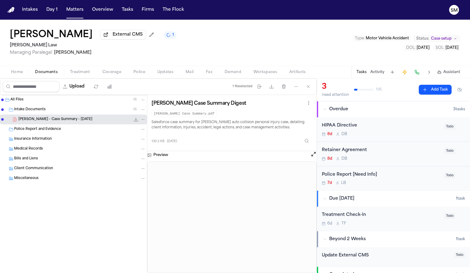
click at [312, 160] on div "Preview" at bounding box center [231, 212] width 169 height 122
click at [314, 156] on button "Open preview" at bounding box center [314, 154] width 6 height 6
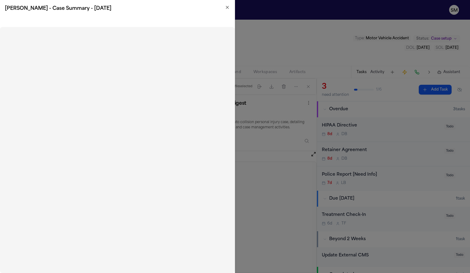
click at [226, 9] on icon "button" at bounding box center [227, 7] width 2 height 2
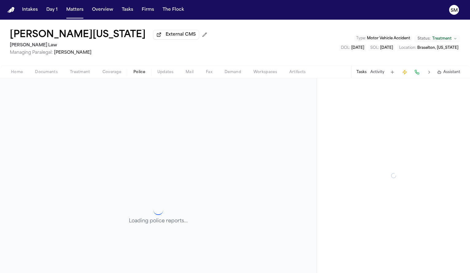
click at [134, 75] on span "Police" at bounding box center [139, 72] width 12 height 5
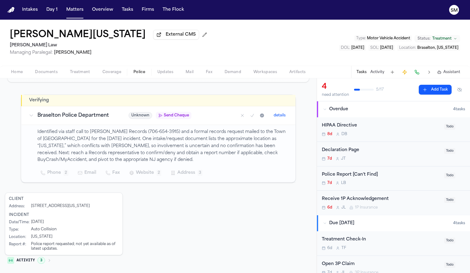
scroll to position [99, 0]
drag, startPoint x: 88, startPoint y: 129, endPoint x: 114, endPoint y: 129, distance: 26.1
click at [114, 129] on p "Identified via staff call to [PERSON_NAME] Records (706-654-3915) and a formal …" at bounding box center [162, 146] width 251 height 35
copy p "[PERSON_NAME]"
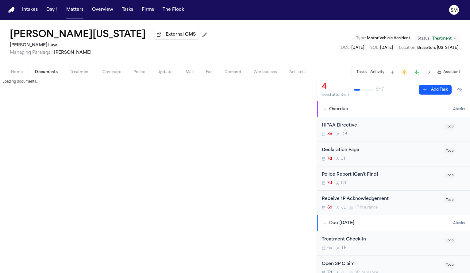
click at [39, 71] on span "Documents" at bounding box center [46, 72] width 23 height 5
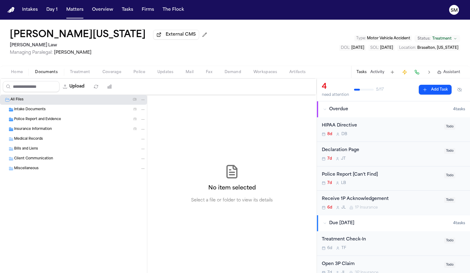
click at [38, 118] on span "Police Report and Evidence" at bounding box center [37, 119] width 47 height 5
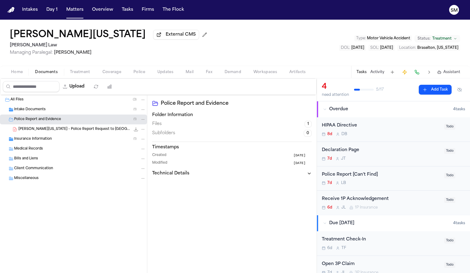
click at [35, 114] on div "Intake Documents ( 1 )" at bounding box center [73, 110] width 147 height 10
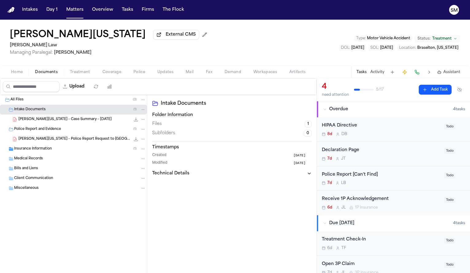
click at [50, 121] on span "[PERSON_NAME][US_STATE] - Case Summary - [DATE]" at bounding box center [64, 119] width 93 height 5
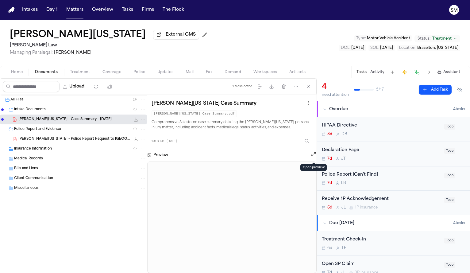
click at [313, 157] on button "Open preview" at bounding box center [314, 154] width 6 height 6
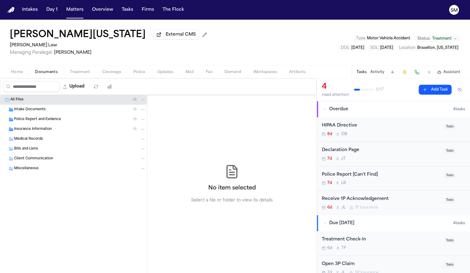
click at [56, 112] on div "Intake Documents ( 1 )" at bounding box center [80, 110] width 132 height 6
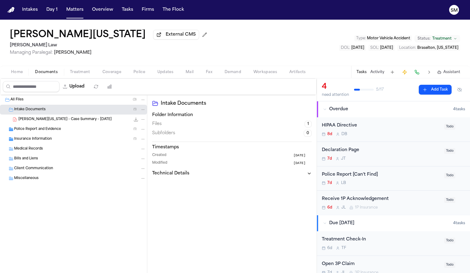
click at [54, 119] on span "T. Washington - Case Summary - 10.2.25" at bounding box center [64, 119] width 93 height 5
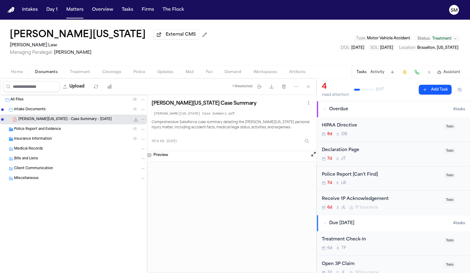
click at [74, 128] on div "Police Report and Evidence ( 1 )" at bounding box center [80, 129] width 132 height 6
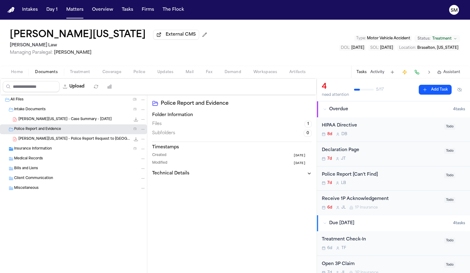
click at [72, 140] on span "T. Washington - Police Report Request to Braselton PD - 10.10.25" at bounding box center [74, 139] width 112 height 5
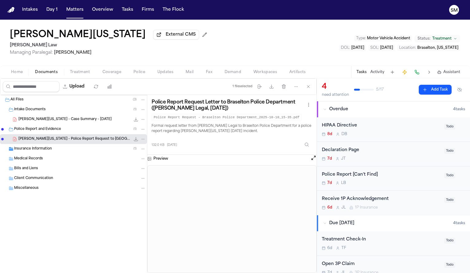
click at [58, 122] on div "T. Washington - Case Summary - 10.2.25 191.8 KB • PDF" at bounding box center [81, 119] width 127 height 6
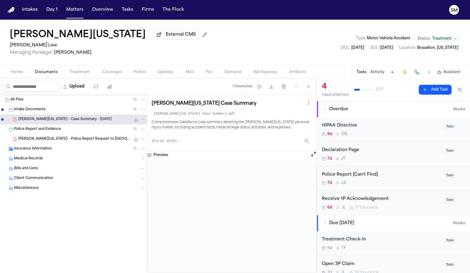
click at [314, 159] on button at bounding box center [314, 155] width 6 height 8
click at [314, 155] on button "Open preview" at bounding box center [314, 154] width 6 height 6
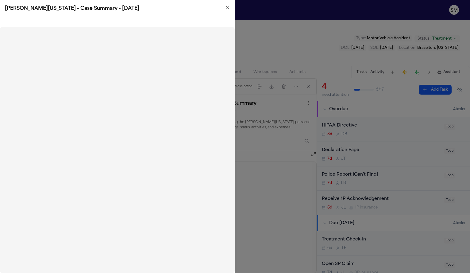
click at [230, 5] on icon "button" at bounding box center [227, 7] width 5 height 5
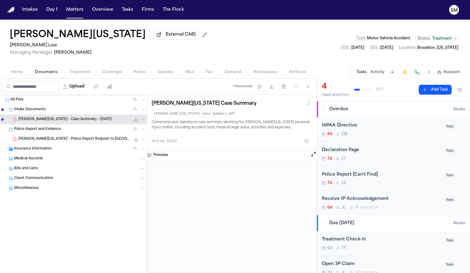
click at [71, 141] on span "T. Washington - Police Report Request to Braselton PD - 10.10.25" at bounding box center [74, 139] width 112 height 5
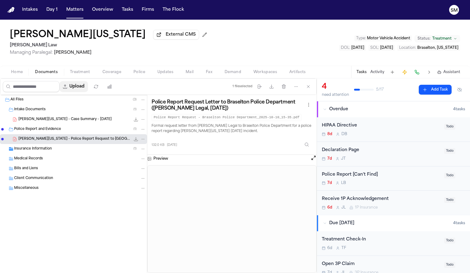
click at [84, 88] on button "Upload" at bounding box center [74, 86] width 29 height 11
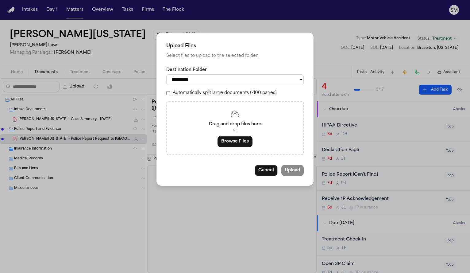
click at [215, 85] on select "**********" at bounding box center [234, 79] width 137 height 11
select select "**********"
click at [166, 74] on select "**********" at bounding box center [234, 79] width 137 height 11
click at [230, 139] on button "Browse Files" at bounding box center [235, 141] width 35 height 11
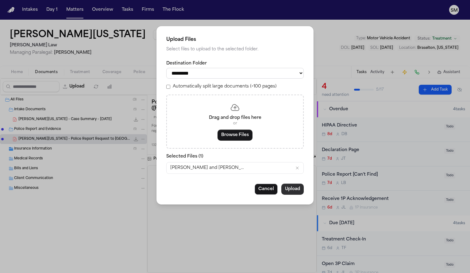
click at [298, 194] on button "Upload" at bounding box center [292, 189] width 22 height 11
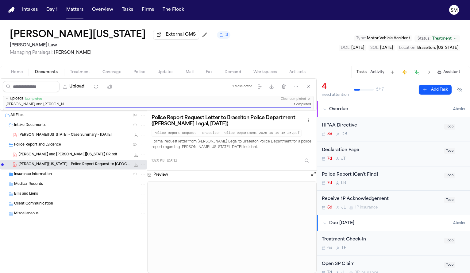
click at [363, 174] on div "Police Report [Can't Find]" at bounding box center [381, 174] width 119 height 7
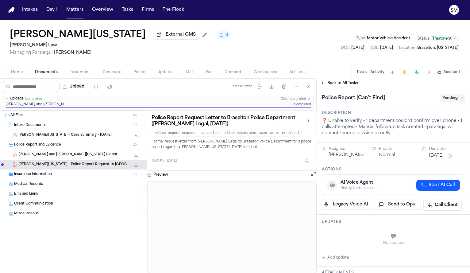
click at [448, 99] on span "Pending" at bounding box center [453, 97] width 25 height 7
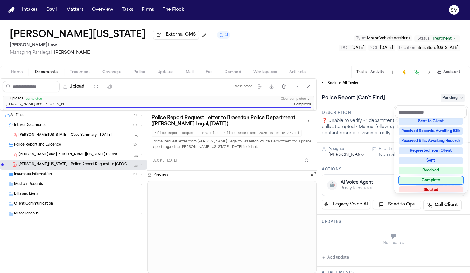
click at [429, 180] on div "Complete" at bounding box center [431, 179] width 64 height 7
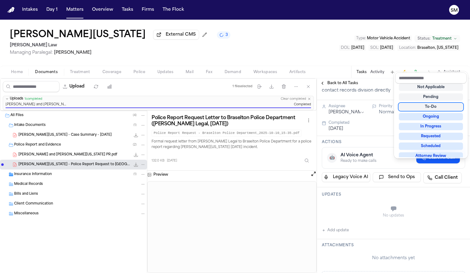
scroll to position [44, 0]
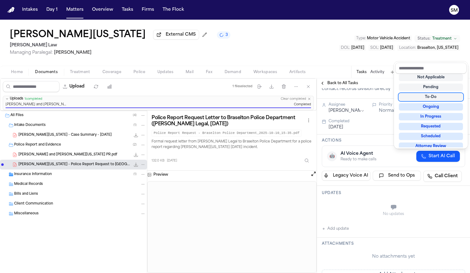
click at [337, 230] on div "**********" at bounding box center [393, 257] width 153 height 426
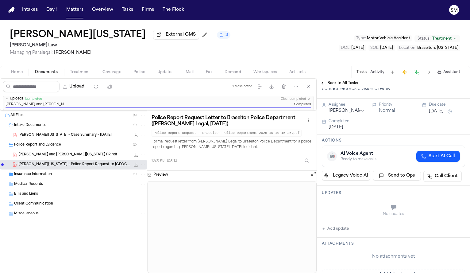
click at [336, 230] on button "Add update" at bounding box center [335, 228] width 27 height 7
click at [343, 208] on textarea "Add your update" at bounding box center [397, 208] width 131 height 12
type textarea "**********"
click at [455, 219] on button "Add" at bounding box center [456, 222] width 13 height 7
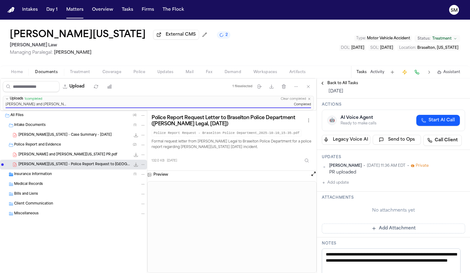
scroll to position [8, 0]
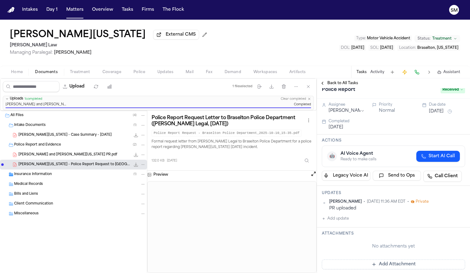
click at [137, 73] on span "Police" at bounding box center [139, 72] width 12 height 5
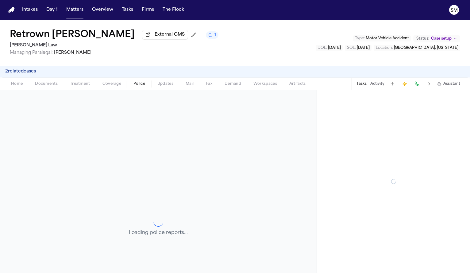
click at [137, 86] on span "Police" at bounding box center [139, 83] width 12 height 5
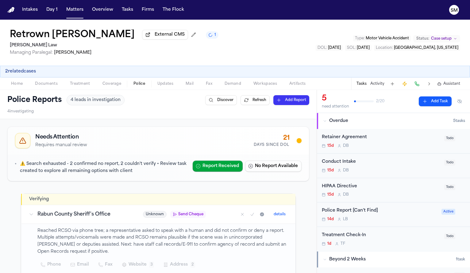
click at [18, 85] on span "Home" at bounding box center [17, 83] width 12 height 5
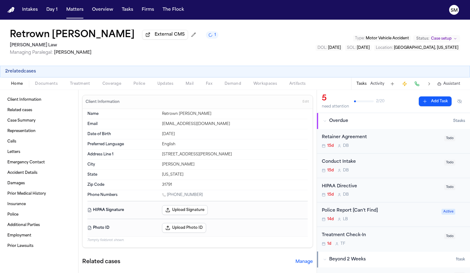
click at [41, 84] on span "Documents" at bounding box center [46, 83] width 23 height 5
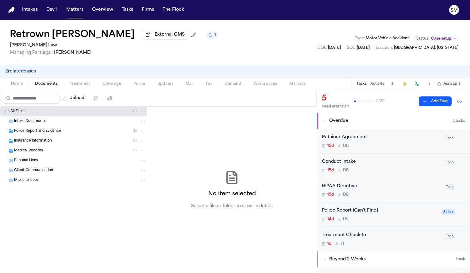
click at [45, 124] on div "Intake Documents" at bounding box center [80, 121] width 132 height 6
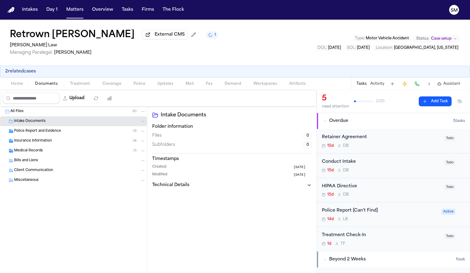
click at [46, 134] on span "Police Report and Evidence" at bounding box center [37, 131] width 47 height 5
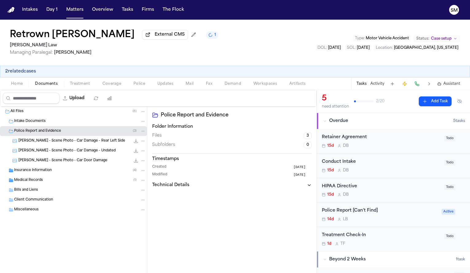
click at [71, 171] on div "Insurance Information ( 4 )" at bounding box center [80, 171] width 132 height 6
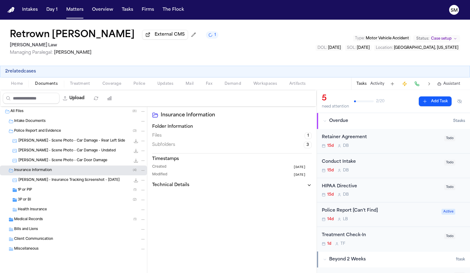
click at [73, 180] on span "R. Burley - Insurance Tracking Screenshot - 9.30.25" at bounding box center [68, 180] width 101 height 5
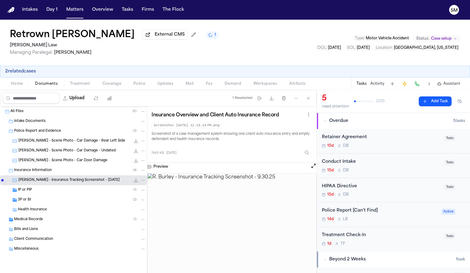
click at [67, 191] on div "1P or PIP ( 1 )" at bounding box center [82, 190] width 128 height 6
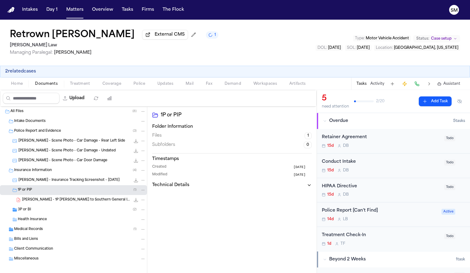
click at [49, 203] on span "R. Burley - 1P LOR to Southern General Insurance - 10.9.25" at bounding box center [76, 199] width 108 height 5
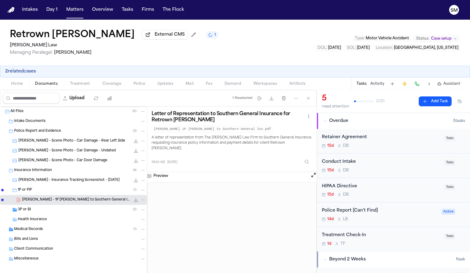
click at [58, 229] on div "Medical Records ( 1 )" at bounding box center [80, 229] width 132 height 6
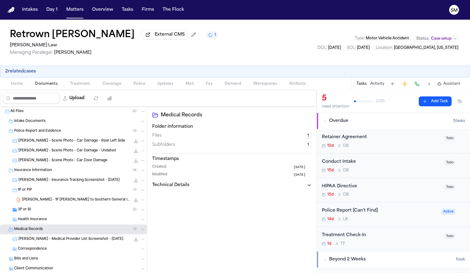
click at [60, 244] on div "R. Burley - Medical Provider List Screenshot - 9.30.25 71.0 KB • PNG" at bounding box center [73, 239] width 147 height 10
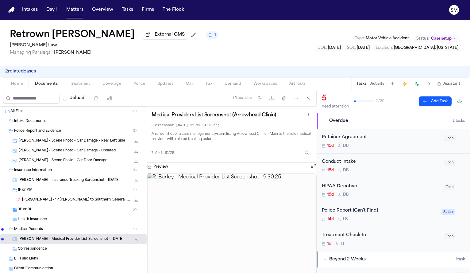
click at [63, 144] on div "R. Burley - Scene Photo - Car Damage - Rear Left Side 746.6 KB • JPEG" at bounding box center [81, 141] width 127 height 6
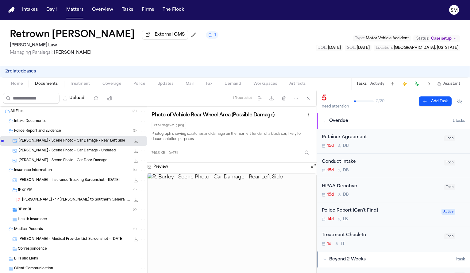
click at [62, 149] on span "R. Burley - Scene Photo - Car Damage - Undated" at bounding box center [66, 150] width 97 height 5
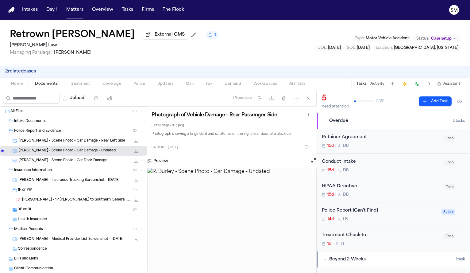
click at [60, 159] on span "R. Burley - Scene Photo - Car Door Damage" at bounding box center [62, 160] width 89 height 5
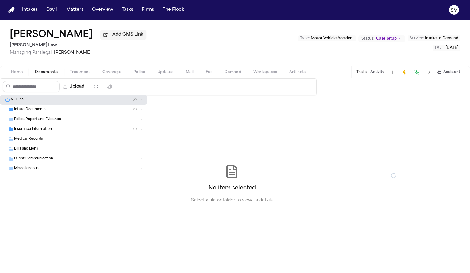
click at [56, 73] on span "Documents" at bounding box center [46, 72] width 23 height 5
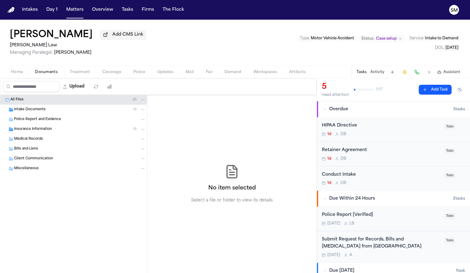
click at [55, 110] on div "Intake Documents ( 1 )" at bounding box center [80, 110] width 132 height 6
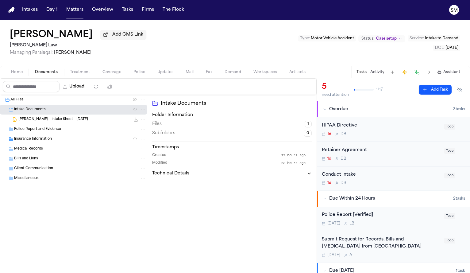
click at [60, 122] on span "[PERSON_NAME] - Intake Sheet - [DATE]" at bounding box center [53, 119] width 70 height 5
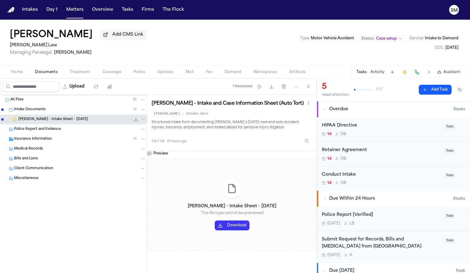
click at [233, 222] on button "Download" at bounding box center [232, 225] width 35 height 10
click at [141, 74] on span "Police" at bounding box center [139, 72] width 12 height 5
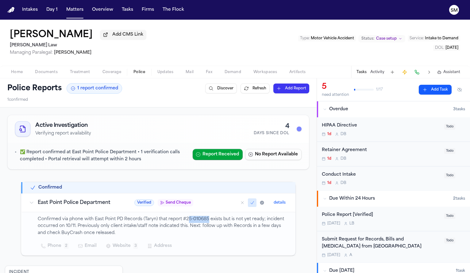
drag, startPoint x: 184, startPoint y: 222, endPoint x: 206, endPoint y: 223, distance: 21.5
click at [206, 223] on p "Confirmed via phone with East Point PD Records (Taryn) that report #25-010685 e…" at bounding box center [163, 226] width 250 height 21
drag, startPoint x: 183, startPoint y: 221, endPoint x: 205, endPoint y: 221, distance: 22.1
click at [206, 221] on p "Confirmed via phone with East Point PD Records (Taryn) that report #25-010685 e…" at bounding box center [163, 226] width 250 height 21
copy p "25-010685"
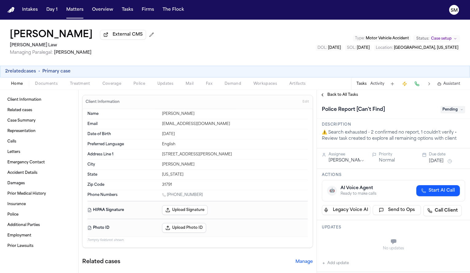
click at [44, 89] on div "Home Documents Treatment Coverage Police Updates Mail Fax Demand Workspaces Art…" at bounding box center [235, 83] width 470 height 12
click at [44, 86] on span "Documents" at bounding box center [46, 83] width 23 height 5
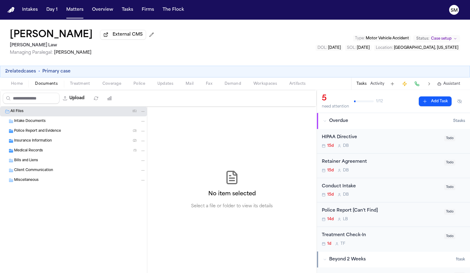
click at [29, 133] on span "Police Report and Evidence" at bounding box center [37, 131] width 47 height 5
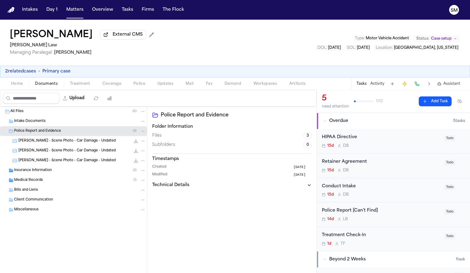
click at [33, 126] on div "Intake Documents" at bounding box center [73, 121] width 147 height 10
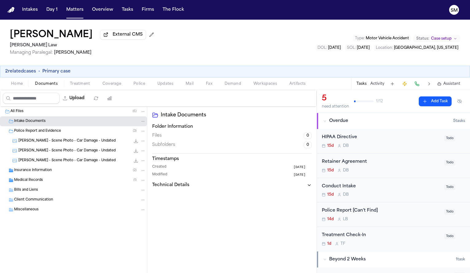
click at [76, 86] on span "Treatment" at bounding box center [80, 83] width 20 height 5
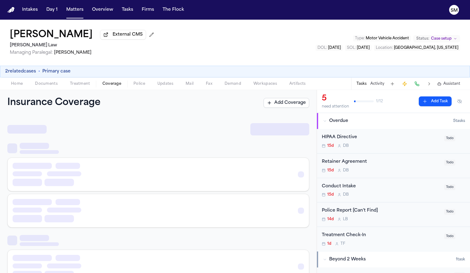
click at [111, 83] on span "Coverage" at bounding box center [112, 83] width 19 height 5
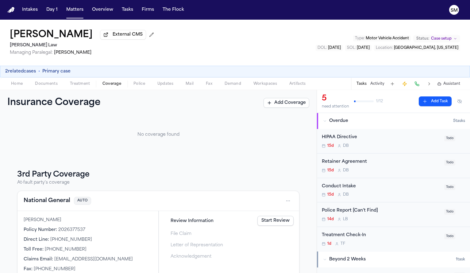
scroll to position [46, 0]
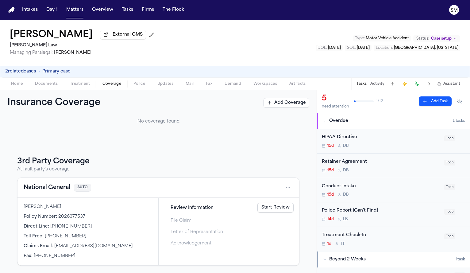
click at [49, 85] on span "Documents" at bounding box center [46, 83] width 23 height 5
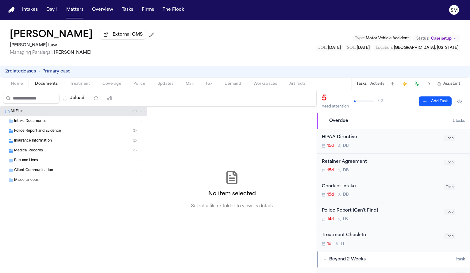
click at [42, 135] on div "Police Report and Evidence ( 3 )" at bounding box center [73, 131] width 147 height 10
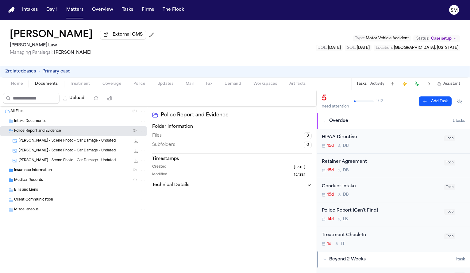
click at [44, 144] on div "[PERSON_NAME] - Scene Photo - Car Damage - Undated 892.6 KB • JPEG" at bounding box center [81, 141] width 127 height 6
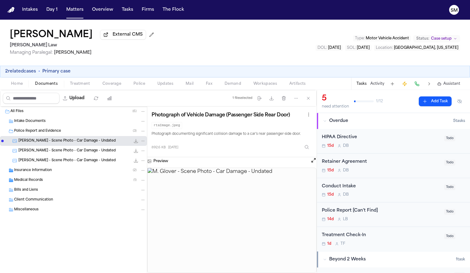
click at [44, 153] on span "[PERSON_NAME] - Scene Photo - Car Damage - Undated" at bounding box center [66, 150] width 97 height 5
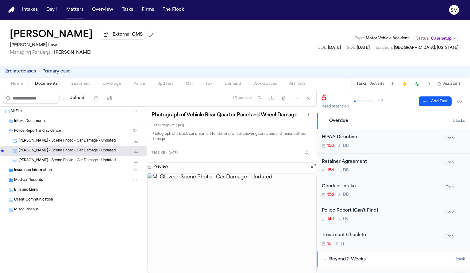
click at [48, 163] on span "[PERSON_NAME] - Scene Photo - Car Damage - Undated" at bounding box center [66, 160] width 97 height 5
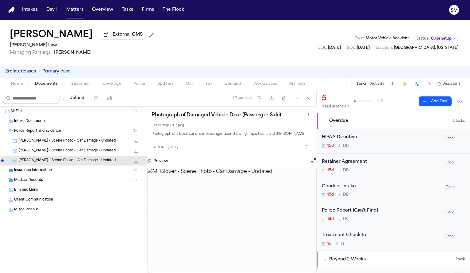
click at [44, 173] on div "Insurance Information ( 2 )" at bounding box center [80, 171] width 132 height 6
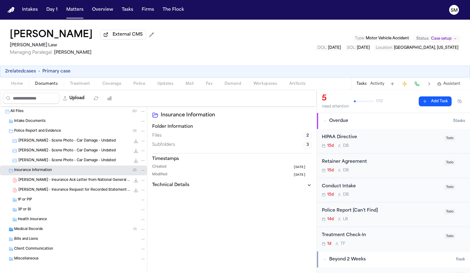
click at [44, 182] on span "[PERSON_NAME] - Insurance Ack Letter from National General - [DATE]" at bounding box center [74, 180] width 112 height 5
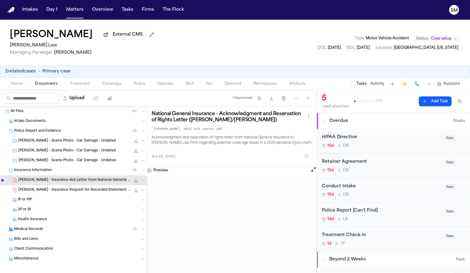
click at [77, 192] on span "[PERSON_NAME] - Insurance Request for Recorded Statement from Direct General - …" at bounding box center [74, 190] width 112 height 5
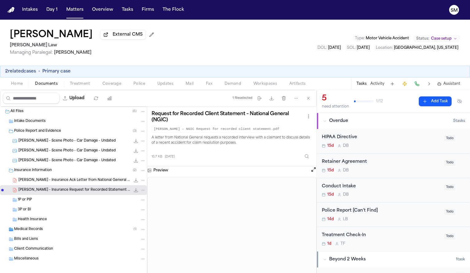
click at [44, 230] on div "Medical Records ( 1 )" at bounding box center [80, 229] width 132 height 6
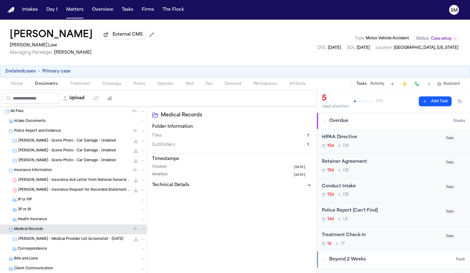
click at [49, 238] on span "[PERSON_NAME] - Medical Provider List Screenshot - [DATE]" at bounding box center [70, 239] width 105 height 5
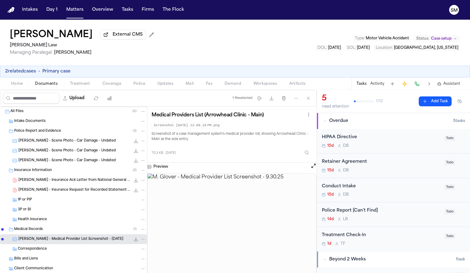
click at [50, 124] on div "Intake Documents" at bounding box center [80, 121] width 132 height 6
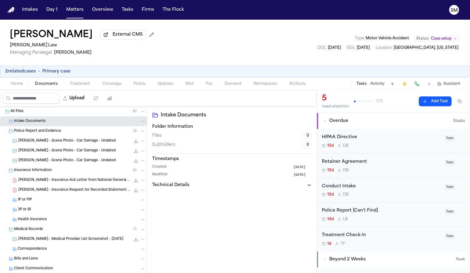
click at [139, 86] on span "Police" at bounding box center [139, 83] width 12 height 5
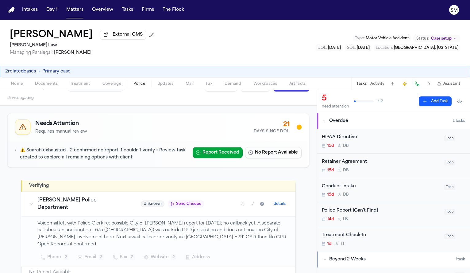
scroll to position [16, 0]
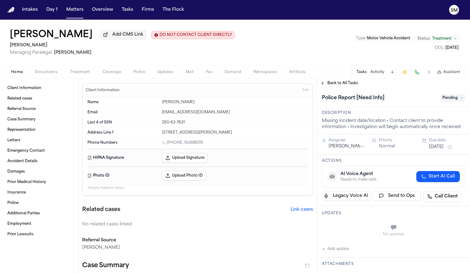
click at [53, 73] on span "Documents" at bounding box center [46, 72] width 23 height 5
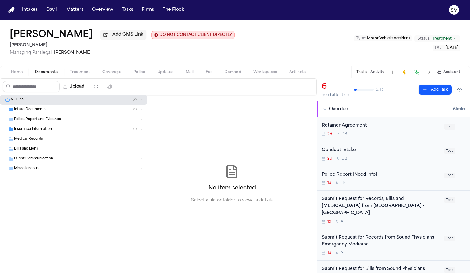
click at [43, 114] on div "Intake Documents ( 1 )" at bounding box center [73, 110] width 147 height 10
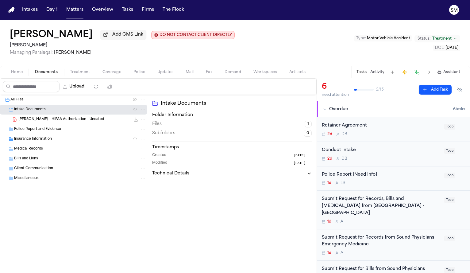
click at [42, 141] on span "Insurance Information" at bounding box center [33, 139] width 38 height 5
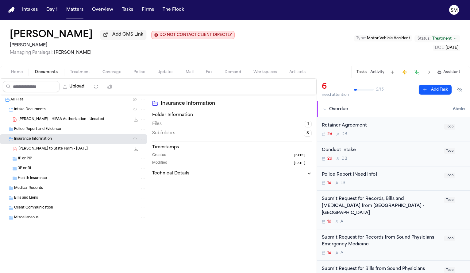
click at [78, 73] on span "Treatment" at bounding box center [80, 72] width 20 height 5
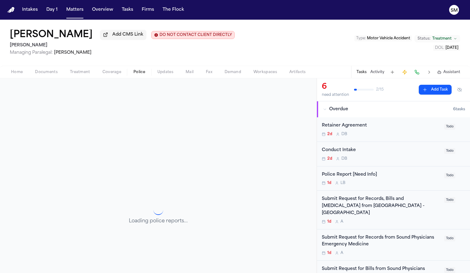
click at [143, 75] on span "Police" at bounding box center [139, 72] width 12 height 5
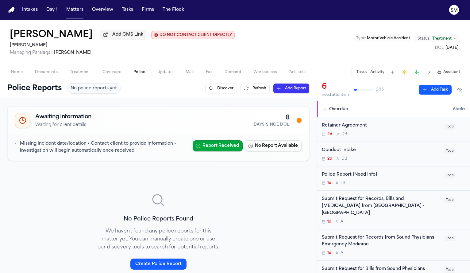
click at [42, 71] on span "Documents" at bounding box center [46, 72] width 23 height 5
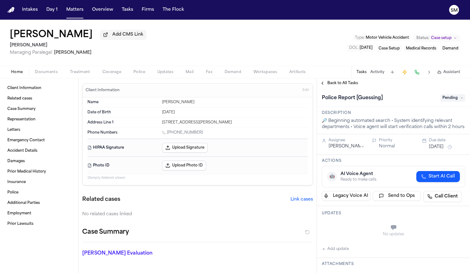
click at [138, 73] on span "Police" at bounding box center [139, 72] width 12 height 5
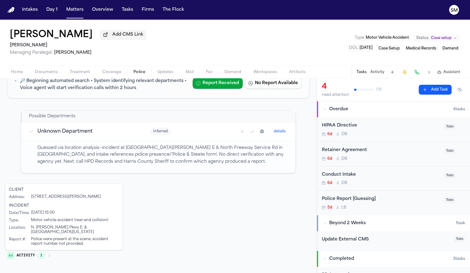
scroll to position [72, 0]
click at [107, 72] on span "Coverage" at bounding box center [112, 72] width 19 height 5
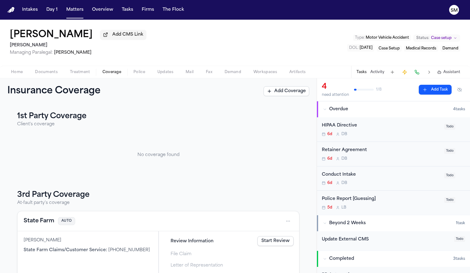
scroll to position [21, 0]
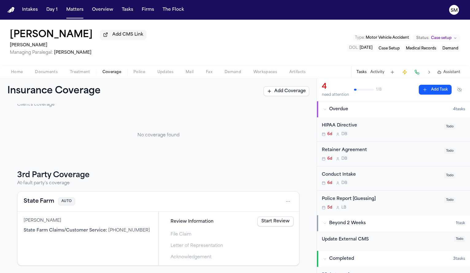
click at [137, 71] on span "Police" at bounding box center [139, 72] width 12 height 5
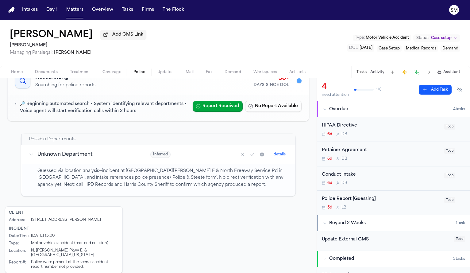
scroll to position [56, 0]
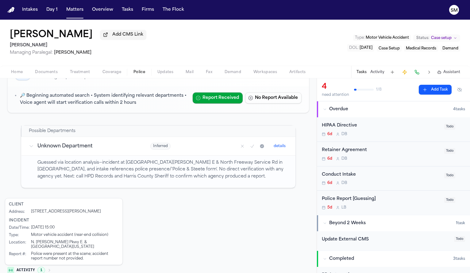
click at [43, 73] on span "Documents" at bounding box center [46, 72] width 23 height 5
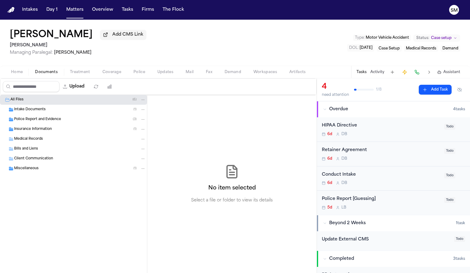
click at [33, 110] on span "Intake Documents" at bounding box center [30, 109] width 32 height 5
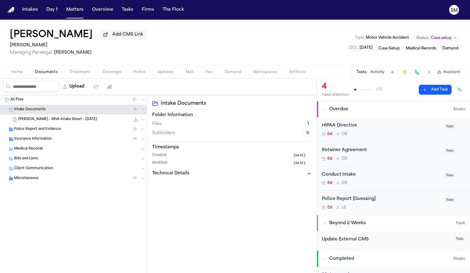
click at [45, 121] on span "K. Blake - MVA Intake Sheet - 9.5.25" at bounding box center [57, 119] width 79 height 5
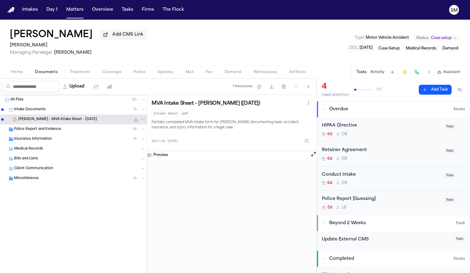
click at [314, 157] on button "Open preview" at bounding box center [314, 154] width 6 height 6
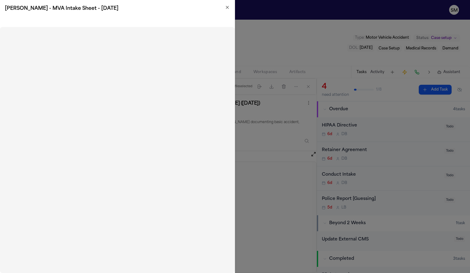
click at [229, 7] on icon "button" at bounding box center [227, 7] width 5 height 5
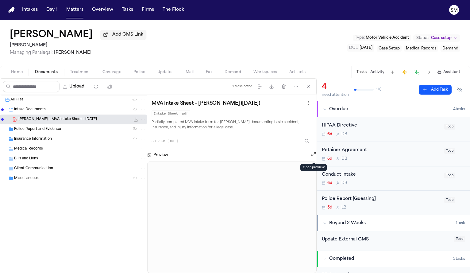
click at [51, 130] on span "Police Report and Evidence" at bounding box center [37, 129] width 47 height 5
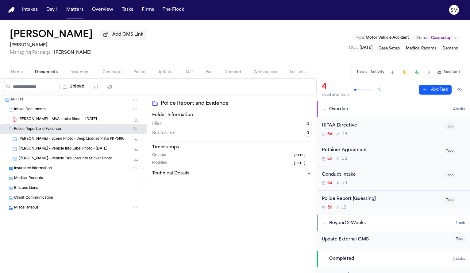
click at [53, 138] on span "K. Blake - Scene Photo - Jeep License Plate PKP6196" at bounding box center [71, 139] width 106 height 5
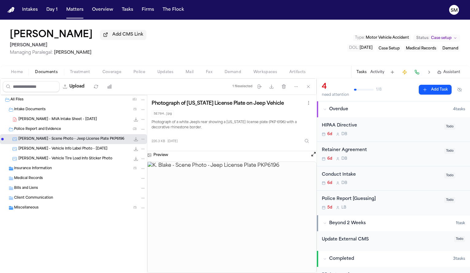
click at [56, 149] on span "K. Blake - Vehicle Info Label Photo - 7.18.18" at bounding box center [62, 148] width 89 height 5
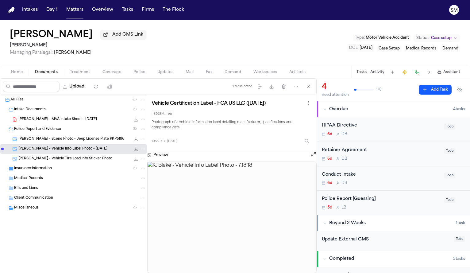
click at [59, 159] on span "K. Blake - Vehicle Tire Load Info Sticker Photo" at bounding box center [65, 158] width 94 height 5
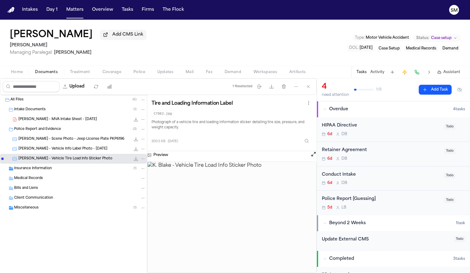
click at [315, 155] on button "Open preview" at bounding box center [314, 154] width 6 height 6
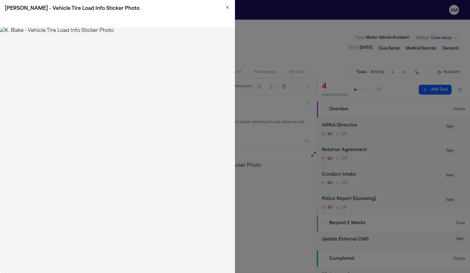
click at [228, 9] on icon "button" at bounding box center [227, 7] width 5 height 5
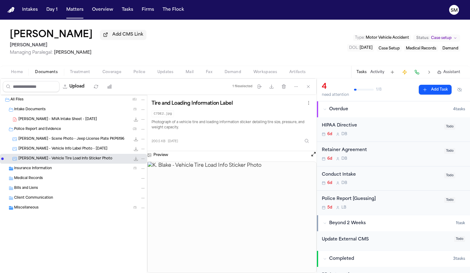
click at [68, 149] on span "K. Blake - Vehicle Info Label Photo - 7.18.18" at bounding box center [62, 148] width 89 height 5
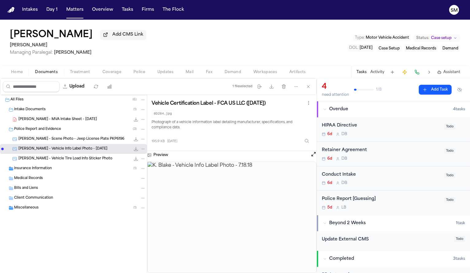
click at [313, 155] on button "Open preview" at bounding box center [314, 154] width 6 height 6
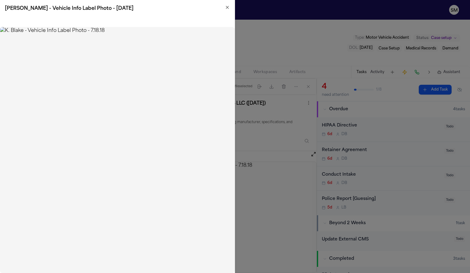
click at [230, 5] on icon "button" at bounding box center [227, 7] width 5 height 5
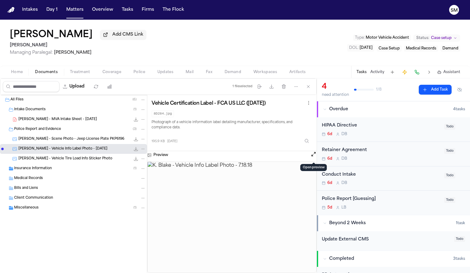
click at [62, 168] on div "Insurance Information ( 1 )" at bounding box center [80, 169] width 132 height 6
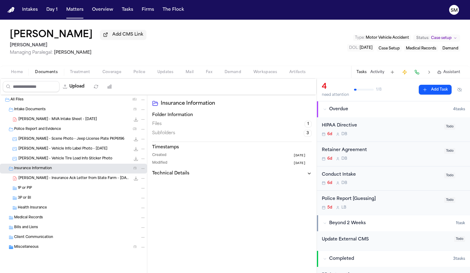
click at [63, 168] on div "Insurance Information ( 1 )" at bounding box center [80, 169] width 132 height 6
click at [30, 211] on span "Miscellaneous" at bounding box center [26, 207] width 25 height 5
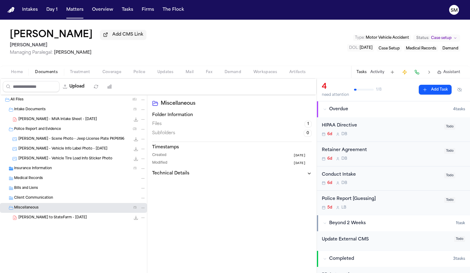
click at [33, 217] on span "K. Blake - LOR to StateFarm - 9.8.25" at bounding box center [52, 217] width 68 height 5
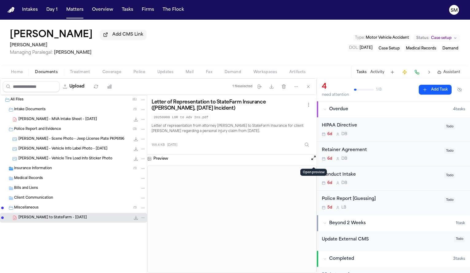
click at [315, 161] on button "Open preview" at bounding box center [314, 158] width 6 height 6
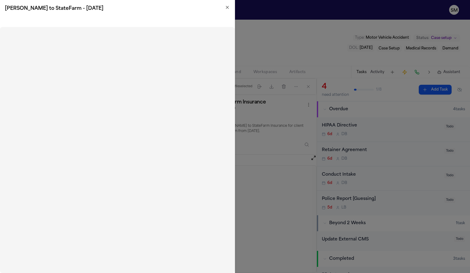
click at [228, 6] on icon "button" at bounding box center [227, 7] width 5 height 5
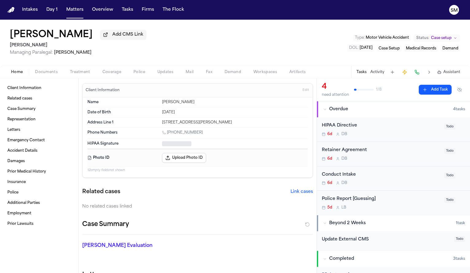
click at [19, 75] on span "Home" at bounding box center [17, 72] width 12 height 5
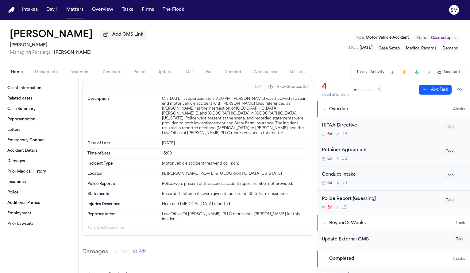
scroll to position [317, 0]
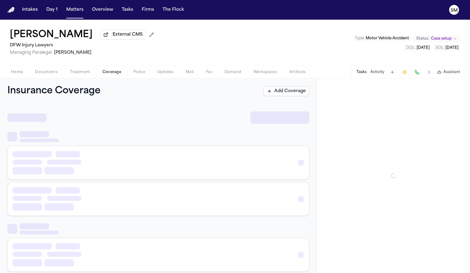
click at [114, 71] on span "Coverage" at bounding box center [112, 72] width 19 height 5
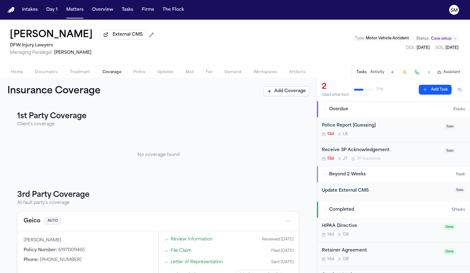
scroll to position [21, 0]
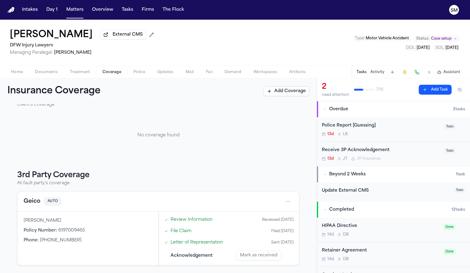
click at [18, 75] on span "Home" at bounding box center [17, 72] width 12 height 5
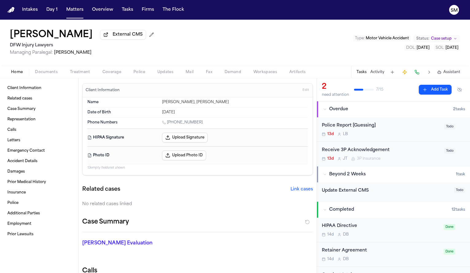
click at [45, 70] on span "Documents" at bounding box center [46, 72] width 23 height 5
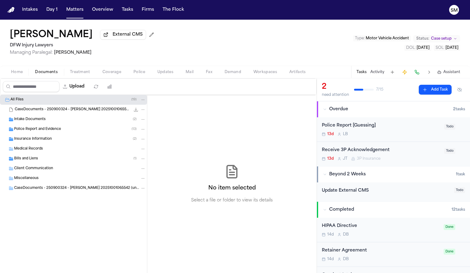
click at [44, 114] on div "CaseDocuments - 250900324 - [PERSON_NAME] 20251001065542.zip 1.0 MB • ZIP" at bounding box center [73, 110] width 147 height 10
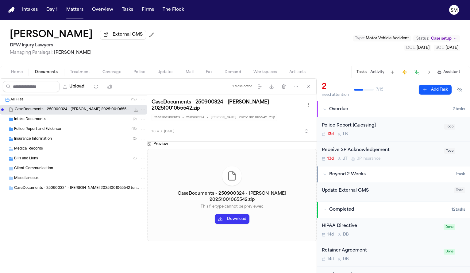
click at [44, 122] on span "Intake Documents" at bounding box center [30, 119] width 32 height 5
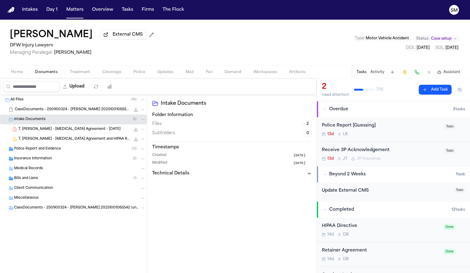
click at [45, 150] on span "Police Report and Evidence" at bounding box center [37, 148] width 47 height 5
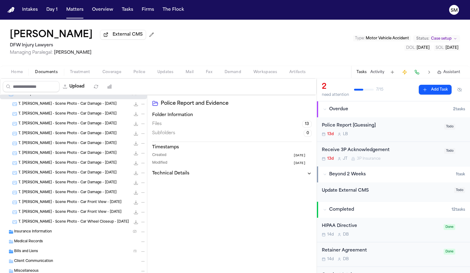
scroll to position [65, 0]
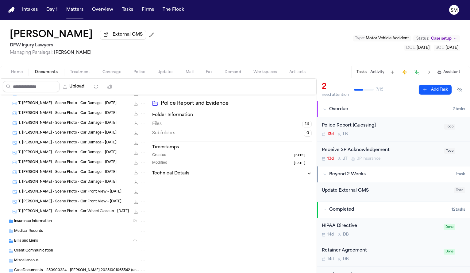
click at [64, 208] on div "T. [PERSON_NAME] - Scene Photo - Car Wheel Closeup - [DATE] 63.4 KB • JPG" at bounding box center [73, 212] width 147 height 10
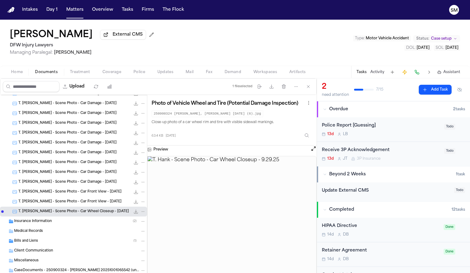
click at [68, 200] on span "T. [PERSON_NAME] - Scene Photo - Car Front View - [DATE]" at bounding box center [69, 201] width 103 height 5
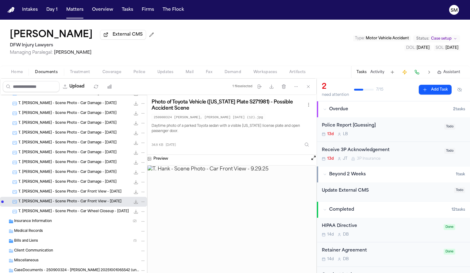
click at [69, 184] on span "T. Hank - Scene Photo - Car Damage - 9.29.25" at bounding box center [67, 182] width 98 height 5
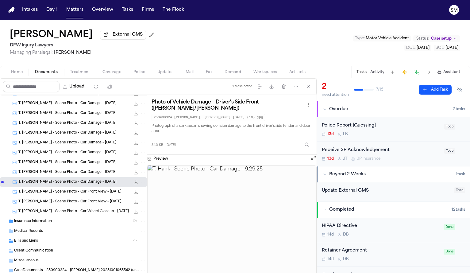
click at [70, 157] on div "T. Hank - Scene Photo - Car Damage - 9.29.25 34.0 KB • JPG" at bounding box center [73, 153] width 147 height 10
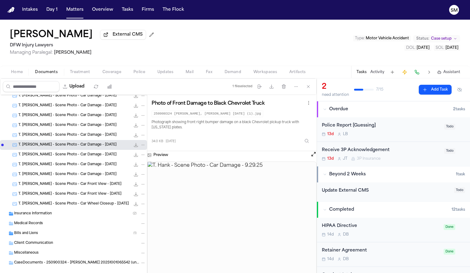
scroll to position [83, 0]
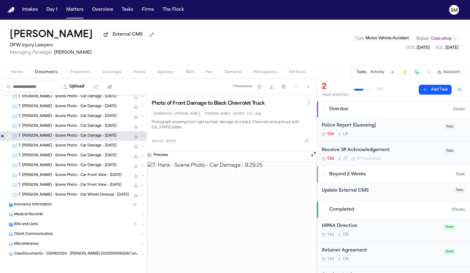
click at [56, 254] on span "CaseDocuments - 250900324 - Hank v. Thapa 20251001065542 (unzipped)" at bounding box center [76, 253] width 125 height 5
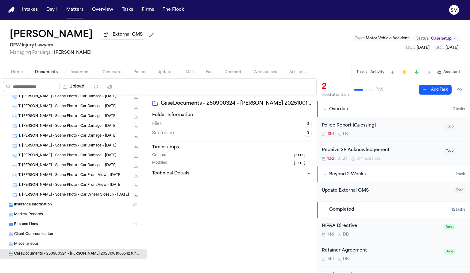
scroll to position [0, 0]
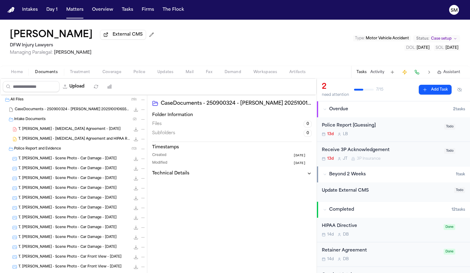
click at [136, 72] on span "Police" at bounding box center [139, 72] width 12 height 5
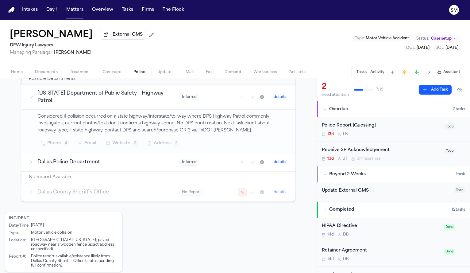
scroll to position [122, 0]
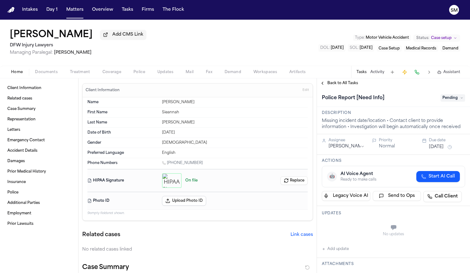
click at [140, 69] on div "Home Documents Treatment Coverage Police Updates Mail Fax Demand Workspaces Art…" at bounding box center [235, 72] width 470 height 12
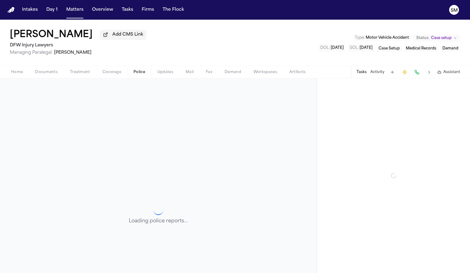
click at [140, 73] on span "Police" at bounding box center [139, 72] width 12 height 5
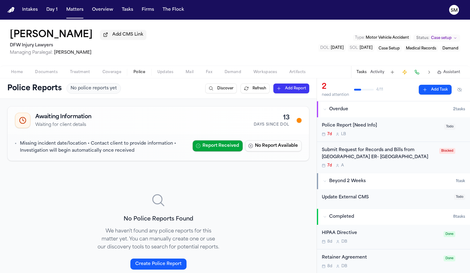
click at [37, 75] on span "Documents" at bounding box center [46, 72] width 23 height 5
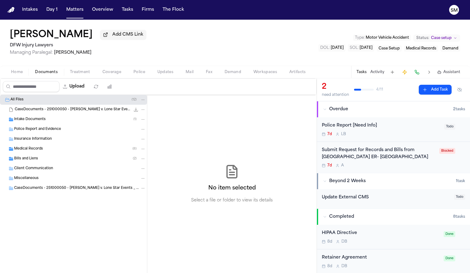
click at [33, 120] on span "Intake Documents" at bounding box center [30, 119] width 32 height 5
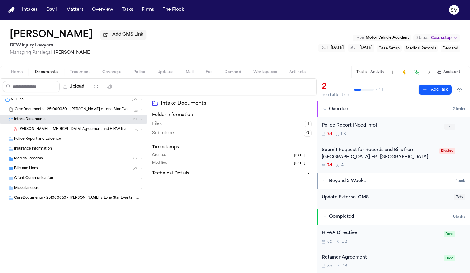
click at [38, 160] on span "Medical Records" at bounding box center [28, 158] width 29 height 5
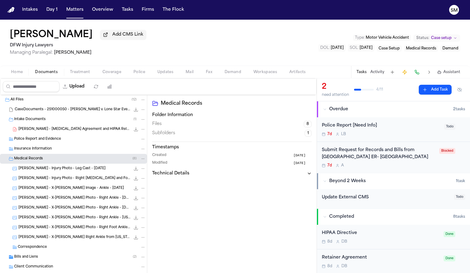
click at [44, 173] on div "S. Griffin - Injury Photo - Leg Cast - 10.7.25 36.9 KB • JPG" at bounding box center [73, 169] width 147 height 10
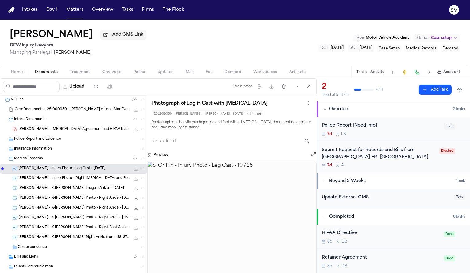
scroll to position [34, 0]
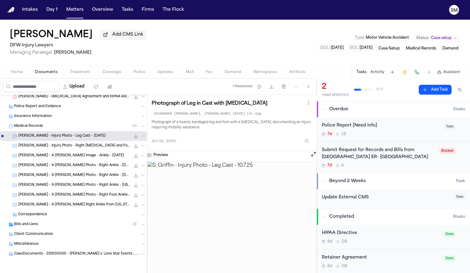
click at [42, 221] on div "Bills and Liens ( 2 )" at bounding box center [73, 224] width 147 height 10
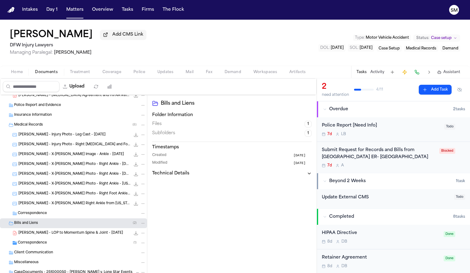
scroll to position [0, 0]
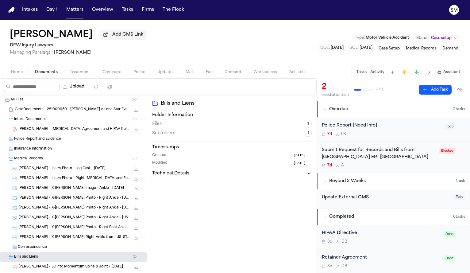
click at [63, 113] on div "CaseDocuments - 251000050 - Griffin v. Lone Star Events _ Sports LLC 2025100711…" at bounding box center [80, 109] width 131 height 6
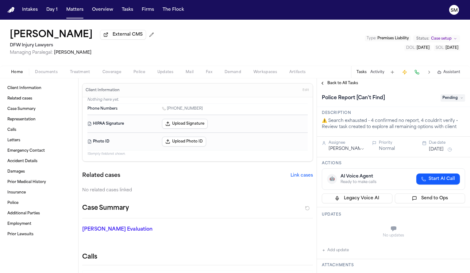
click at [117, 74] on span "Coverage" at bounding box center [112, 72] width 19 height 5
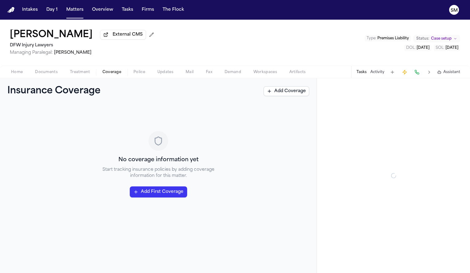
click at [139, 74] on span "Police" at bounding box center [139, 72] width 12 height 5
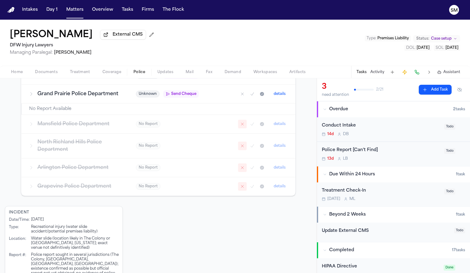
scroll to position [221, 0]
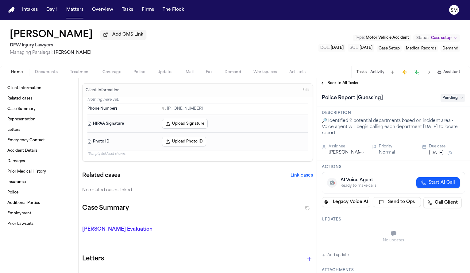
click at [140, 75] on span "Police" at bounding box center [139, 72] width 12 height 5
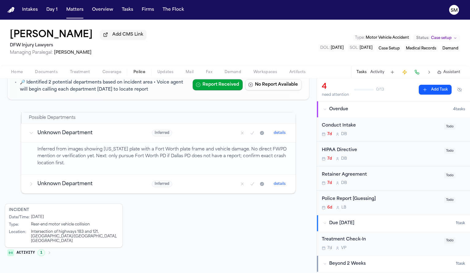
scroll to position [71, 0]
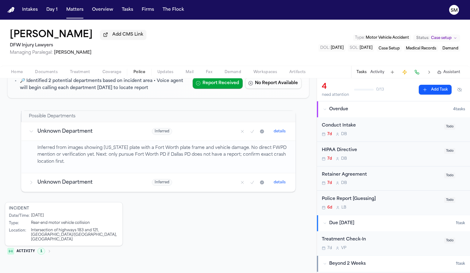
click at [108, 76] on span "button" at bounding box center [112, 75] width 26 height 1
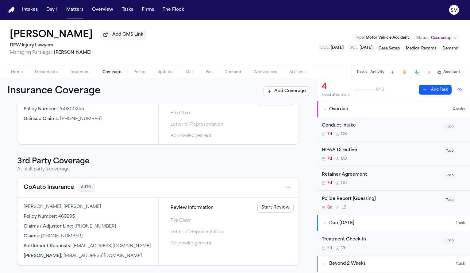
scroll to position [149, 0]
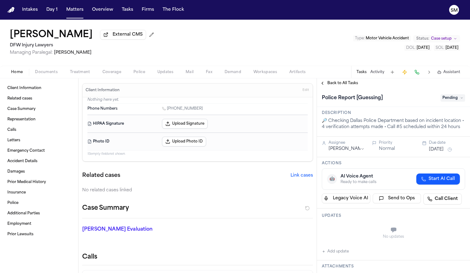
click at [137, 75] on span "Police" at bounding box center [139, 72] width 12 height 5
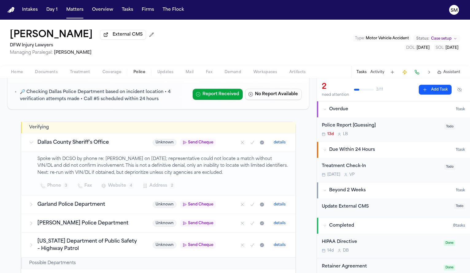
scroll to position [60, 0]
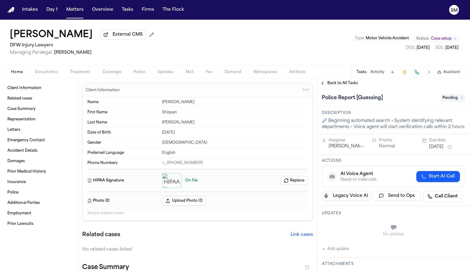
click at [137, 71] on span "Police" at bounding box center [139, 72] width 12 height 5
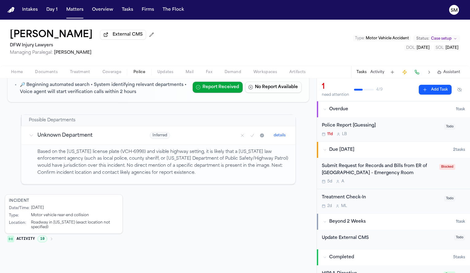
scroll to position [71, 0]
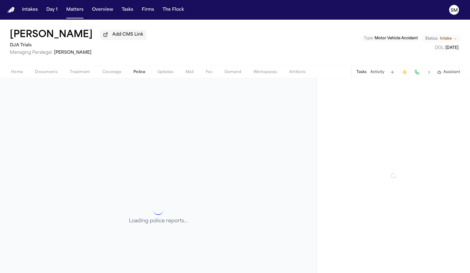
click at [140, 72] on span "Police" at bounding box center [139, 72] width 12 height 5
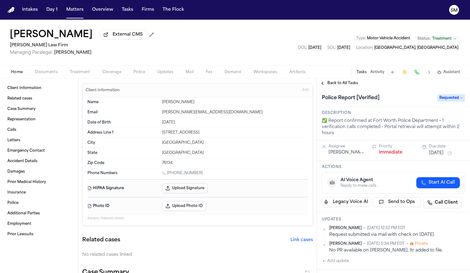
click at [142, 68] on div "Home Documents Treatment Coverage Police Updates Mail Fax Demand Workspaces Art…" at bounding box center [235, 72] width 470 height 12
click at [142, 72] on span "Police" at bounding box center [139, 72] width 12 height 5
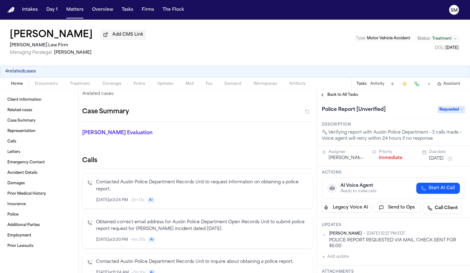
scroll to position [181, 0]
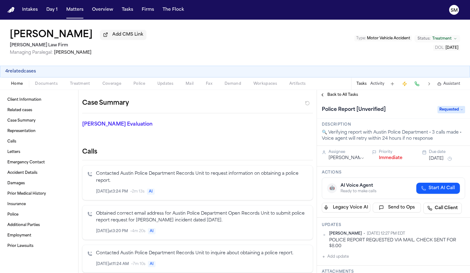
click at [135, 80] on div "Home Documents Treatment Coverage Police Updates Mail Fax Demand Workspaces Art…" at bounding box center [235, 83] width 470 height 12
click at [136, 83] on span "Police" at bounding box center [139, 83] width 12 height 5
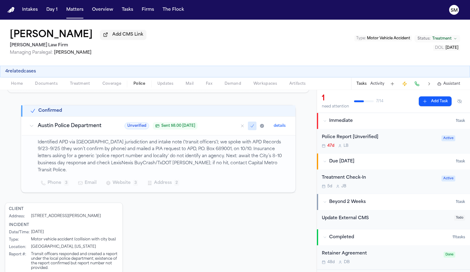
scroll to position [89, 0]
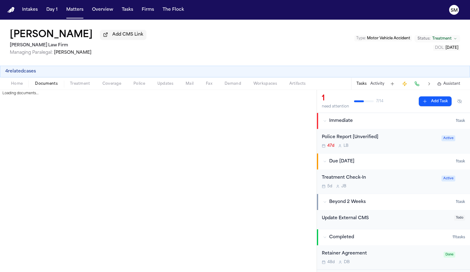
click at [51, 85] on span "Documents" at bounding box center [46, 83] width 23 height 5
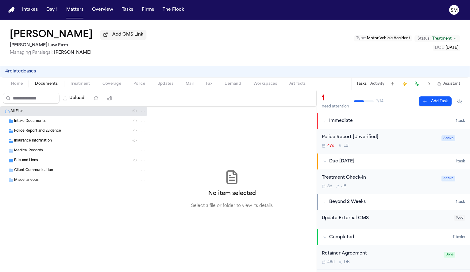
click at [34, 126] on div "Intake Documents ( 1 )" at bounding box center [73, 121] width 147 height 10
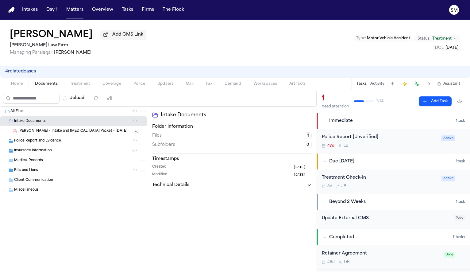
click at [37, 142] on span "Police Report and Evidence" at bounding box center [37, 140] width 47 height 5
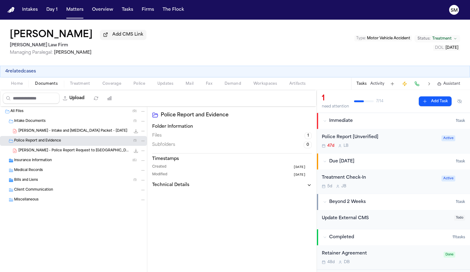
click at [38, 149] on div "C. Figueroa - Police Report Request to Austin PD - 10.10.25 132.0 KB • PDF" at bounding box center [73, 151] width 147 height 10
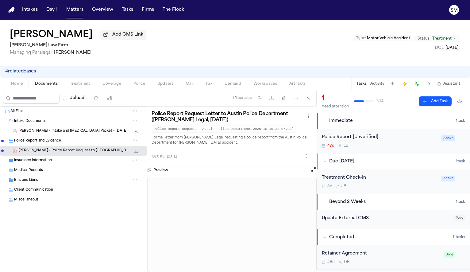
click at [53, 163] on div "Insurance Information ( 6 )" at bounding box center [80, 161] width 132 height 6
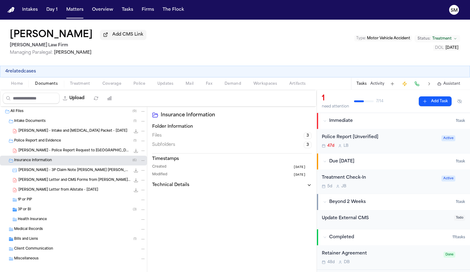
click at [99, 82] on button "Coverage" at bounding box center [111, 83] width 31 height 7
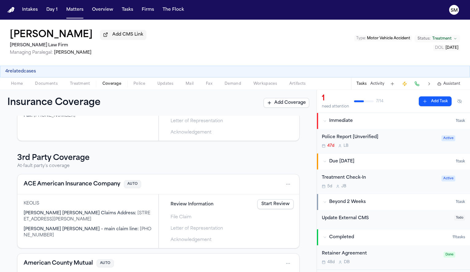
scroll to position [141, 0]
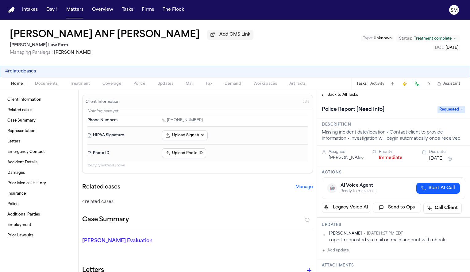
click at [42, 83] on span "Documents" at bounding box center [46, 83] width 23 height 5
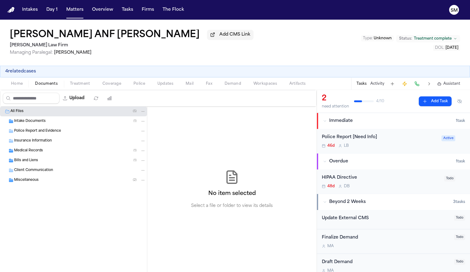
click at [133, 86] on button "Police" at bounding box center [139, 83] width 24 height 7
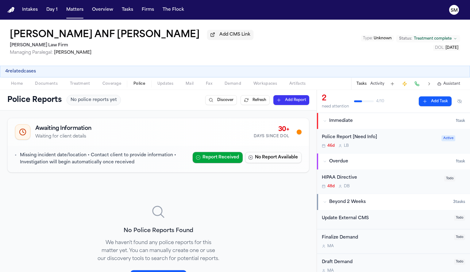
click at [364, 141] on div "Police Report [Need Info]" at bounding box center [380, 137] width 116 height 7
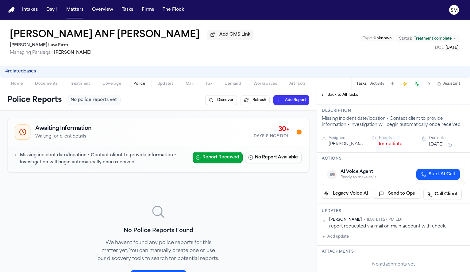
scroll to position [16, 0]
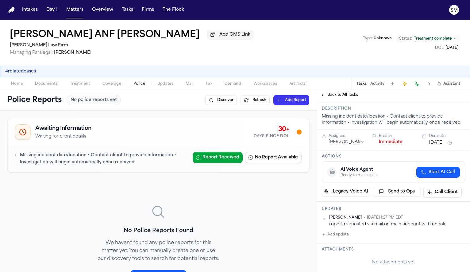
drag, startPoint x: 179, startPoint y: 40, endPoint x: 110, endPoint y: 39, distance: 69.4
click at [110, 39] on div "Celine Figueroa ANF Alivia Rodrigue Add CMS Link" at bounding box center [132, 34] width 244 height 11
click at [51, 85] on span "Documents" at bounding box center [46, 83] width 23 height 5
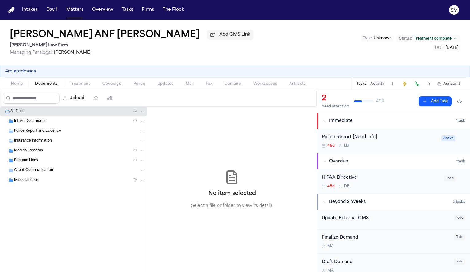
click at [51, 122] on div "Intake Documents ( 1 )" at bounding box center [80, 121] width 132 height 6
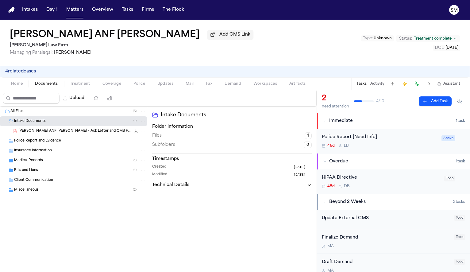
click at [82, 129] on div "C. Figueroa ANF A. Rodrigue - Ack Letter and CMS Form from Gallagher Bassett - …" at bounding box center [81, 131] width 127 height 6
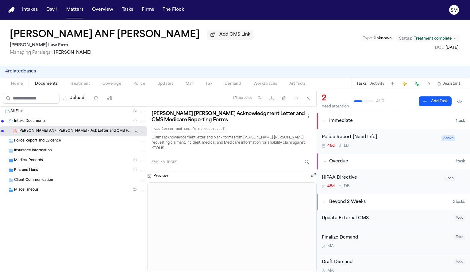
click at [73, 126] on div "Intake Documents ( 1 )" at bounding box center [73, 121] width 147 height 10
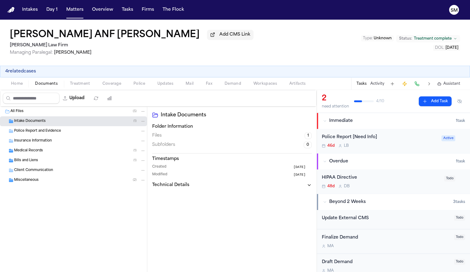
click at [365, 139] on div "Police Report [Need Info]" at bounding box center [380, 137] width 116 height 7
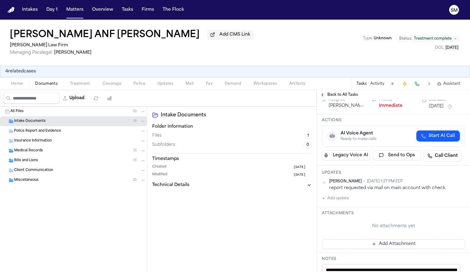
scroll to position [52, 0]
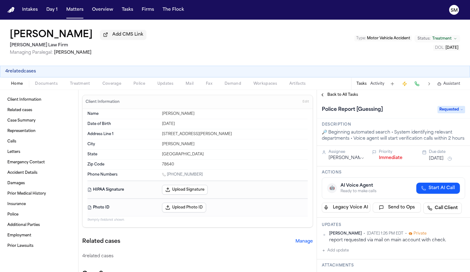
click at [138, 86] on span "Police" at bounding box center [139, 83] width 12 height 5
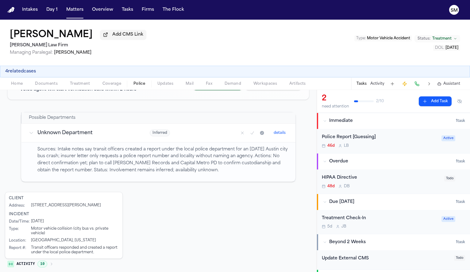
scroll to position [91, 0]
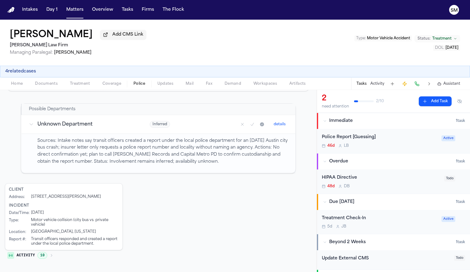
click at [43, 84] on span "Documents" at bounding box center [46, 83] width 23 height 5
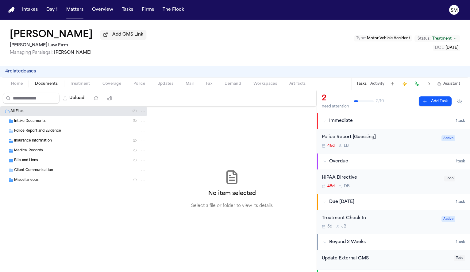
click at [43, 133] on span "Police Report and Evidence" at bounding box center [37, 131] width 47 height 5
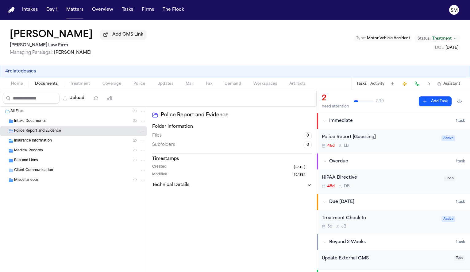
click at [30, 126] on div "Intake Documents ( 3 )" at bounding box center [73, 121] width 147 height 10
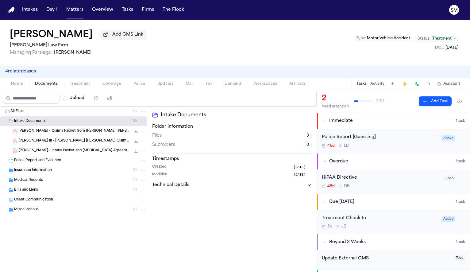
click at [30, 131] on span "[PERSON_NAME] - Claims Packet from [PERSON_NAME] [PERSON_NAME] - Undated" at bounding box center [74, 131] width 112 height 5
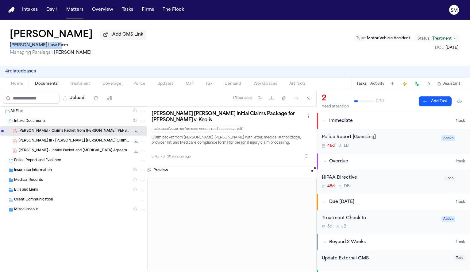
drag, startPoint x: 57, startPoint y: 48, endPoint x: 10, endPoint y: 50, distance: 46.4
click at [10, 49] on h2 "[PERSON_NAME] Law Firm" at bounding box center [78, 45] width 137 height 7
copy h2 "[PERSON_NAME] Law Firm"
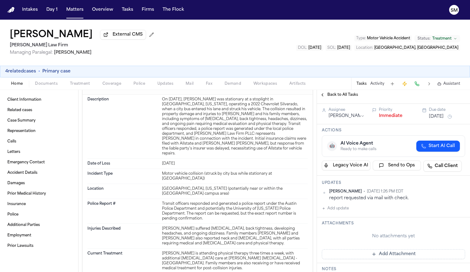
scroll to position [45, 0]
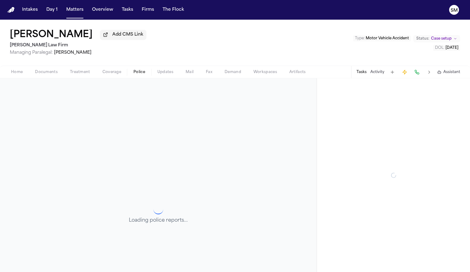
click at [140, 70] on button "Police" at bounding box center [139, 71] width 24 height 7
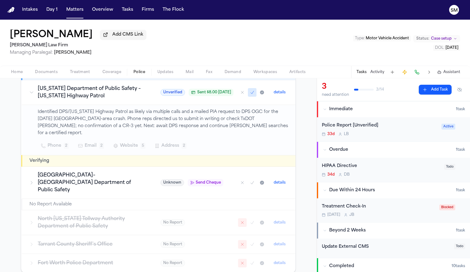
scroll to position [128, 0]
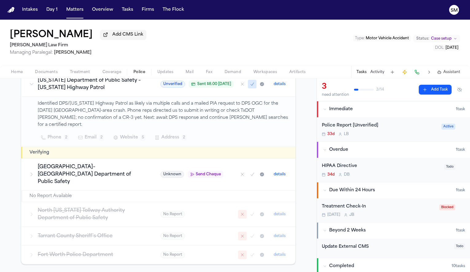
click at [372, 127] on div "Police Report [Unverified]" at bounding box center [380, 125] width 116 height 7
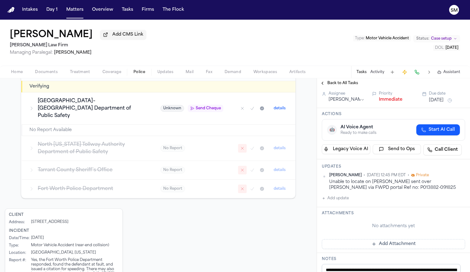
scroll to position [205, 0]
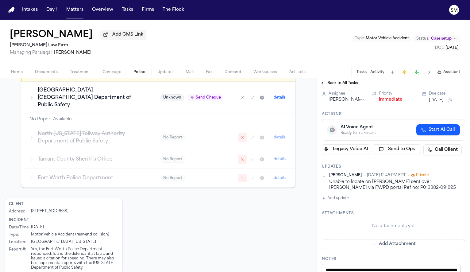
click at [331, 198] on button "Add update" at bounding box center [335, 198] width 27 height 7
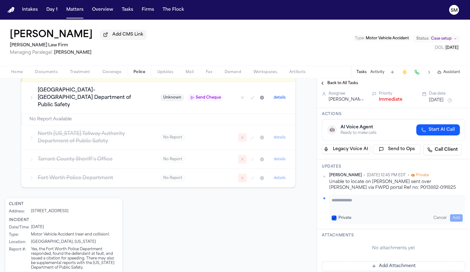
click at [351, 199] on textarea "Add your update" at bounding box center [397, 203] width 131 height 12
type textarea "**********"
click at [450, 219] on button "Add" at bounding box center [456, 217] width 13 height 7
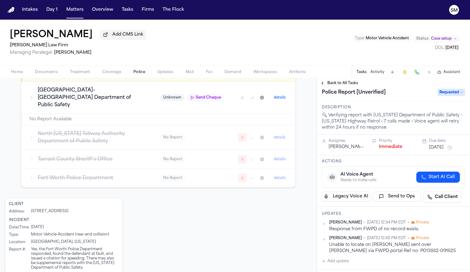
scroll to position [0, 0]
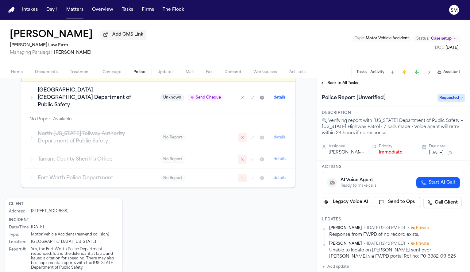
click at [446, 100] on span "Requested" at bounding box center [452, 97] width 28 height 7
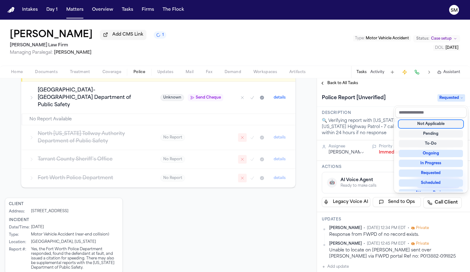
click at [420, 120] on div "Not Applicable" at bounding box center [431, 123] width 64 height 7
click at [420, 123] on div "Not Applicable" at bounding box center [431, 123] width 64 height 7
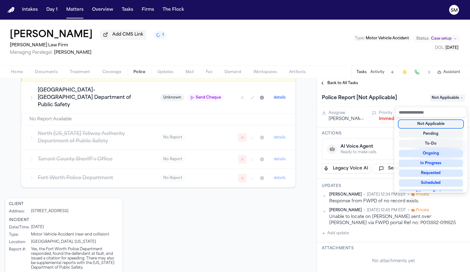
click at [307, 95] on div "Police Reports 5 leads in investigation Discover Refresh Add Report 5 investiga…" at bounding box center [235, 175] width 470 height 194
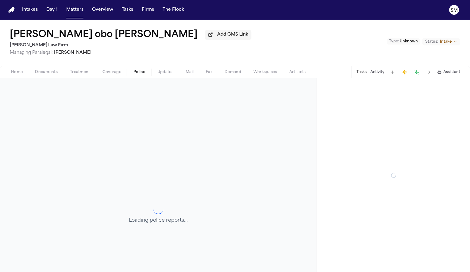
click at [138, 72] on span "Police" at bounding box center [139, 72] width 12 height 5
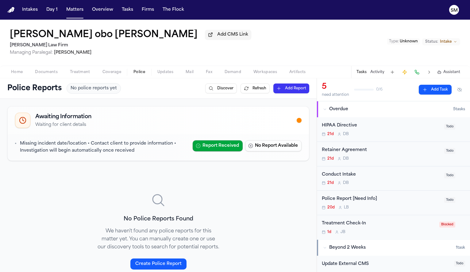
click at [138, 73] on span "Police" at bounding box center [139, 72] width 12 height 5
click at [44, 78] on div "Home Documents Treatment Coverage Police Updates Mail Fax Demand Workspaces Art…" at bounding box center [235, 72] width 470 height 12
click at [46, 75] on span "Documents" at bounding box center [46, 72] width 23 height 5
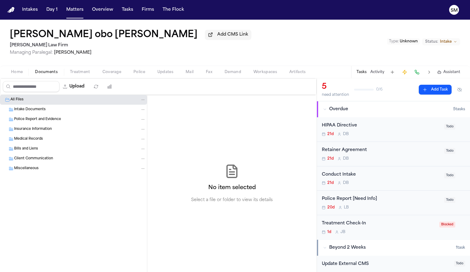
click at [69, 114] on div "Intake Documents" at bounding box center [73, 110] width 147 height 10
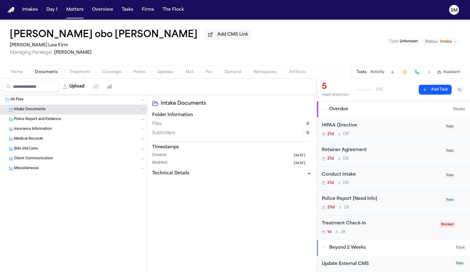
click at [78, 120] on div "Police Report and Evidence" at bounding box center [80, 120] width 132 height 6
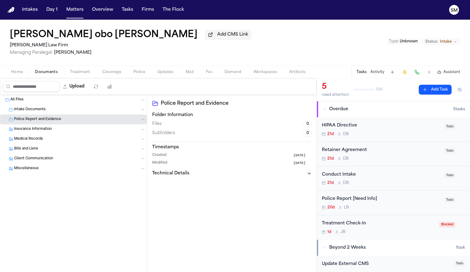
click at [69, 129] on div "Insurance Information" at bounding box center [80, 129] width 132 height 6
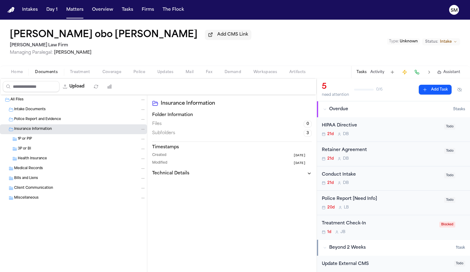
click at [87, 71] on span "Treatment" at bounding box center [80, 72] width 20 height 5
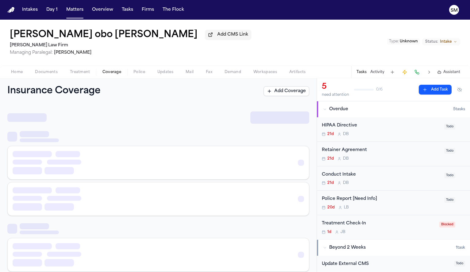
click at [106, 73] on span "Coverage" at bounding box center [112, 72] width 19 height 5
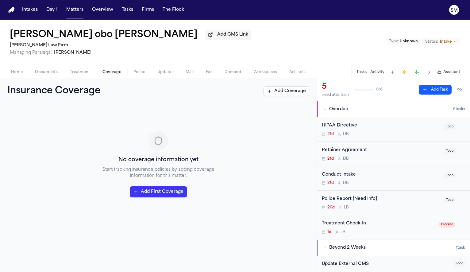
click at [23, 78] on div "Home Documents Treatment Coverage Police Updates Mail Fax Demand Workspaces Art…" at bounding box center [235, 72] width 470 height 12
click at [18, 75] on span "Home" at bounding box center [17, 72] width 12 height 5
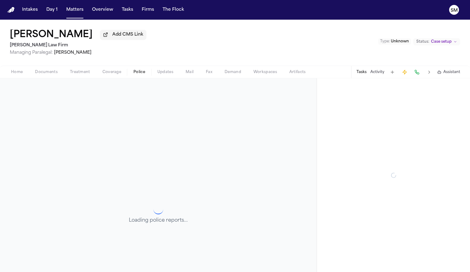
click at [134, 74] on span "Police" at bounding box center [139, 72] width 12 height 5
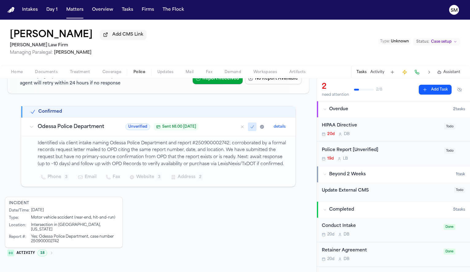
scroll to position [79, 0]
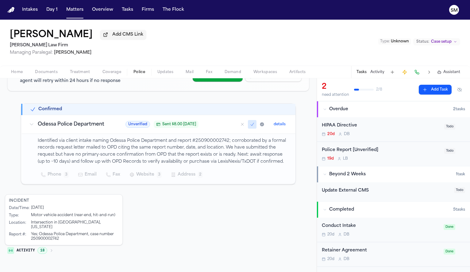
click at [103, 75] on span "Coverage" at bounding box center [112, 72] width 19 height 5
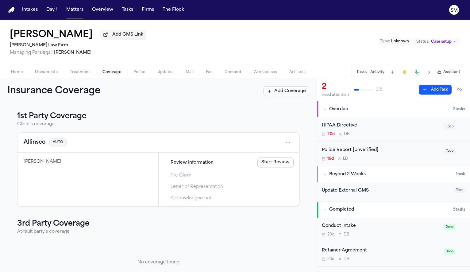
click at [44, 72] on span "Documents" at bounding box center [46, 72] width 23 height 5
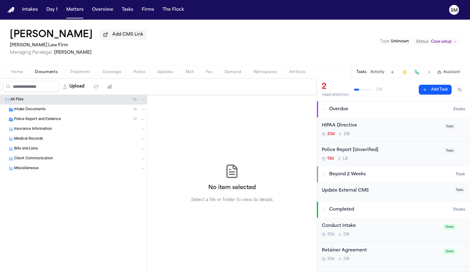
click at [44, 114] on div "Intake Documents ( 1 )" at bounding box center [73, 110] width 147 height 10
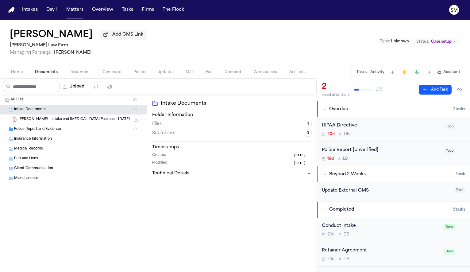
click at [46, 130] on span "Police Report and Evidence" at bounding box center [37, 129] width 47 height 5
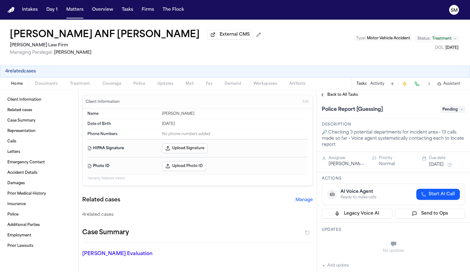
click at [50, 86] on span "Documents" at bounding box center [46, 83] width 23 height 5
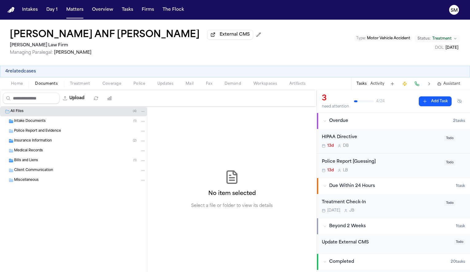
click at [59, 144] on div "Insurance Information ( 2 )" at bounding box center [80, 141] width 132 height 6
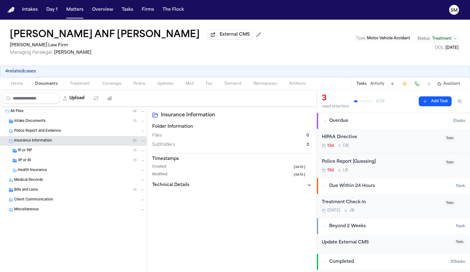
click at [58, 144] on div "Insurance Information ( 2 )" at bounding box center [80, 141] width 132 height 6
click at [49, 123] on div "Intake Documents ( 1 )" at bounding box center [80, 121] width 132 height 6
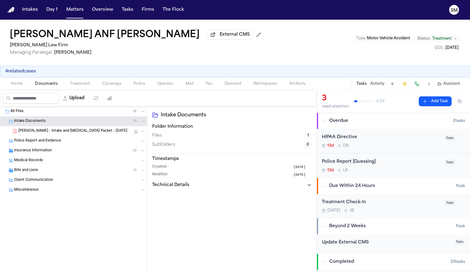
click at [49, 123] on div "Intake Documents ( 1 )" at bounding box center [80, 121] width 132 height 6
click at [136, 86] on span "Police" at bounding box center [139, 83] width 12 height 5
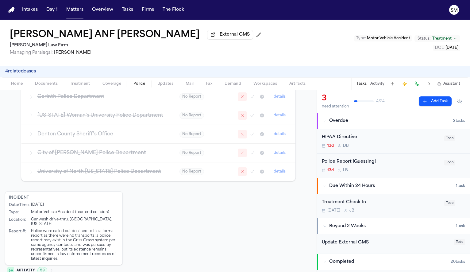
scroll to position [229, 0]
click at [147, 207] on div "Incident Date/Time : [DATE] Type : Motor Vehicle Accident (rear-end collision) …" at bounding box center [158, 233] width 307 height 87
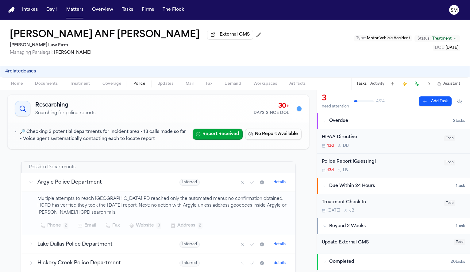
scroll to position [26, 0]
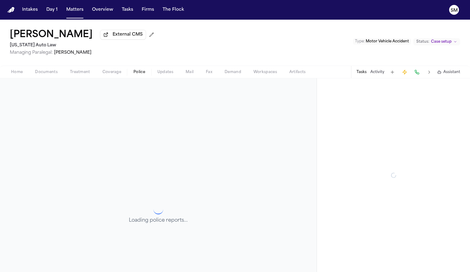
click at [142, 74] on span "Police" at bounding box center [139, 72] width 12 height 5
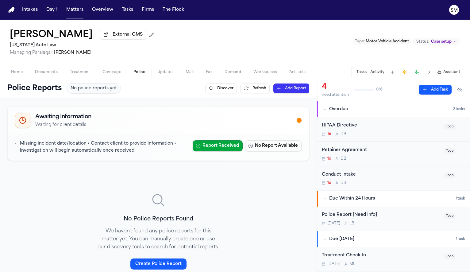
click at [113, 78] on div "Home Documents Treatment Coverage Police Updates Mail Fax Demand Workspaces Art…" at bounding box center [235, 72] width 470 height 12
click at [112, 78] on div "Home Documents Treatment Coverage Police Updates Mail Fax Demand Workspaces Art…" at bounding box center [235, 72] width 470 height 12
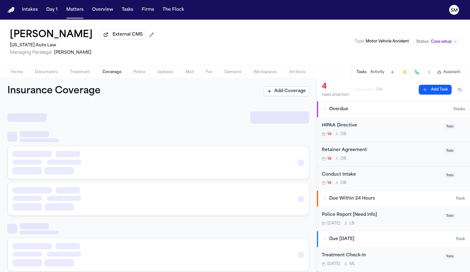
click at [110, 74] on span "Coverage" at bounding box center [112, 72] width 19 height 5
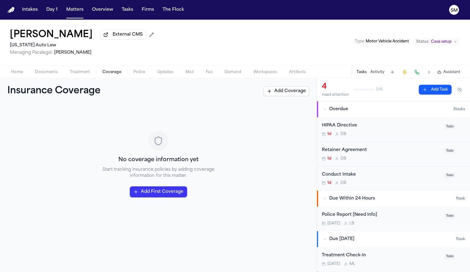
click at [49, 75] on span "Documents" at bounding box center [46, 72] width 23 height 5
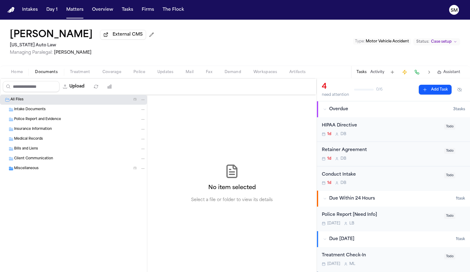
click at [29, 169] on span "Miscellaneous" at bounding box center [26, 168] width 25 height 5
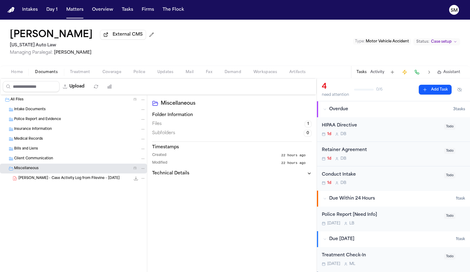
click at [50, 181] on span "H. Levert - Case Activity Log from Filevine - 10.14.25" at bounding box center [68, 178] width 101 height 5
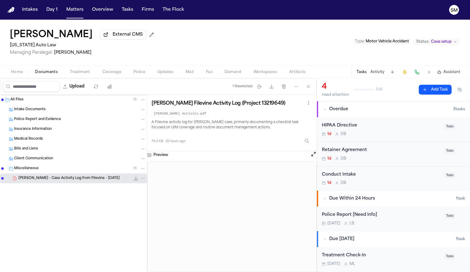
click at [313, 154] on button "Open preview" at bounding box center [314, 154] width 6 height 6
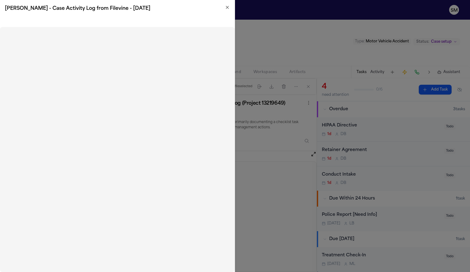
click at [228, 7] on icon "button" at bounding box center [227, 7] width 5 height 5
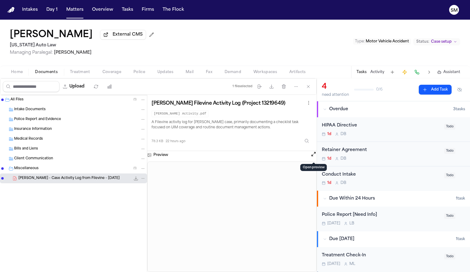
click at [51, 111] on div "Intake Documents" at bounding box center [80, 110] width 132 height 6
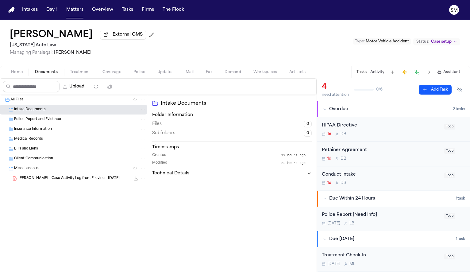
click at [20, 75] on span "Home" at bounding box center [17, 72] width 12 height 5
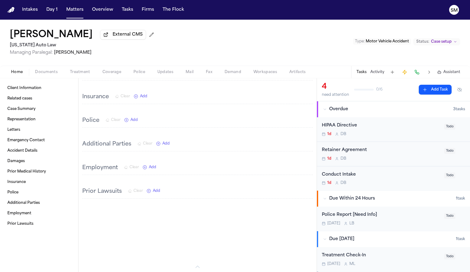
scroll to position [455, 0]
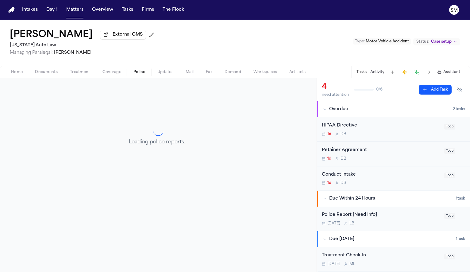
scroll to position [79, 0]
click at [141, 73] on span "Police" at bounding box center [139, 72] width 12 height 5
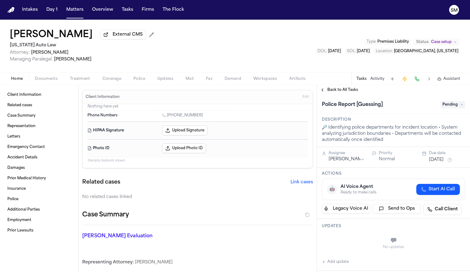
click at [51, 81] on span "Documents" at bounding box center [46, 78] width 23 height 5
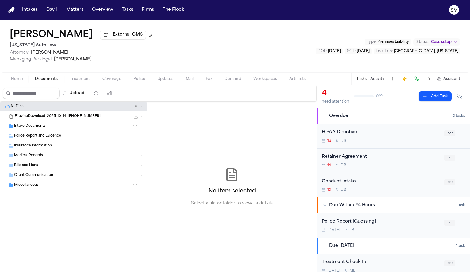
click at [56, 119] on span "FilevineDownload_2025-10-14_[PHONE_NUMBER]" at bounding box center [58, 116] width 86 height 5
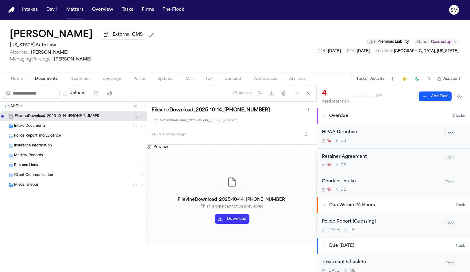
click at [224, 221] on button "Download" at bounding box center [232, 219] width 35 height 10
click at [51, 127] on div "Intake Documents ( 1 )" at bounding box center [80, 126] width 132 height 6
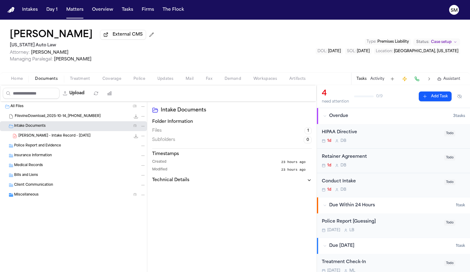
click at [54, 139] on span "[PERSON_NAME] - Intake Record - [DATE]" at bounding box center [54, 135] width 72 height 5
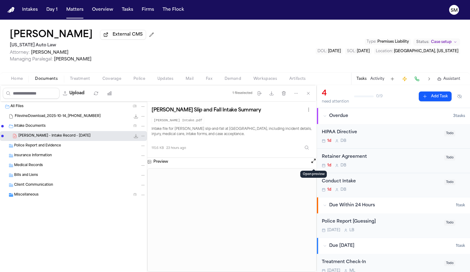
click at [314, 163] on button "Open preview" at bounding box center [314, 161] width 6 height 6
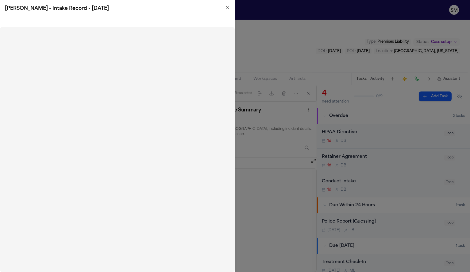
click at [225, 10] on h2 "[PERSON_NAME] - Intake Record - [DATE]" at bounding box center [117, 8] width 225 height 7
click at [226, 7] on icon "button" at bounding box center [227, 7] width 5 height 5
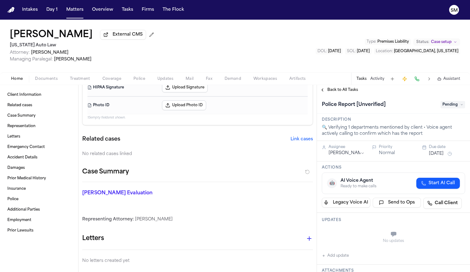
scroll to position [50, 0]
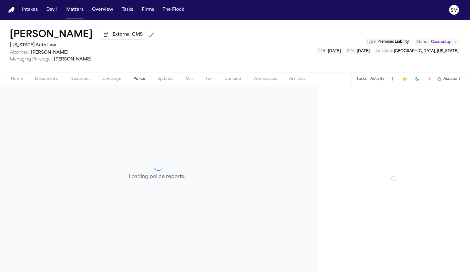
click at [139, 78] on span "Police" at bounding box center [139, 78] width 12 height 5
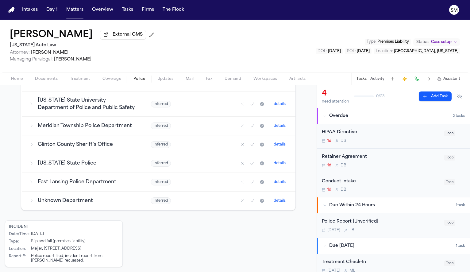
scroll to position [270, 0]
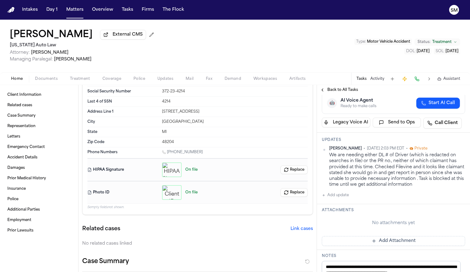
scroll to position [69, 0]
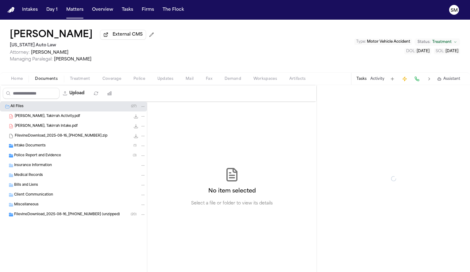
click at [45, 77] on button "Documents" at bounding box center [46, 78] width 35 height 7
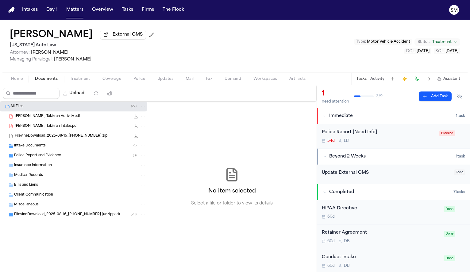
click at [77, 80] on span "Treatment" at bounding box center [80, 78] width 20 height 5
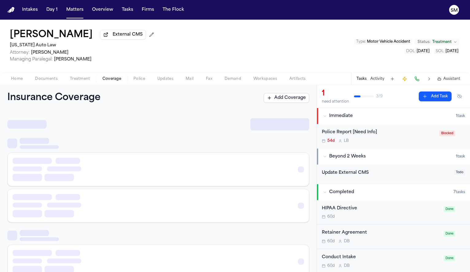
click at [103, 81] on span "Coverage" at bounding box center [112, 78] width 19 height 5
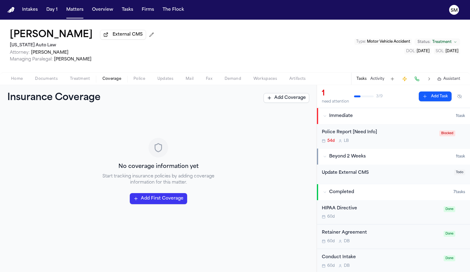
click at [131, 83] on span "button" at bounding box center [139, 82] width 19 height 1
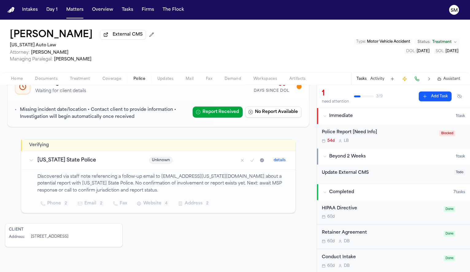
scroll to position [50, 0]
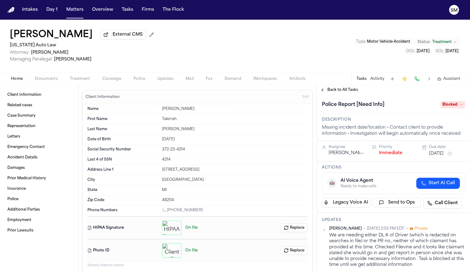
click at [52, 79] on span "Documents" at bounding box center [46, 78] width 23 height 5
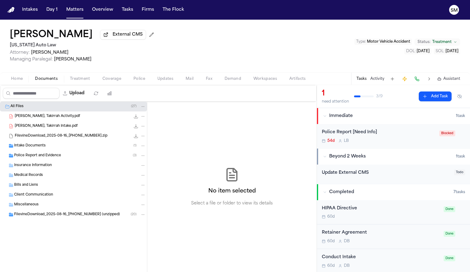
click at [45, 118] on span "[PERSON_NAME], Takirrah Activity.pdf" at bounding box center [47, 116] width 65 height 5
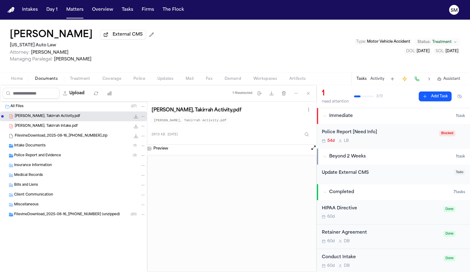
click at [48, 129] on span "[PERSON_NAME], Takirrah Intake.pdf" at bounding box center [46, 126] width 63 height 5
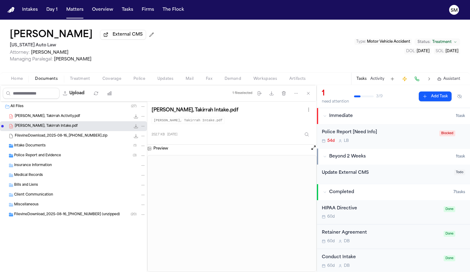
click at [45, 145] on div "Intake Documents ( 1 )" at bounding box center [80, 146] width 132 height 6
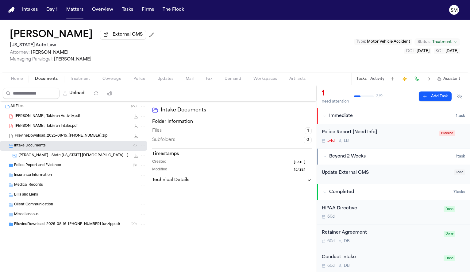
click at [49, 165] on span "Police Report and Evidence" at bounding box center [37, 165] width 47 height 5
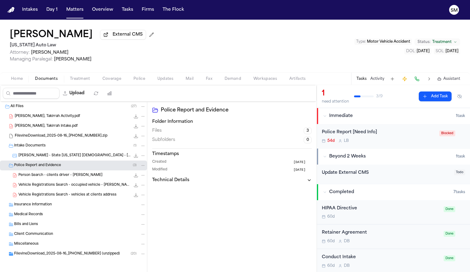
click at [58, 178] on div "Person Search - clients driver - Dorothy Groce 93.5 KB • PDF" at bounding box center [81, 175] width 127 height 6
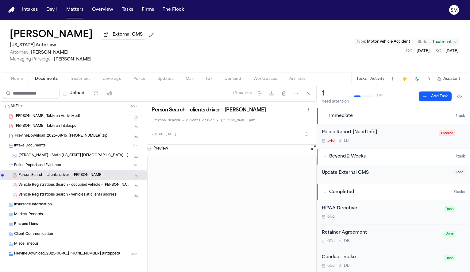
click at [90, 190] on div "Vehicle Registrations Search - occupied vehicle - Dorothy Gross 109.5 KB • PDF" at bounding box center [73, 185] width 147 height 10
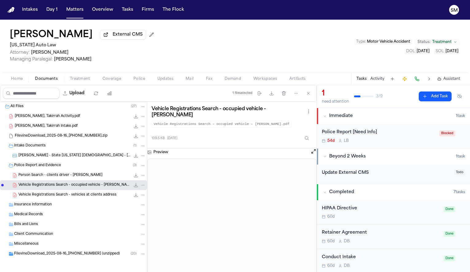
click at [83, 198] on span "Vehicle Registrations Search - vehicles at clients address" at bounding box center [67, 194] width 98 height 5
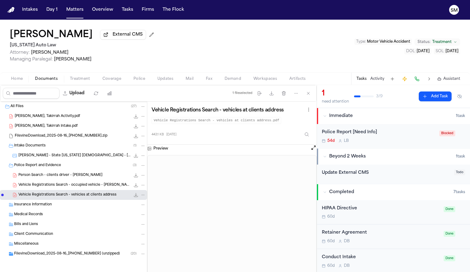
scroll to position [2, 0]
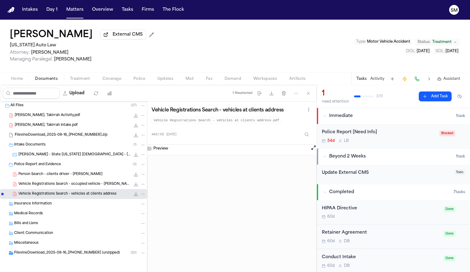
click at [49, 253] on span "FilevineDownload_2025-08-16_20-27-21-353 (unzipped)" at bounding box center [67, 252] width 106 height 5
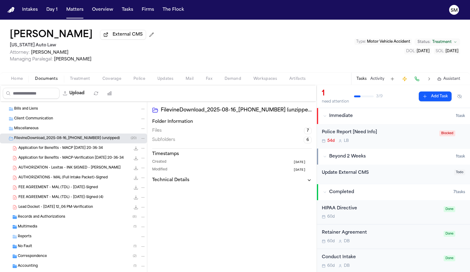
scroll to position [130, 0]
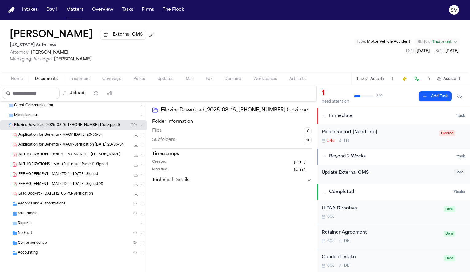
click at [35, 226] on div "Reports" at bounding box center [73, 224] width 147 height 10
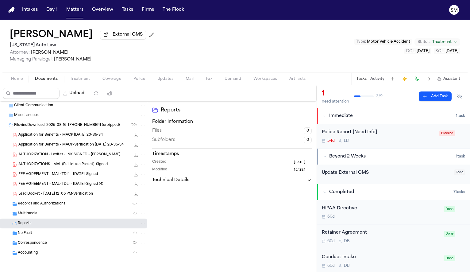
click at [35, 233] on div "No Fault ( 1 )" at bounding box center [82, 233] width 128 height 6
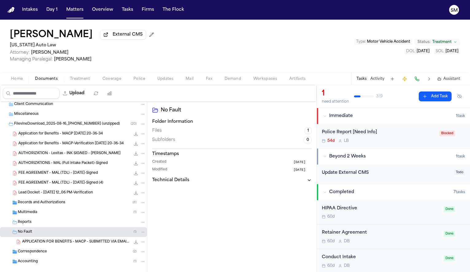
click at [37, 253] on span "Correspondence" at bounding box center [32, 251] width 29 height 5
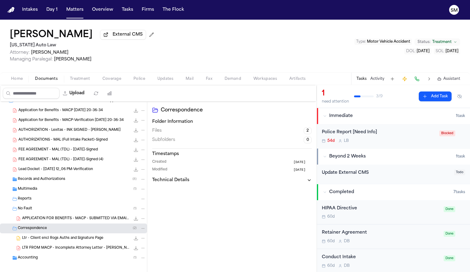
scroll to position [159, 0]
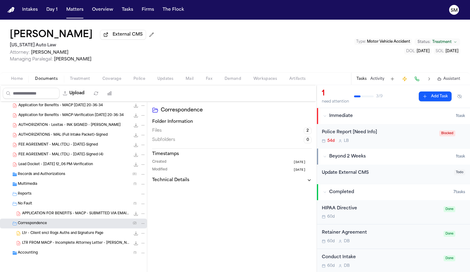
click at [37, 253] on span "Accounting" at bounding box center [28, 252] width 20 height 5
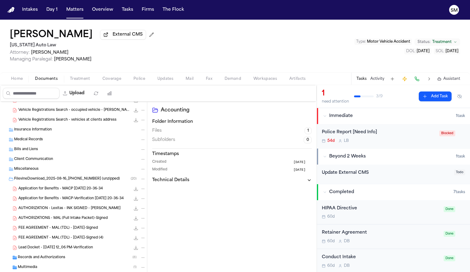
scroll to position [0, 0]
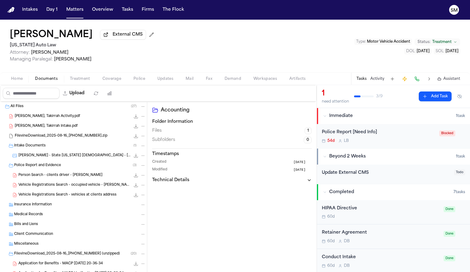
click at [45, 161] on div "T. Farris - State ID Scan - 9.20.23 2.8 MB • JPG" at bounding box center [73, 156] width 147 height 10
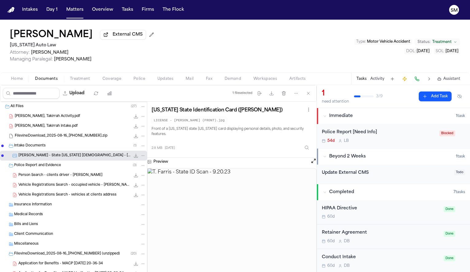
click at [40, 147] on span "Intake Documents" at bounding box center [30, 145] width 32 height 5
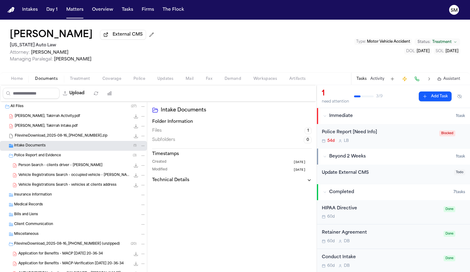
click at [49, 149] on div "Intake Documents ( 1 )" at bounding box center [80, 146] width 132 height 6
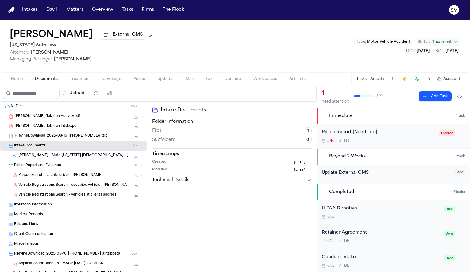
click at [48, 158] on span "T. Farris - State ID Scan - 9.20.23" at bounding box center [74, 155] width 112 height 5
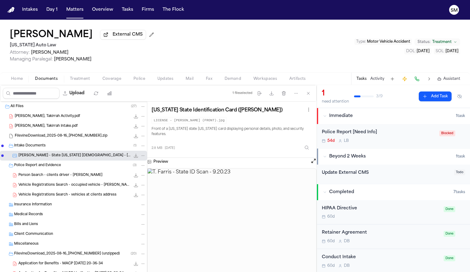
click at [29, 123] on div "Farris, Takirrah Intake.pdf 252.7 KB • PDF" at bounding box center [73, 126] width 147 height 10
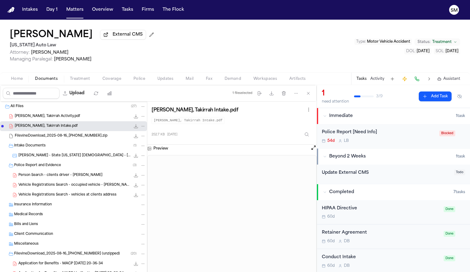
click at [312, 153] on button at bounding box center [314, 149] width 6 height 8
click at [312, 151] on button "Open preview" at bounding box center [314, 148] width 6 height 6
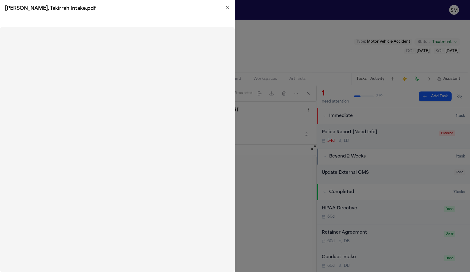
click at [227, 5] on icon "button" at bounding box center [227, 7] width 5 height 5
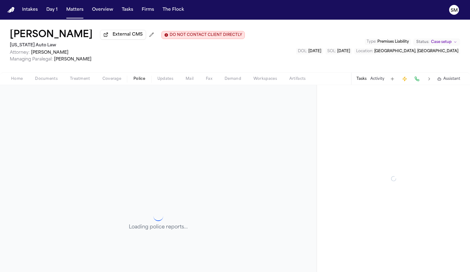
click at [137, 81] on span "Police" at bounding box center [139, 78] width 12 height 5
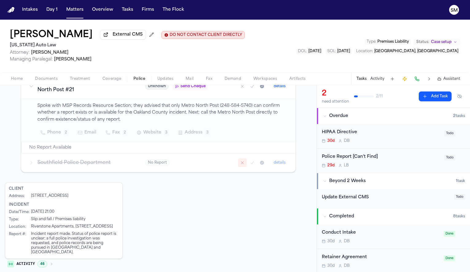
scroll to position [131, 0]
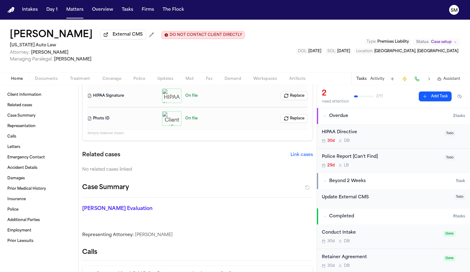
click at [17, 81] on span "Home" at bounding box center [17, 78] width 12 height 5
click at [170, 118] on icon "button" at bounding box center [172, 118] width 4 height 3
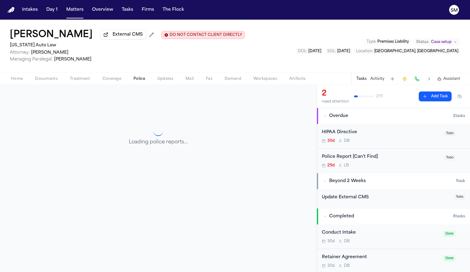
click at [139, 81] on span "Police" at bounding box center [139, 78] width 12 height 5
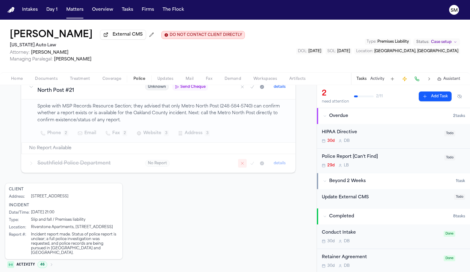
scroll to position [131, 0]
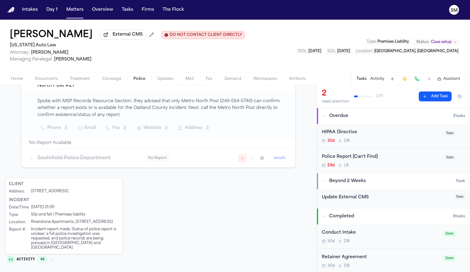
click at [360, 162] on div "Police Report [Can't Find] 29d L B" at bounding box center [381, 160] width 119 height 14
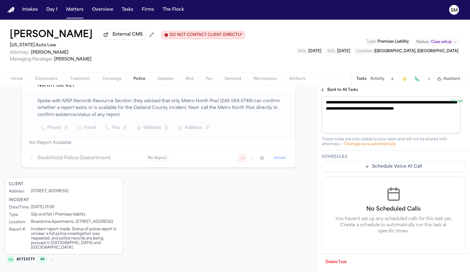
scroll to position [227, 0]
click at [14, 79] on span "Home" at bounding box center [17, 78] width 12 height 5
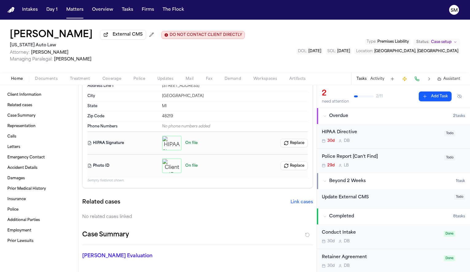
scroll to position [85, 0]
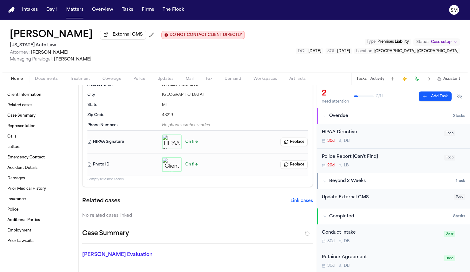
click at [141, 81] on span "Police" at bounding box center [139, 78] width 12 height 5
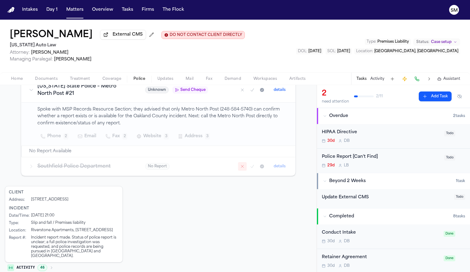
scroll to position [132, 0]
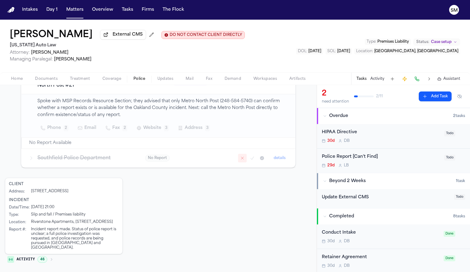
click at [16, 83] on div "Home Documents Treatment Coverage Police Updates Mail Fax Demand Workspaces Art…" at bounding box center [235, 78] width 470 height 12
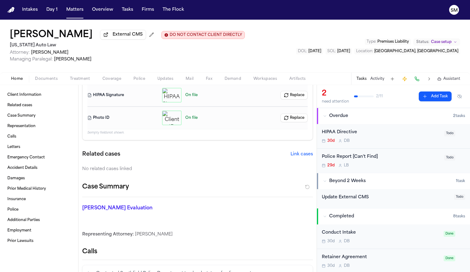
click at [15, 79] on span "Home" at bounding box center [17, 78] width 12 height 5
click at [34, 97] on span "Client Information" at bounding box center [24, 94] width 34 height 5
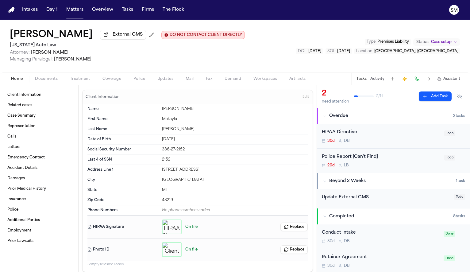
click at [51, 79] on span "Documents" at bounding box center [46, 78] width 23 height 5
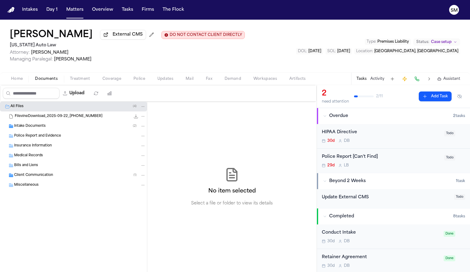
click at [40, 124] on div "Intake Documents ( 2 )" at bounding box center [73, 126] width 147 height 10
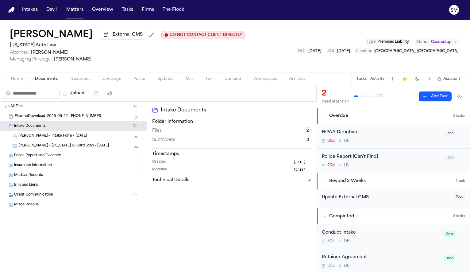
click at [53, 136] on span "[PERSON_NAME] - Intake Form - [DATE]" at bounding box center [52, 135] width 69 height 5
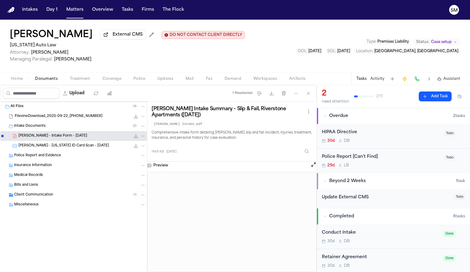
click at [311, 168] on button "Open preview" at bounding box center [314, 164] width 6 height 6
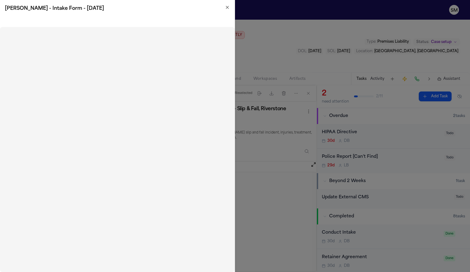
click at [227, 7] on icon "button" at bounding box center [227, 7] width 2 height 2
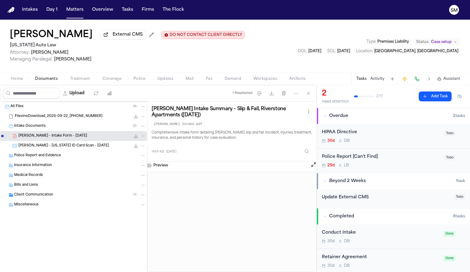
click at [141, 79] on span "Police" at bounding box center [139, 78] width 12 height 5
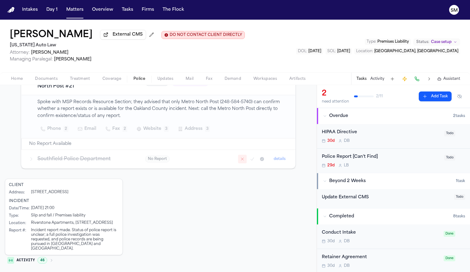
scroll to position [132, 0]
drag, startPoint x: 32, startPoint y: 223, endPoint x: 70, endPoint y: 227, distance: 38.9
click at [70, 225] on div "Riverstone Apartments, 25740 Shiawassee St, Southfield, MI 48033" at bounding box center [72, 222] width 82 height 5
copy div "Riverstone Apartments, 25740 Shiawassee St, Southfield, MI 48033"
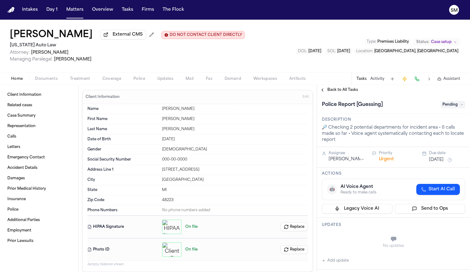
click at [143, 80] on span "Police" at bounding box center [139, 78] width 12 height 5
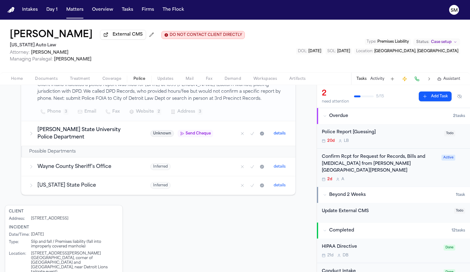
scroll to position [169, 0]
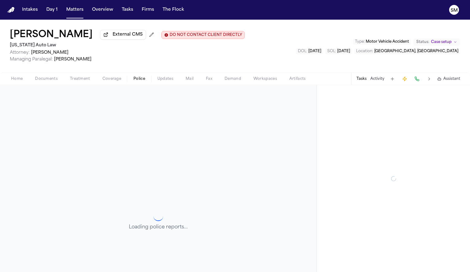
click at [139, 81] on span "Police" at bounding box center [139, 78] width 12 height 5
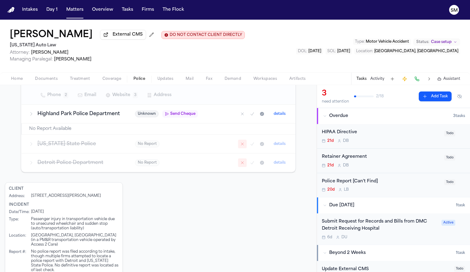
scroll to position [158, 0]
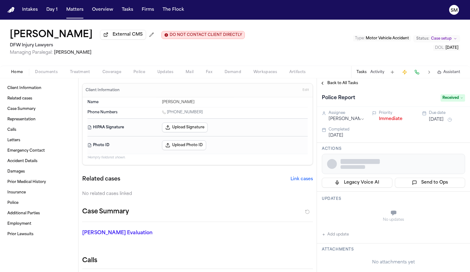
click at [141, 73] on span "Police" at bounding box center [139, 72] width 12 height 5
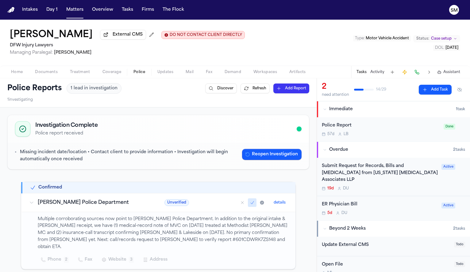
click at [54, 75] on span "Documents" at bounding box center [46, 72] width 23 height 5
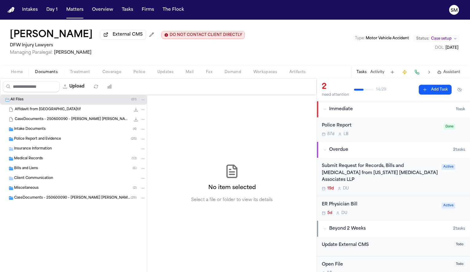
click at [50, 142] on span "Police Report and Evidence" at bounding box center [37, 139] width 47 height 5
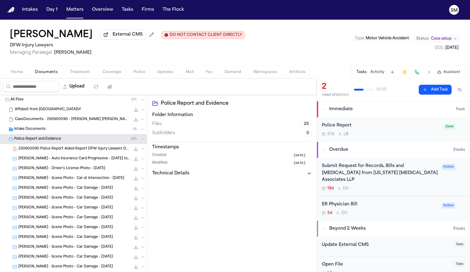
click at [70, 149] on span "250600090 Police Report Aided Report DFW Injury Lawyers DFW Injury Lawyers [DAT…" at bounding box center [74, 148] width 112 height 5
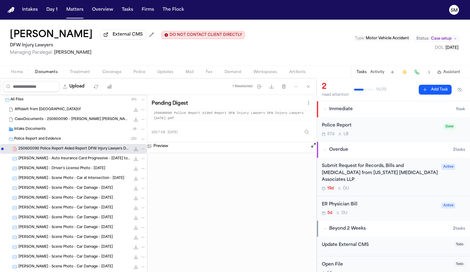
click at [142, 73] on span "Police" at bounding box center [139, 72] width 12 height 5
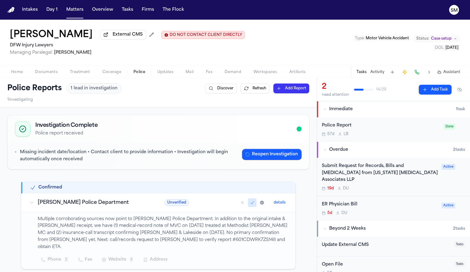
click at [402, 130] on div "Police Report 57d L B" at bounding box center [381, 129] width 118 height 14
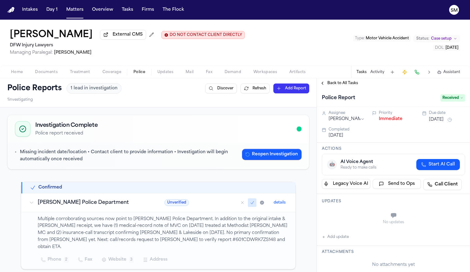
click at [449, 97] on span "Received" at bounding box center [453, 97] width 25 height 7
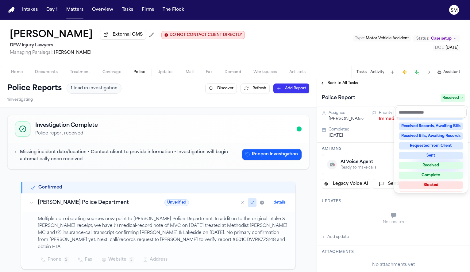
scroll to position [96, 0]
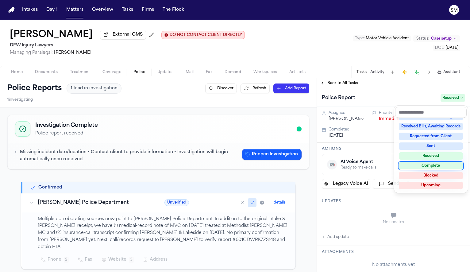
click at [430, 168] on div "Complete" at bounding box center [431, 165] width 64 height 7
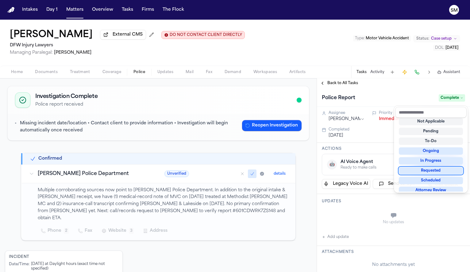
scroll to position [0, 0]
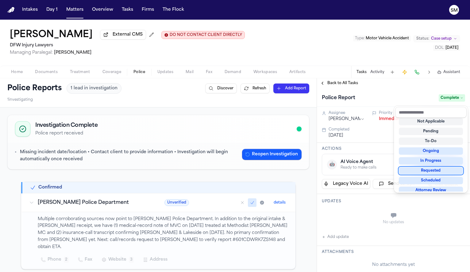
click at [15, 73] on div "Deborah Fernandez External CMS DO NOT CONTACT CLIENT DIRECTLY DO NOT CONTACT DF…" at bounding box center [235, 146] width 470 height 252
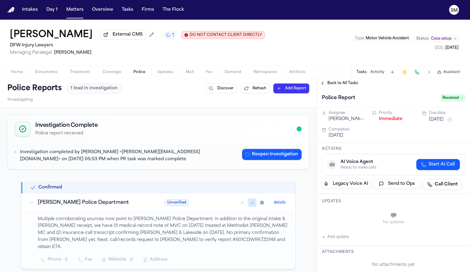
click at [46, 71] on span "Documents" at bounding box center [46, 72] width 23 height 5
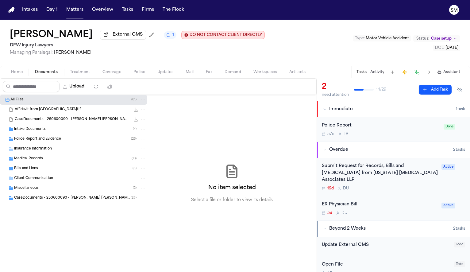
click at [63, 138] on div "Police Report and Evidence ( 25 )" at bounding box center [80, 139] width 132 height 6
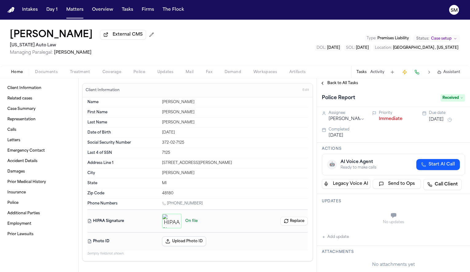
click at [50, 71] on span "Documents" at bounding box center [46, 72] width 23 height 5
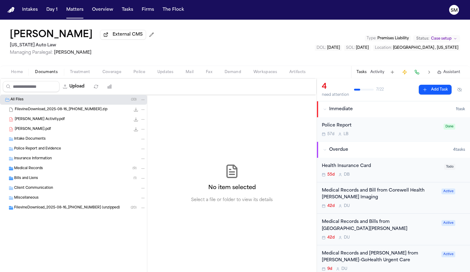
click at [73, 152] on div "Police Report and Evidence" at bounding box center [80, 149] width 132 height 6
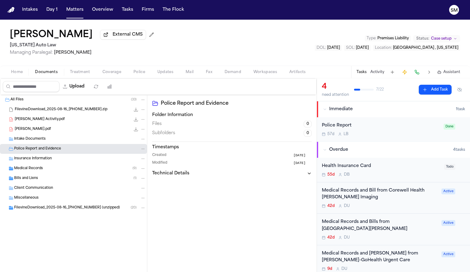
click at [61, 133] on div "Fleming, Francois Intake.pdf 223.8 KB • PDF" at bounding box center [73, 129] width 147 height 10
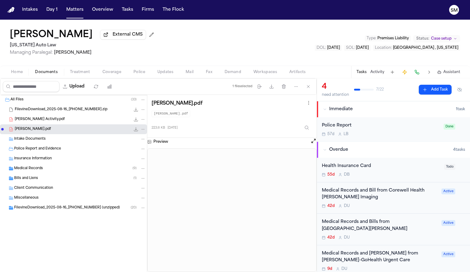
click at [59, 122] on span "Fleming, Francois Activity.pdf" at bounding box center [40, 119] width 50 height 5
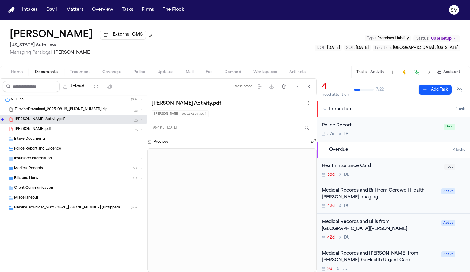
click at [140, 73] on span "Police" at bounding box center [139, 72] width 12 height 5
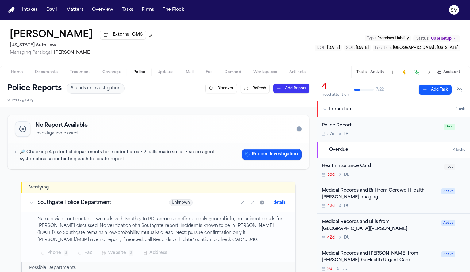
click at [380, 129] on div "Police Report" at bounding box center [381, 125] width 118 height 7
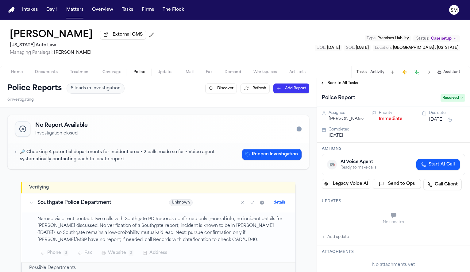
click at [161, 73] on span "Updates" at bounding box center [165, 72] width 16 height 5
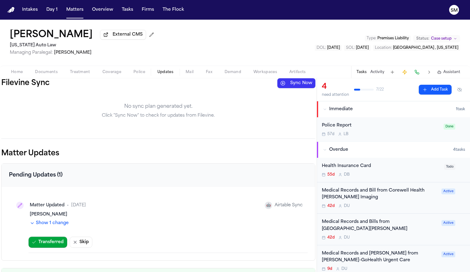
click at [19, 75] on span "Home" at bounding box center [17, 72] width 12 height 5
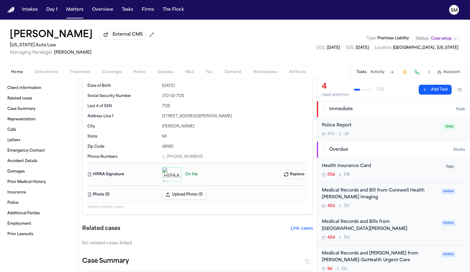
scroll to position [47, 0]
click at [56, 75] on span "Documents" at bounding box center [46, 72] width 23 height 5
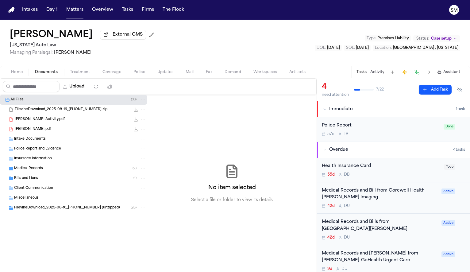
click at [85, 112] on span "FilevineDownload_2025-08-16_20-50-34-831.zip" at bounding box center [61, 109] width 93 height 5
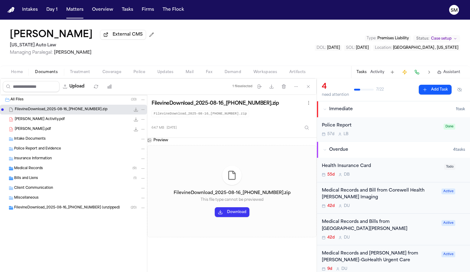
click at [78, 126] on div "Fleming, Francois Intake.pdf 223.8 KB • PDF" at bounding box center [73, 129] width 147 height 10
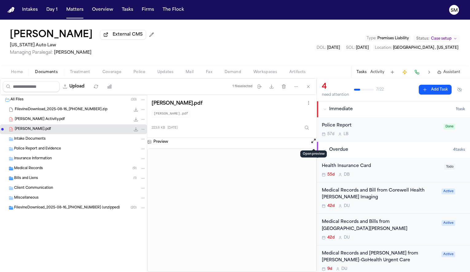
click at [314, 144] on button "Open preview" at bounding box center [314, 141] width 6 height 6
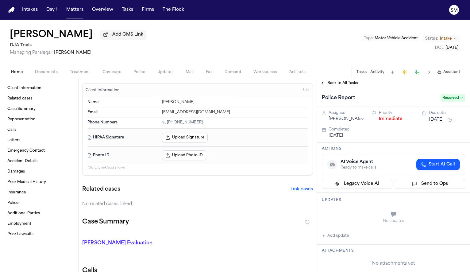
click at [50, 75] on span "Documents" at bounding box center [46, 72] width 23 height 5
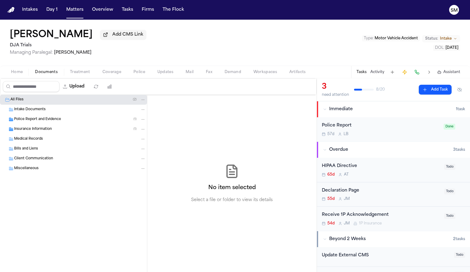
click at [47, 117] on div "Police Report and Evidence ( 1 )" at bounding box center [73, 119] width 147 height 10
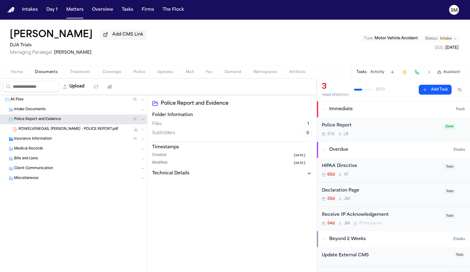
click at [61, 134] on div "ROWELVENEGAS, [PERSON_NAME] - POLICE REPORT.pdf 1.4 MB • PDF" at bounding box center [73, 129] width 147 height 10
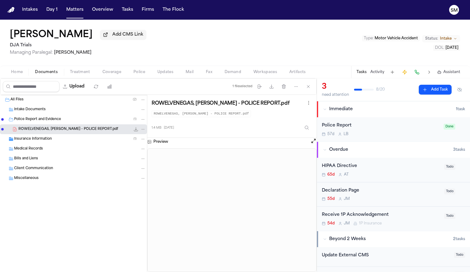
click at [142, 72] on span "Police" at bounding box center [139, 72] width 12 height 5
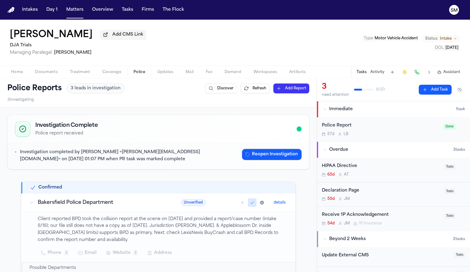
click at [378, 135] on div "57d L B" at bounding box center [381, 134] width 118 height 5
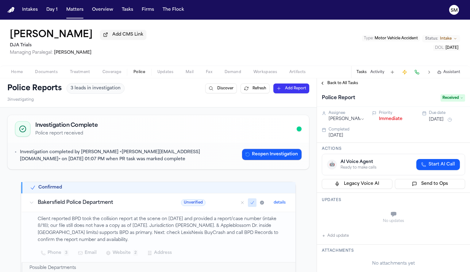
click at [444, 99] on span "Received" at bounding box center [453, 97] width 25 height 7
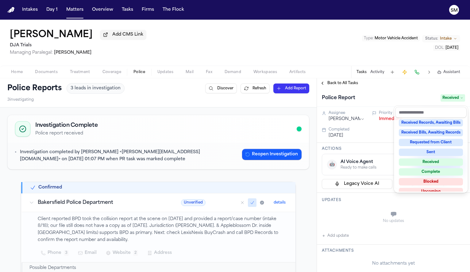
scroll to position [93, 0]
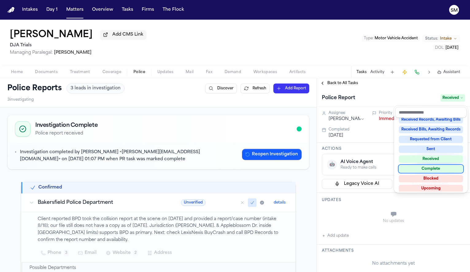
click at [432, 168] on div "Complete" at bounding box center [431, 168] width 64 height 7
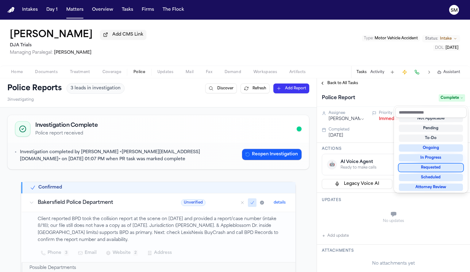
scroll to position [2, 0]
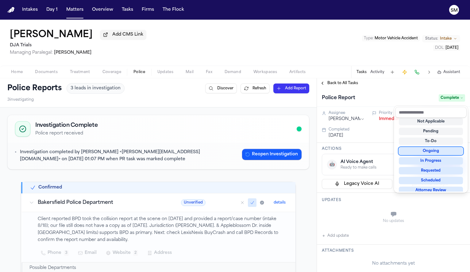
click at [311, 114] on div "Police Reports 3 leads in investigation Discover Refresh Add Report 3 investiga…" at bounding box center [235, 175] width 470 height 194
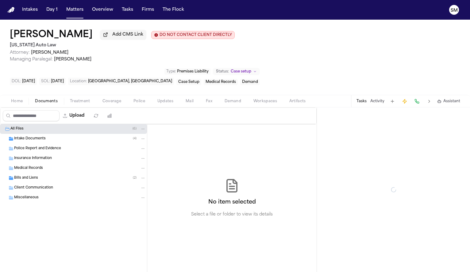
click at [55, 99] on span "Documents" at bounding box center [46, 101] width 23 height 5
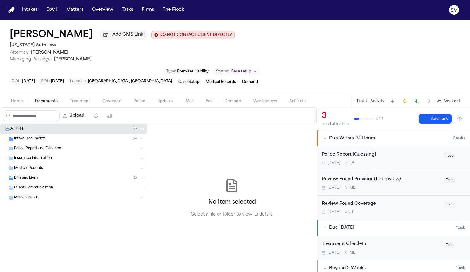
click at [81, 95] on div "Home Documents Treatment Coverage Police Updates Mail Fax Demand Workspaces Art…" at bounding box center [235, 101] width 470 height 12
click at [137, 99] on span "Police" at bounding box center [139, 101] width 12 height 5
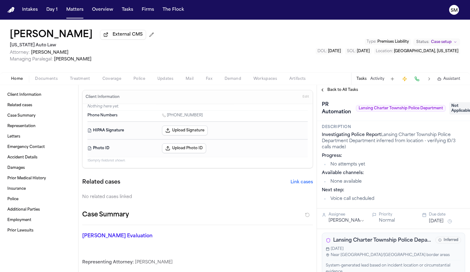
click at [137, 84] on div "Home Documents Treatment Coverage Police Updates Mail Fax Demand Workspaces Art…" at bounding box center [235, 78] width 470 height 12
click at [138, 81] on span "Police" at bounding box center [139, 78] width 12 height 5
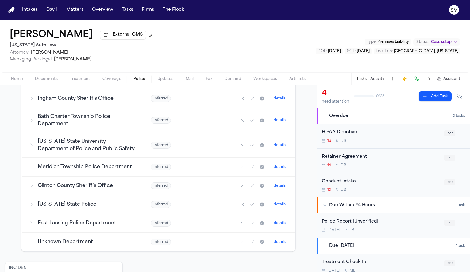
scroll to position [270, 0]
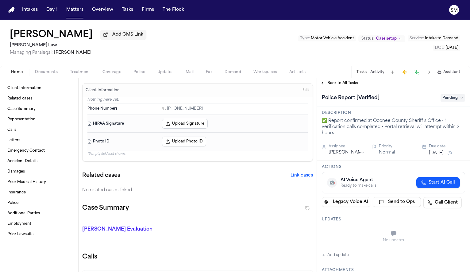
click at [50, 71] on span "Documents" at bounding box center [46, 72] width 23 height 5
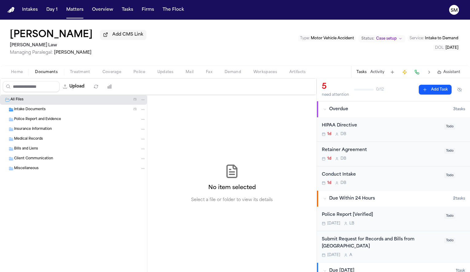
click at [37, 111] on span "Intake Documents" at bounding box center [30, 109] width 32 height 5
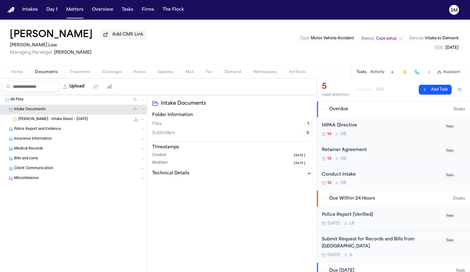
click at [84, 73] on span "Treatment" at bounding box center [80, 72] width 20 height 5
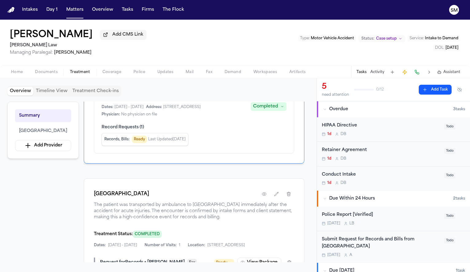
scroll to position [74, 0]
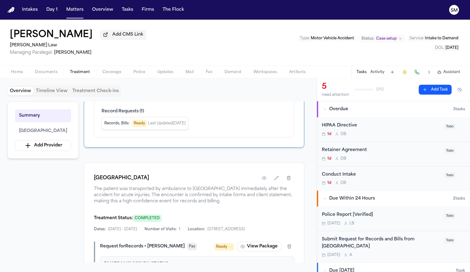
click at [142, 71] on span "Police" at bounding box center [139, 72] width 12 height 5
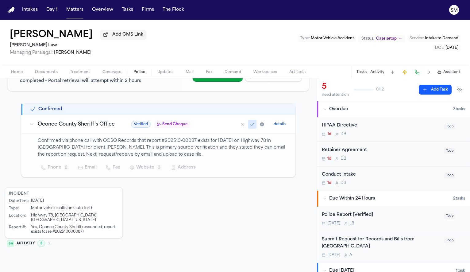
scroll to position [79, 0]
click at [68, 229] on div "Yes, Oconee County Sheriff responded; report exists (case #202510000087)" at bounding box center [75, 229] width 88 height 9
copy div "202510000087"
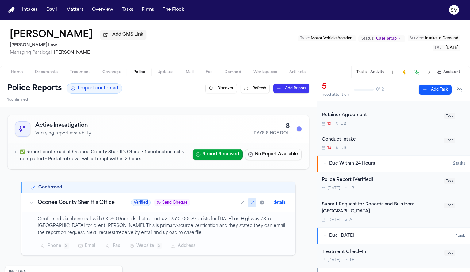
scroll to position [36, 0]
click at [393, 182] on div "Police Report [Verified]" at bounding box center [381, 179] width 119 height 7
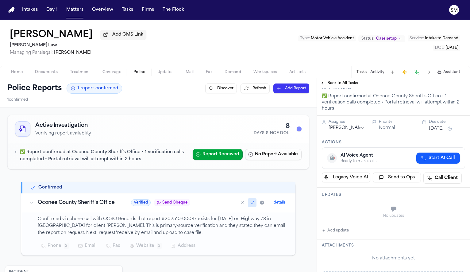
scroll to position [30, 0]
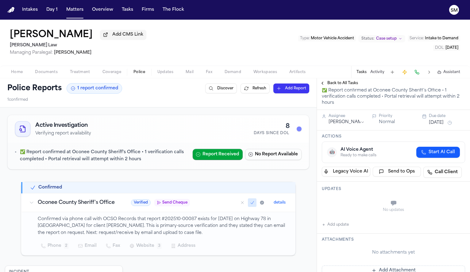
click at [333, 224] on button "Add update" at bounding box center [335, 224] width 27 height 7
click at [347, 202] on textarea "Add your update" at bounding box center [397, 204] width 131 height 12
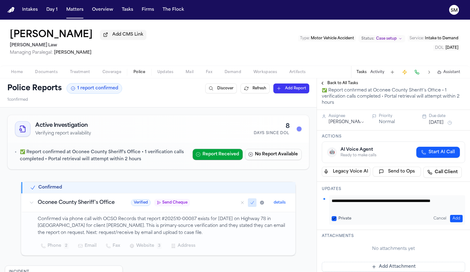
scroll to position [0, 0]
type textarea "**********"
click at [451, 219] on button "Add" at bounding box center [456, 218] width 13 height 7
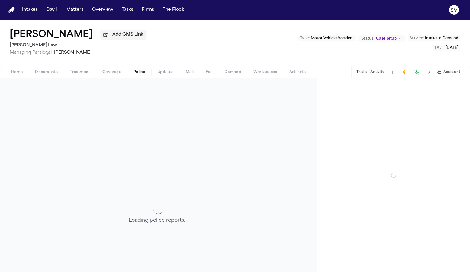
click at [144, 75] on span "Police" at bounding box center [139, 72] width 12 height 5
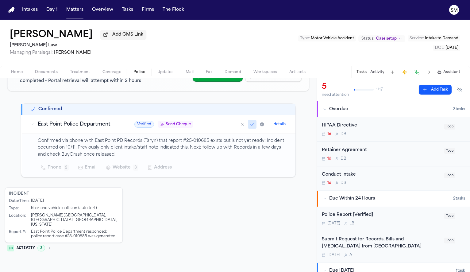
scroll to position [79, 0]
drag, startPoint x: 57, startPoint y: 234, endPoint x: 68, endPoint y: 237, distance: 11.0
click at [68, 237] on div "Incident Date/Time : 10/10/2025 Type : Rear-end vehicle collision (auto tort) L…" at bounding box center [64, 215] width 118 height 56
drag, startPoint x: 56, startPoint y: 233, endPoint x: 75, endPoint y: 231, distance: 19.4
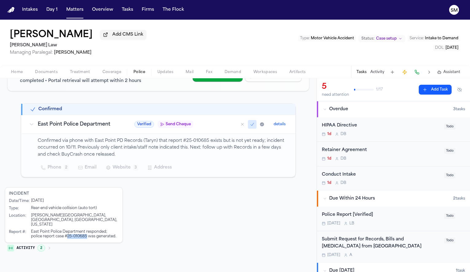
click at [75, 231] on div "East Point Police Department responded; police report case #25-010685 was gener…" at bounding box center [75, 234] width 88 height 9
copy div "25-010685"
click at [365, 221] on div "Police Report [Verified] Today L B" at bounding box center [381, 218] width 119 height 14
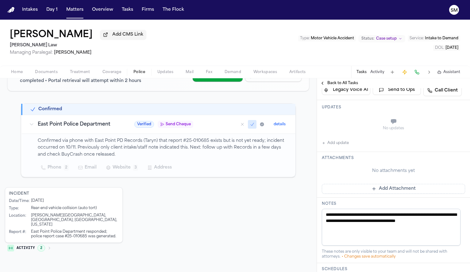
scroll to position [112, 0]
click at [47, 73] on span "Documents" at bounding box center [46, 72] width 23 height 5
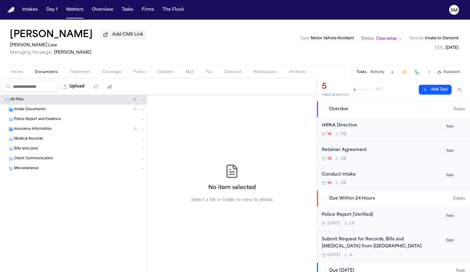
click at [33, 130] on span "Insurance Information" at bounding box center [33, 129] width 38 height 5
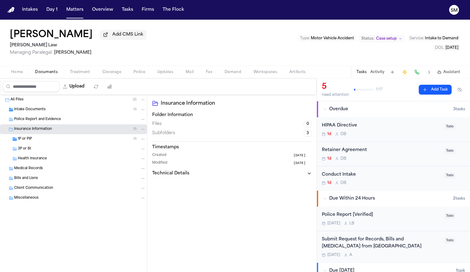
click at [33, 141] on div "1P or PIP ( 1 )" at bounding box center [82, 139] width 128 height 6
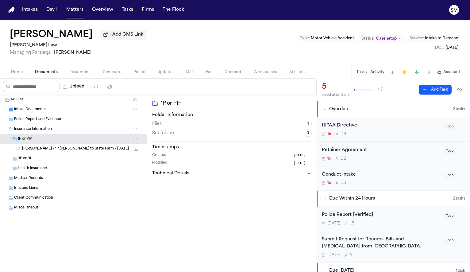
click at [34, 112] on div "Intake Documents ( 1 )" at bounding box center [80, 110] width 132 height 6
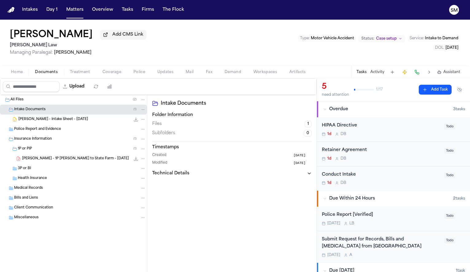
click at [43, 122] on span "C. Baker - Intake Sheet - 10.13.25" at bounding box center [53, 119] width 70 height 5
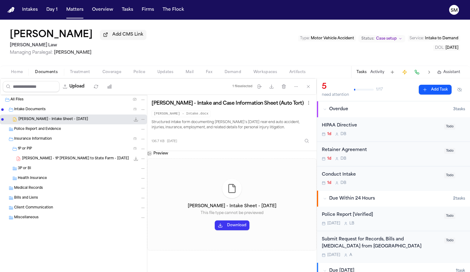
click at [60, 120] on span "C. Baker - Intake Sheet - 10.13.25" at bounding box center [53, 119] width 70 height 5
click at [238, 233] on div "C. Baker - Intake Sheet - 10.13.25 This file type cannot be previewed Download" at bounding box center [231, 204] width 169 height 92
click at [232, 227] on button "Download" at bounding box center [232, 225] width 35 height 10
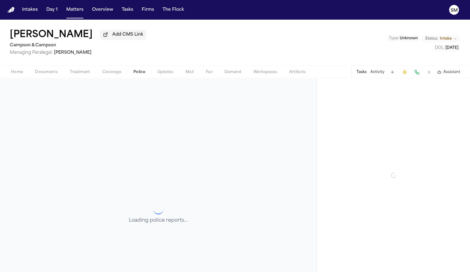
click at [139, 74] on span "Police" at bounding box center [139, 72] width 12 height 5
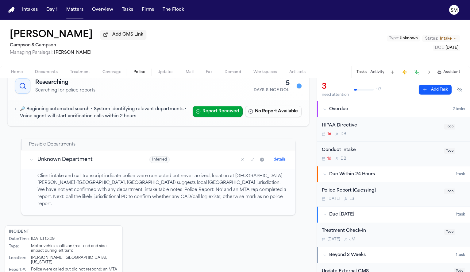
scroll to position [79, 0]
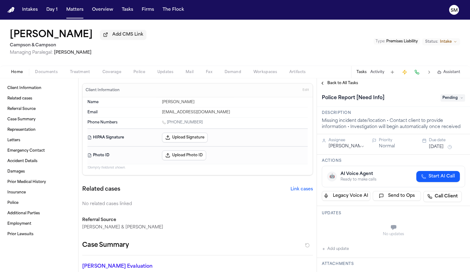
click at [140, 74] on span "Police" at bounding box center [139, 72] width 12 height 5
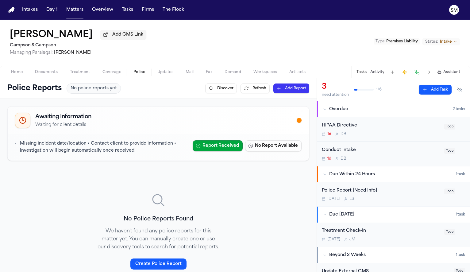
click at [47, 73] on span "Documents" at bounding box center [46, 72] width 23 height 5
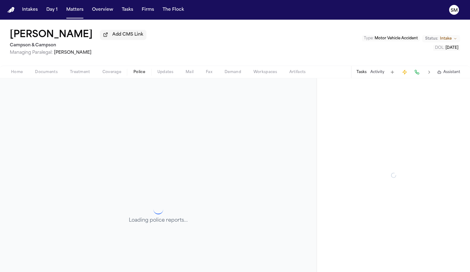
click at [143, 70] on span "Police" at bounding box center [139, 72] width 12 height 5
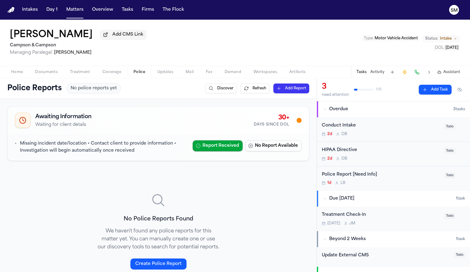
click at [22, 74] on span "Home" at bounding box center [17, 72] width 12 height 5
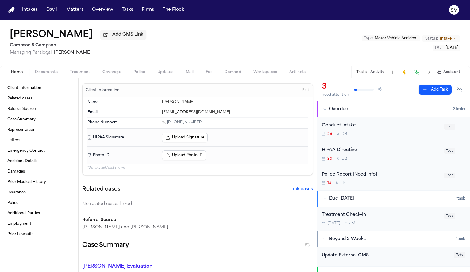
click at [40, 76] on span "button" at bounding box center [46, 75] width 30 height 1
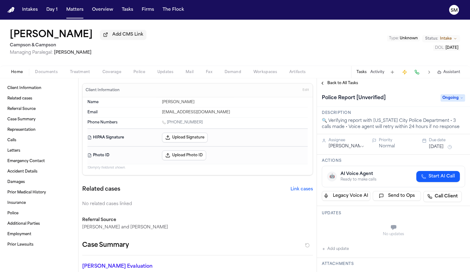
click at [52, 73] on span "Documents" at bounding box center [46, 72] width 23 height 5
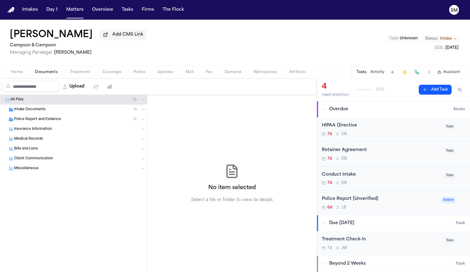
click at [50, 121] on span "Police Report and Evidence" at bounding box center [37, 119] width 47 height 5
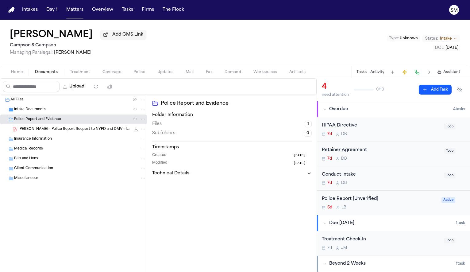
click at [63, 131] on span "[PERSON_NAME] - Police Report Request to NYPD and DMV - [DATE]" at bounding box center [74, 129] width 112 height 5
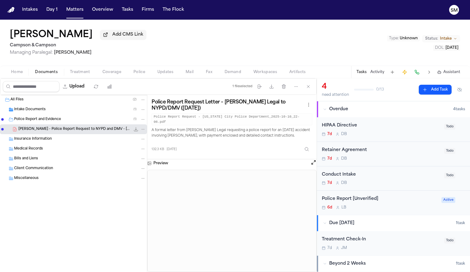
click at [65, 120] on div "Police Report and Evidence ( 1 )" at bounding box center [80, 120] width 132 height 6
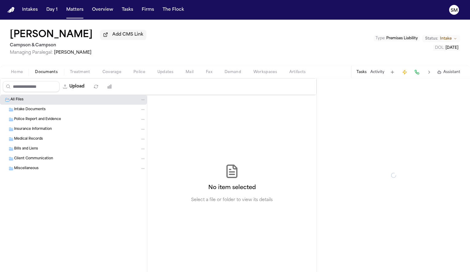
click at [57, 73] on span "Documents" at bounding box center [46, 72] width 23 height 5
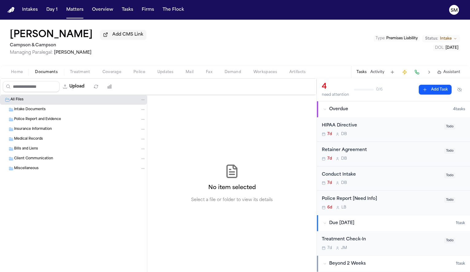
click at [133, 78] on div "Home Documents Treatment Coverage Police Updates Mail Fax Demand Workspaces Art…" at bounding box center [235, 72] width 470 height 12
click at [133, 75] on span "Police" at bounding box center [139, 72] width 12 height 5
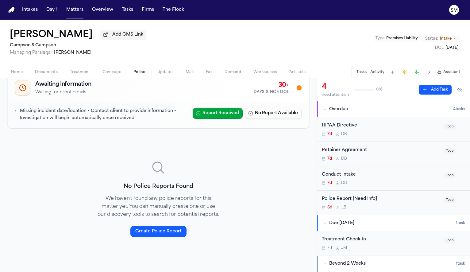
scroll to position [33, 0]
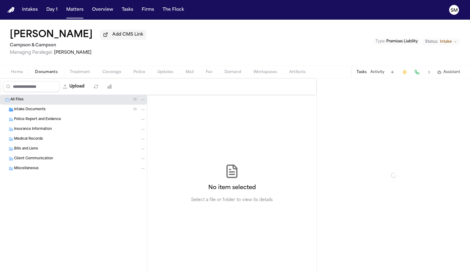
click at [46, 76] on button "Documents" at bounding box center [46, 71] width 35 height 7
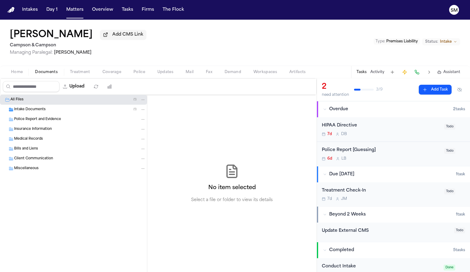
click at [40, 112] on span "Intake Documents" at bounding box center [30, 109] width 32 height 5
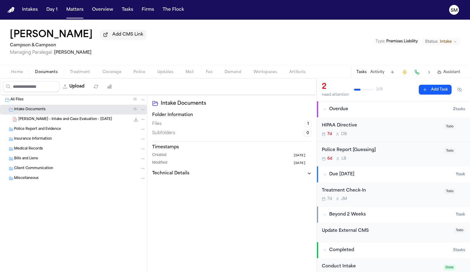
click at [68, 121] on span "[PERSON_NAME] - Intake and Case Evaluation - [DATE]" at bounding box center [65, 119] width 94 height 5
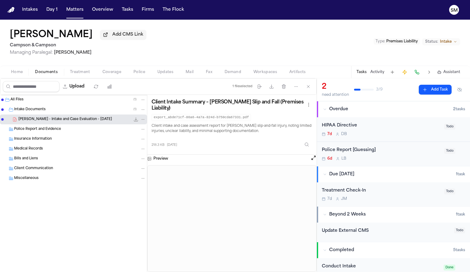
click at [313, 163] on button at bounding box center [314, 159] width 6 height 8
click at [313, 160] on button "Open preview" at bounding box center [314, 158] width 6 height 6
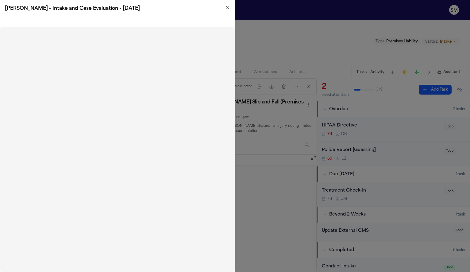
click at [228, 8] on icon "button" at bounding box center [227, 7] width 2 height 2
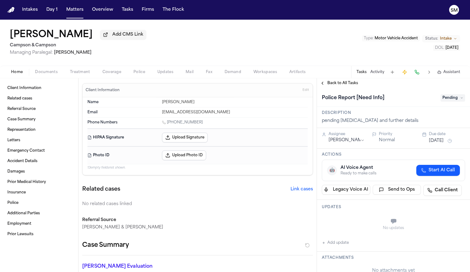
click at [49, 73] on span "Documents" at bounding box center [46, 72] width 23 height 5
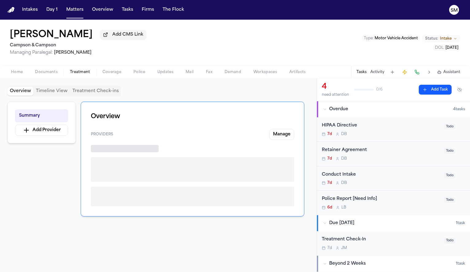
click at [85, 73] on span "Treatment" at bounding box center [80, 72] width 20 height 5
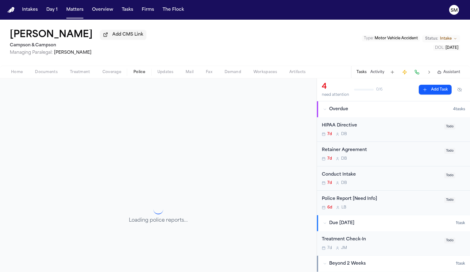
click at [133, 73] on span "Police" at bounding box center [139, 72] width 12 height 5
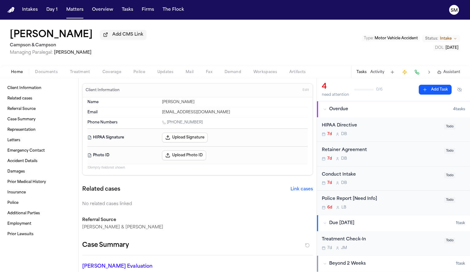
click at [20, 74] on span "Home" at bounding box center [17, 72] width 12 height 5
click at [37, 75] on span "Documents" at bounding box center [46, 72] width 23 height 5
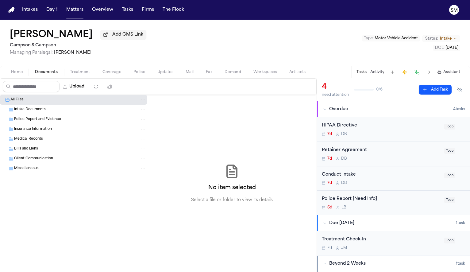
click at [141, 72] on span "Police" at bounding box center [139, 72] width 12 height 5
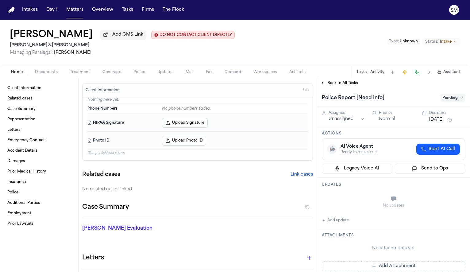
click at [41, 72] on span "Documents" at bounding box center [46, 72] width 23 height 5
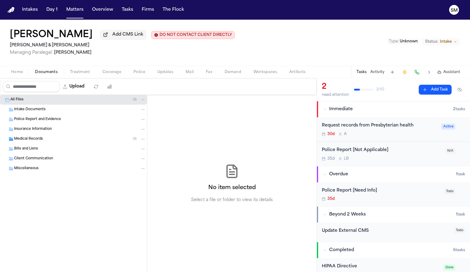
click at [112, 71] on span "Coverage" at bounding box center [112, 72] width 19 height 5
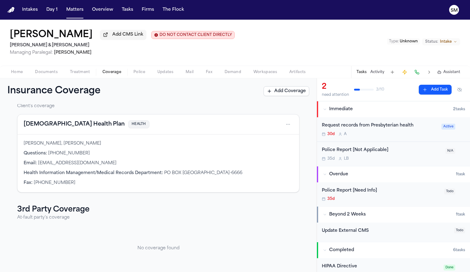
scroll to position [26, 0]
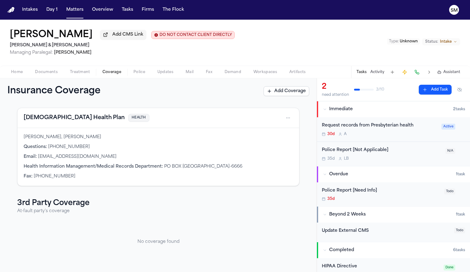
click at [136, 73] on span "Police" at bounding box center [139, 72] width 12 height 5
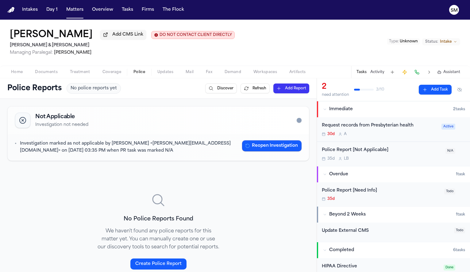
click at [21, 72] on span "Home" at bounding box center [17, 72] width 12 height 5
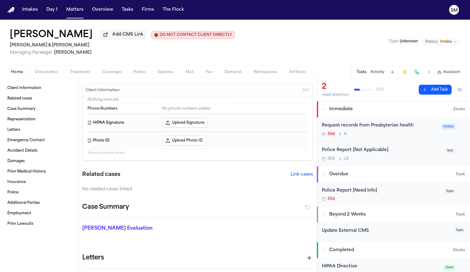
click at [53, 75] on span "Documents" at bounding box center [46, 72] width 23 height 5
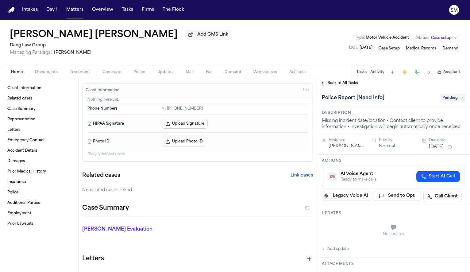
click at [134, 75] on span "Police" at bounding box center [139, 72] width 12 height 5
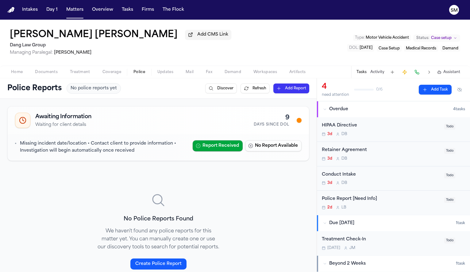
click at [45, 78] on div "Home Documents Treatment Coverage Police Updates Mail Fax Demand Workspaces Art…" at bounding box center [235, 72] width 470 height 12
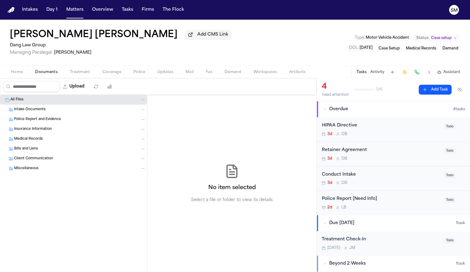
click at [44, 72] on span "Documents" at bounding box center [46, 72] width 23 height 5
